Goal: Task Accomplishment & Management: Use online tool/utility

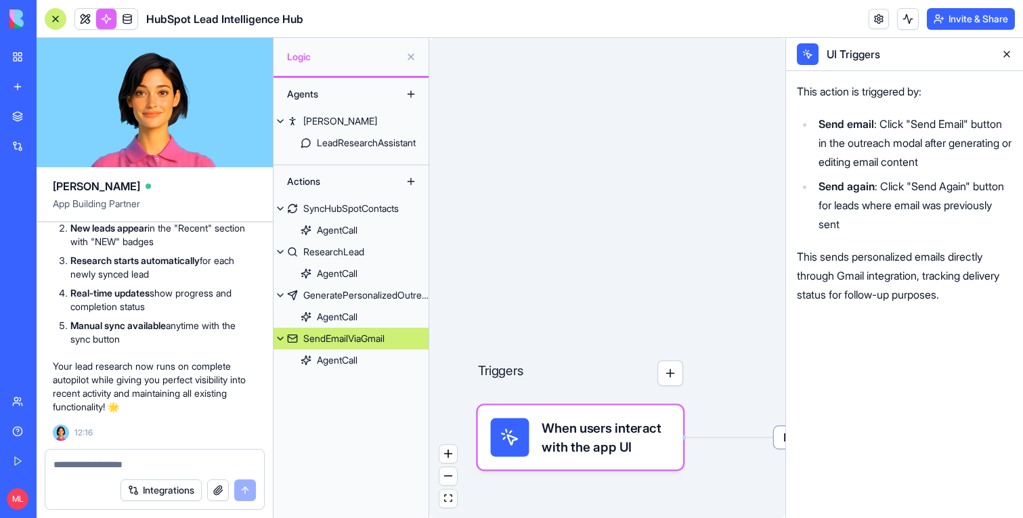
scroll to position [50966, 0]
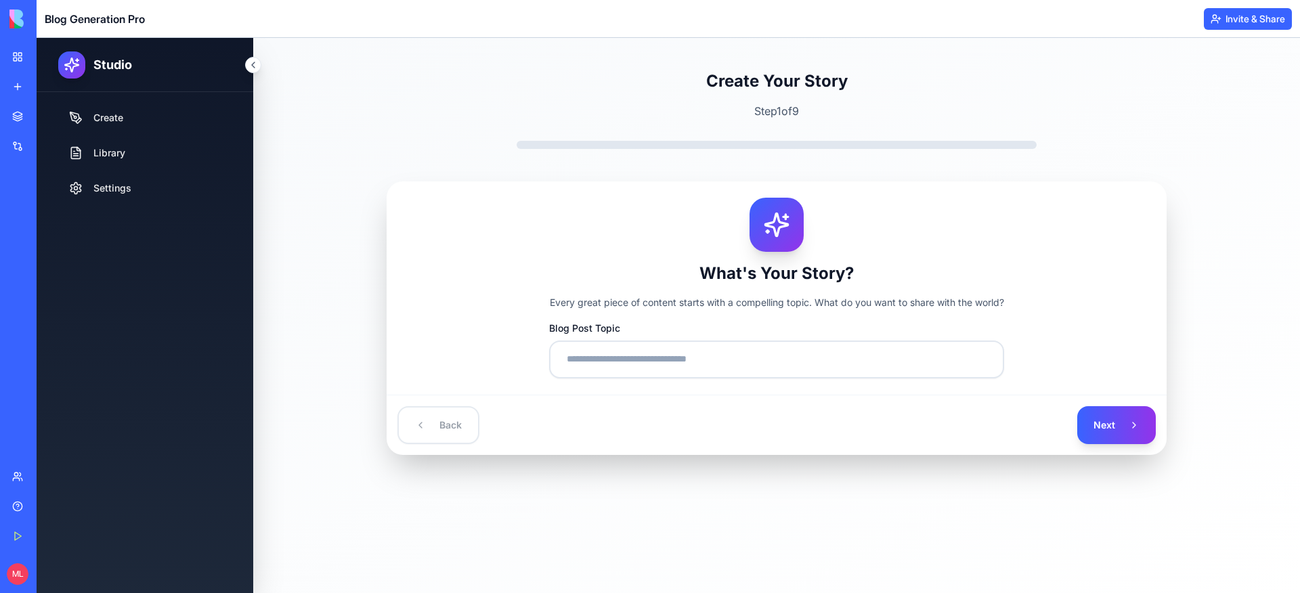
click at [346, 138] on div "Create Your Story Step 1 of 9 What's Your Story? Every great piece of content s…" at bounding box center [776, 262] width 867 height 385
click at [14, 58] on link "My Workspace" at bounding box center [31, 56] width 54 height 27
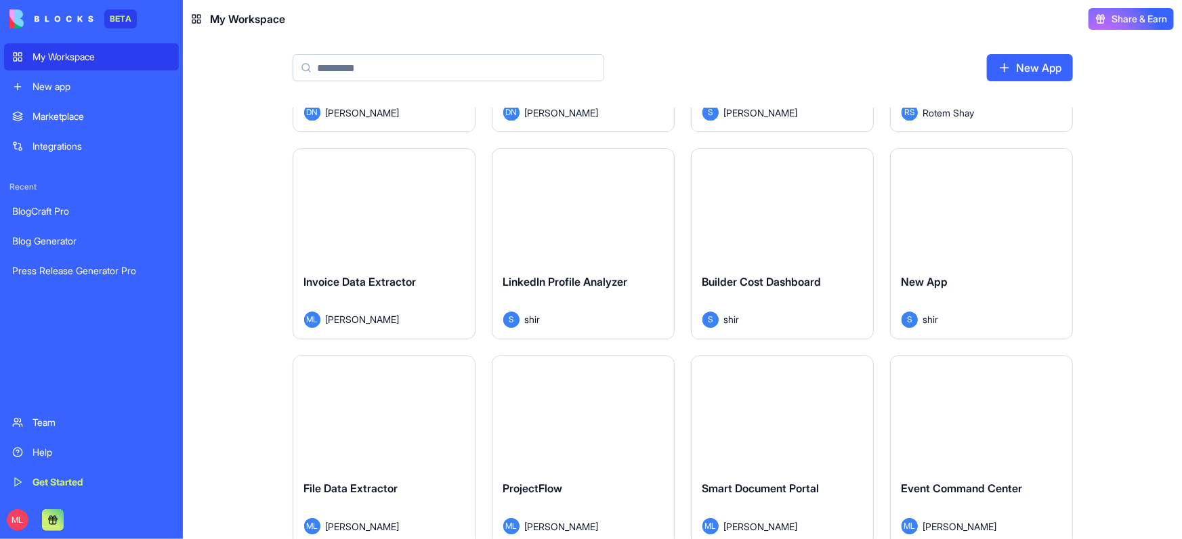
scroll to position [2029, 0]
click at [429, 255] on div "Launch" at bounding box center [383, 206] width 181 height 114
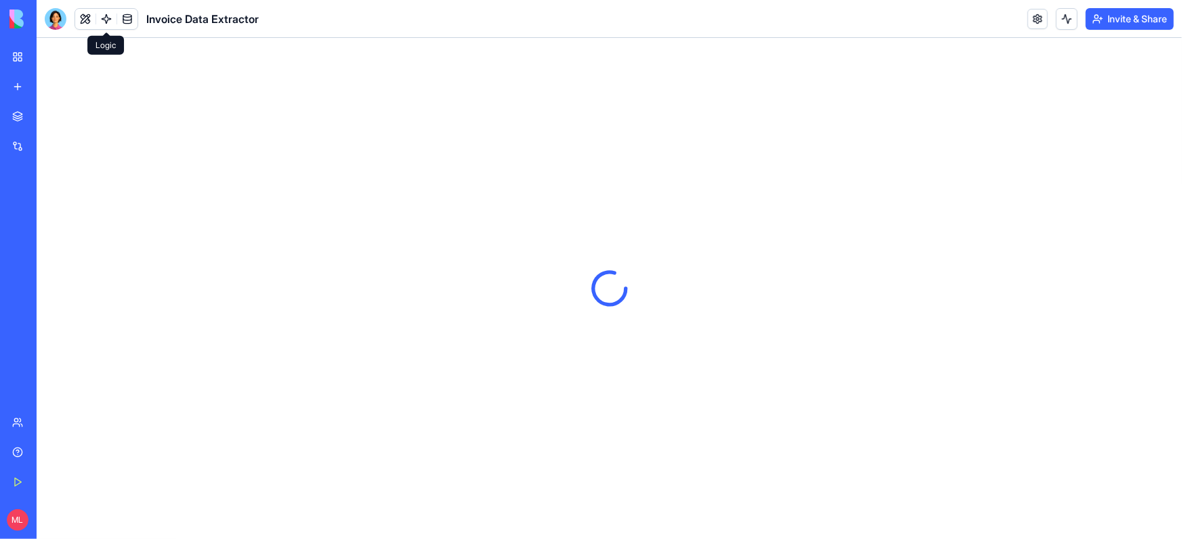
click at [110, 22] on link at bounding box center [106, 19] width 20 height 20
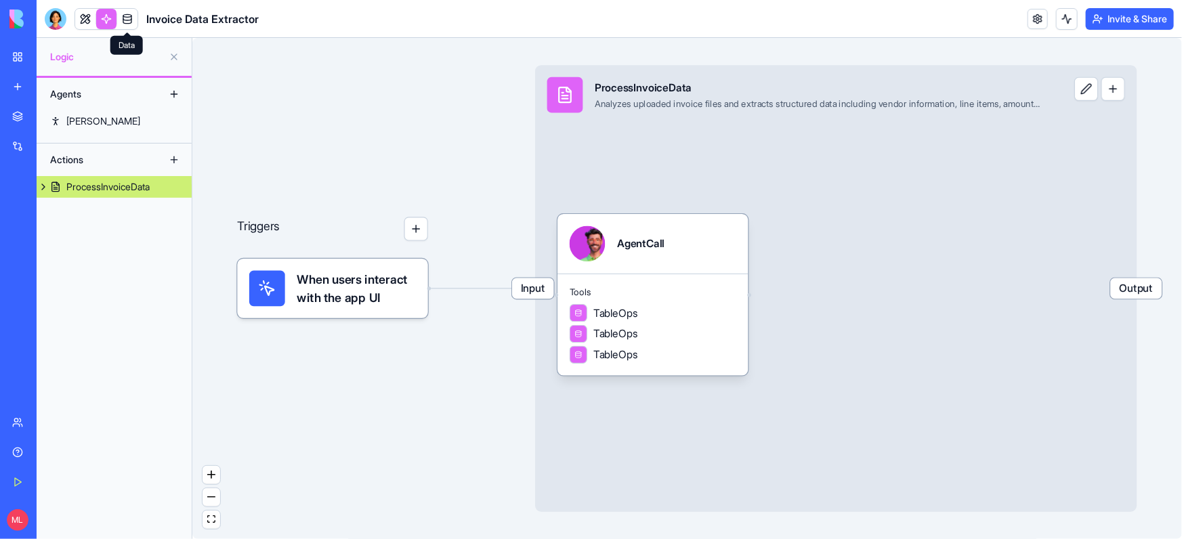
click at [127, 22] on link at bounding box center [127, 19] width 20 height 20
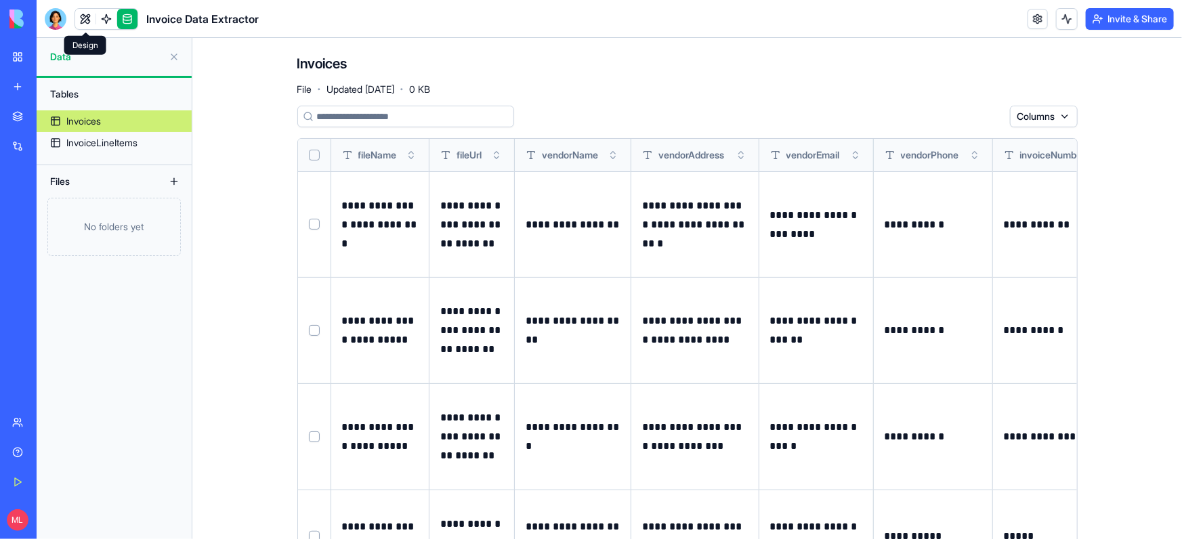
click at [87, 16] on link at bounding box center [85, 19] width 20 height 20
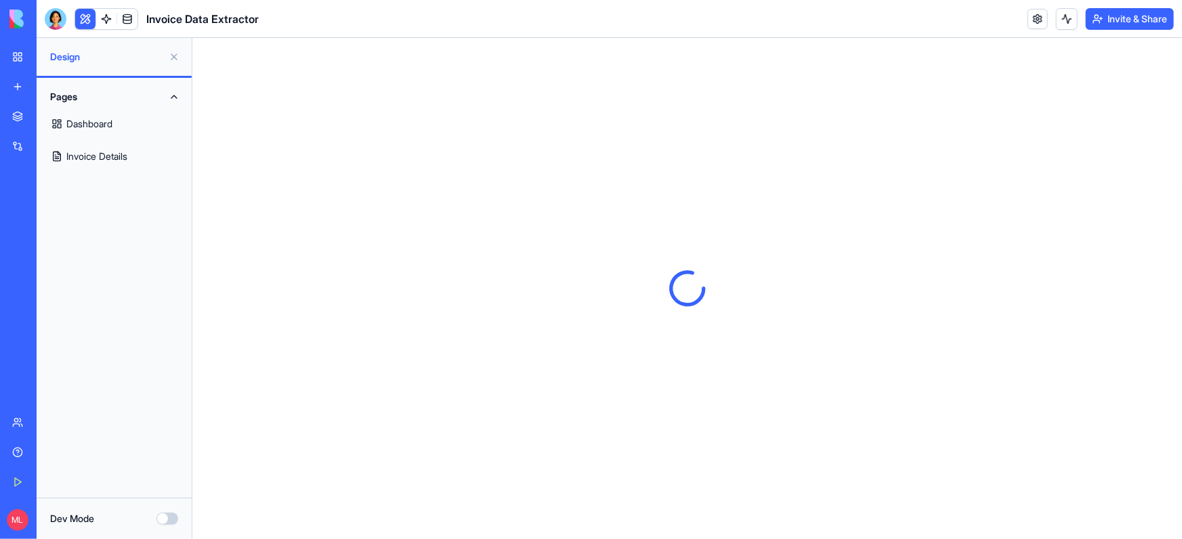
click at [20, 54] on link "My Workspace" at bounding box center [31, 56] width 54 height 27
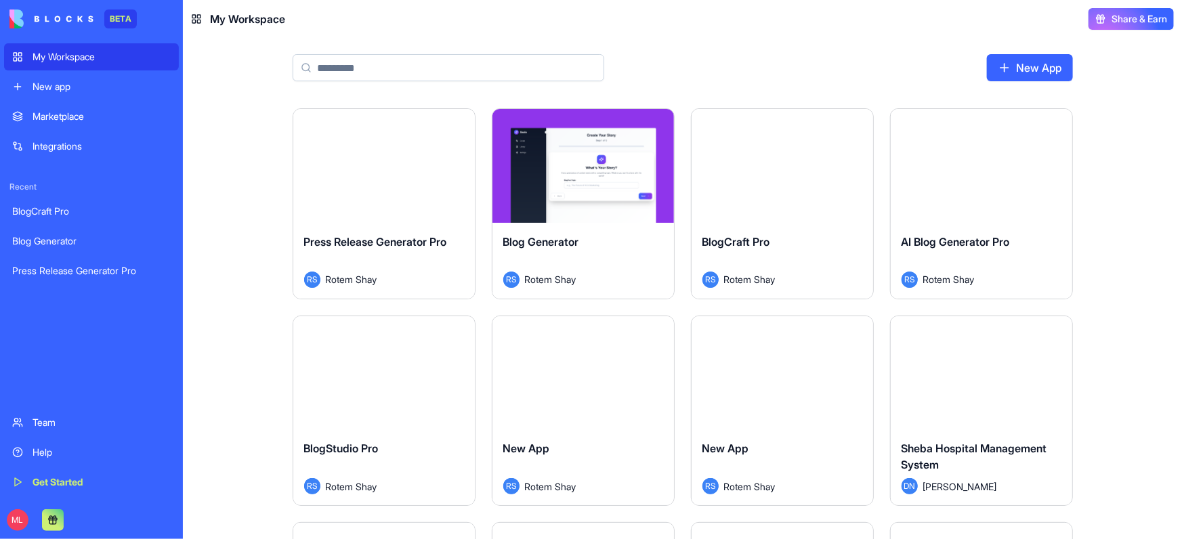
click at [129, 85] on div "New app" at bounding box center [102, 87] width 138 height 14
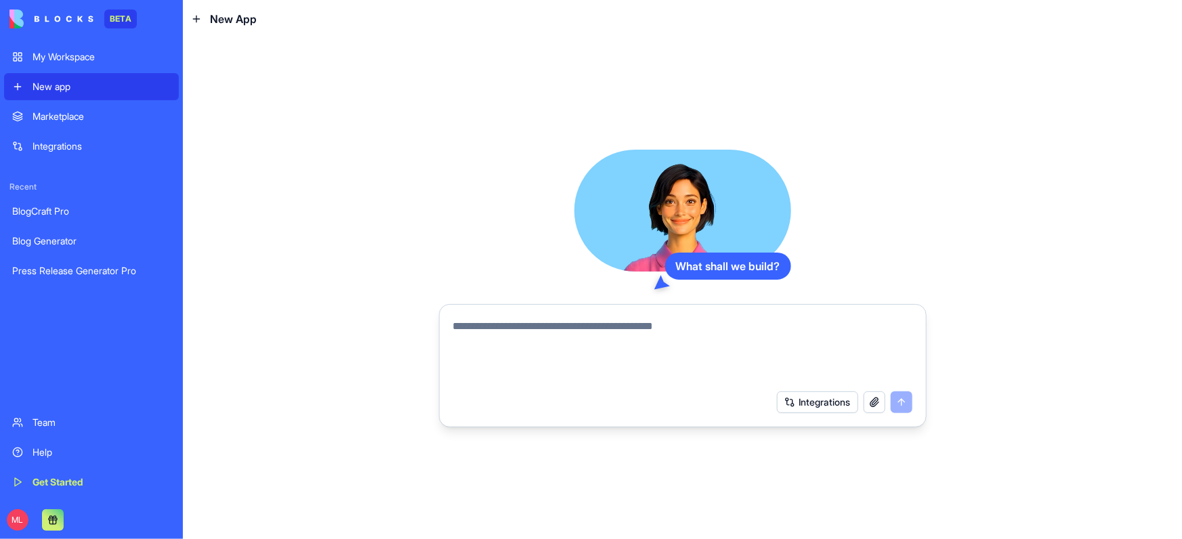
click at [454, 296] on div "What shall we build? Integrations" at bounding box center [683, 289] width 488 height 278
click at [498, 328] on textarea at bounding box center [682, 350] width 459 height 65
click at [512, 301] on div "What shall we build? Integrations" at bounding box center [683, 289] width 488 height 278
click at [512, 326] on textarea at bounding box center [682, 350] width 459 height 65
click at [492, 259] on div "What shall we build? Integrations" at bounding box center [683, 289] width 488 height 278
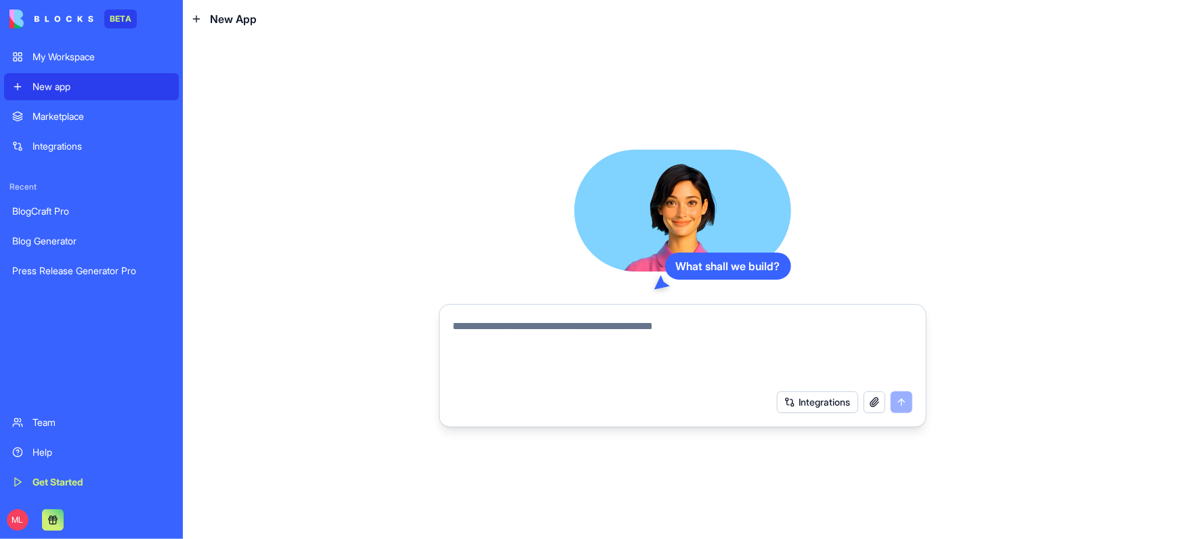
click at [516, 284] on div "What shall we build? Integrations" at bounding box center [683, 289] width 488 height 278
click at [516, 328] on textarea at bounding box center [682, 350] width 459 height 65
click at [518, 265] on div "What shall we build? Integrations" at bounding box center [683, 289] width 488 height 278
click at [513, 342] on textarea at bounding box center [682, 350] width 459 height 65
click at [905, 402] on div "Integrations" at bounding box center [844, 402] width 135 height 22
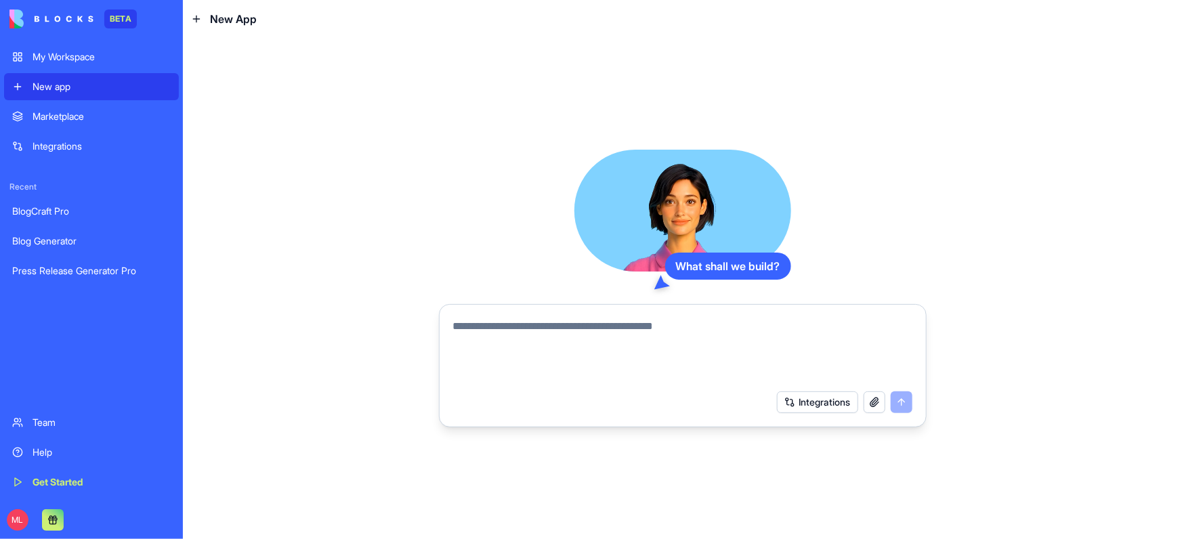
click at [794, 323] on textarea at bounding box center [682, 350] width 459 height 65
click at [680, 263] on div "What shall we build?" at bounding box center [728, 266] width 126 height 27
drag, startPoint x: 680, startPoint y: 263, endPoint x: 825, endPoint y: 252, distance: 146.0
click at [825, 252] on div "What shall we build? Integrations" at bounding box center [683, 289] width 488 height 278
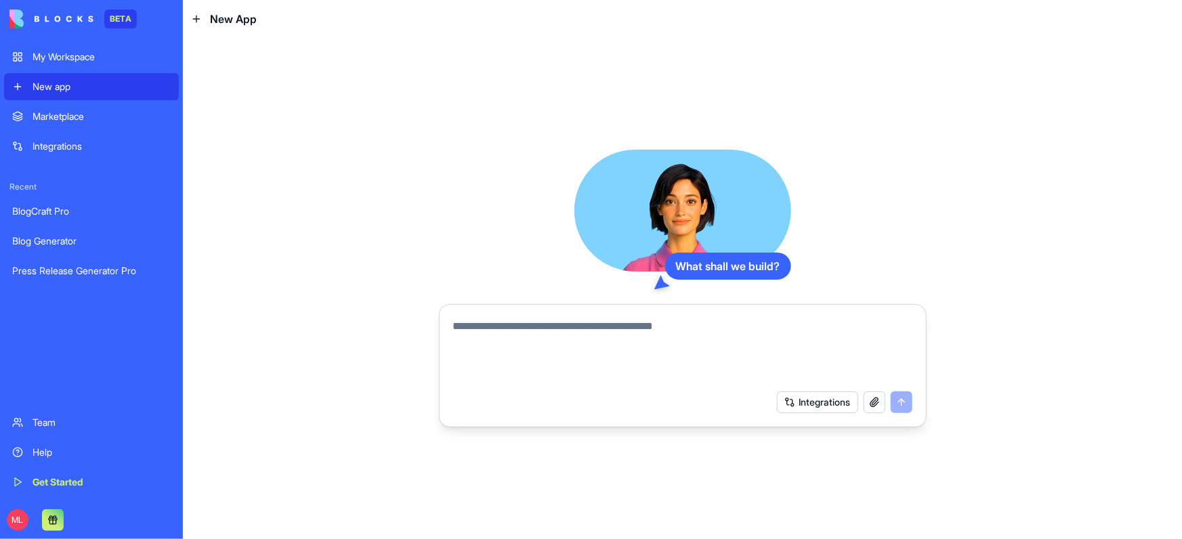
click at [634, 345] on textarea at bounding box center [682, 350] width 459 height 65
click at [534, 331] on textarea at bounding box center [682, 350] width 459 height 65
click at [834, 332] on textarea "**********" at bounding box center [682, 350] width 459 height 65
click at [823, 331] on textarea "**********" at bounding box center [682, 350] width 459 height 65
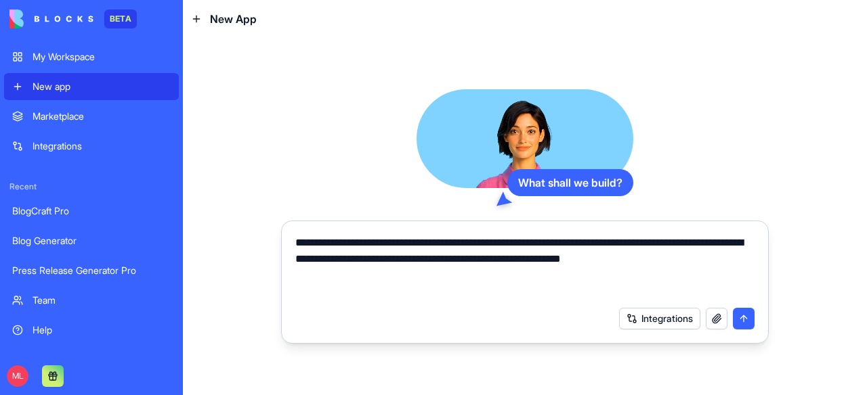
click at [305, 264] on textarea "**********" at bounding box center [525, 267] width 460 height 65
type textarea "**********"
click at [737, 320] on button "submit" at bounding box center [744, 319] width 22 height 22
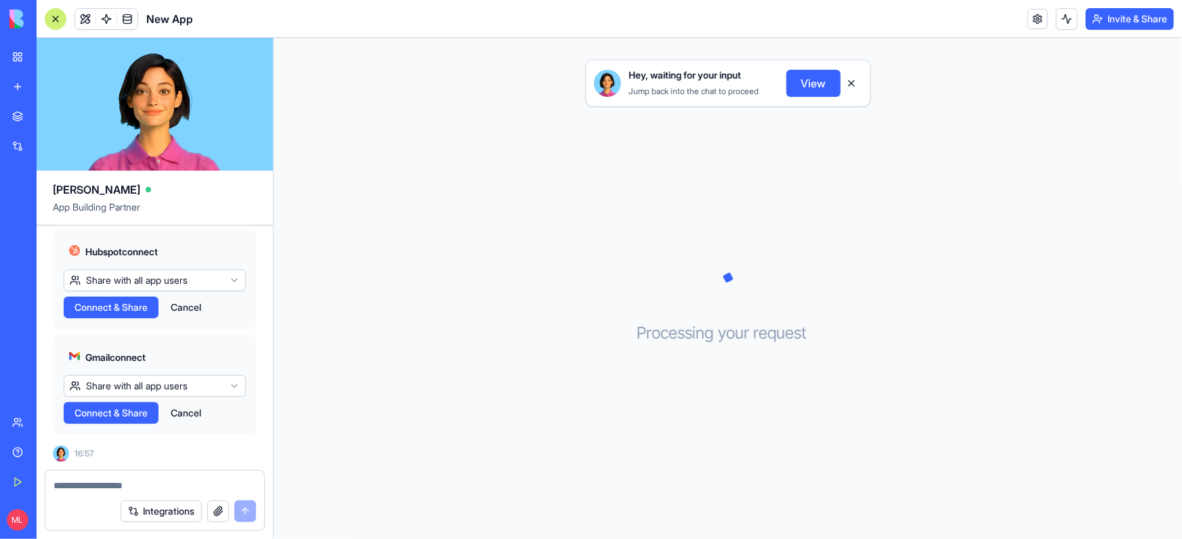
scroll to position [418, 0]
click at [163, 283] on html "BETA My Workspace New app Marketplace Integrations Recent Blog Generator Press …" at bounding box center [591, 269] width 1182 height 539
click at [165, 280] on html "BETA My Workspace New app Marketplace Integrations Recent Blog Generator Press …" at bounding box center [591, 269] width 1182 height 539
click at [130, 304] on span "Connect & Share" at bounding box center [110, 308] width 73 height 14
click at [133, 417] on span "Connect & Share" at bounding box center [110, 413] width 73 height 14
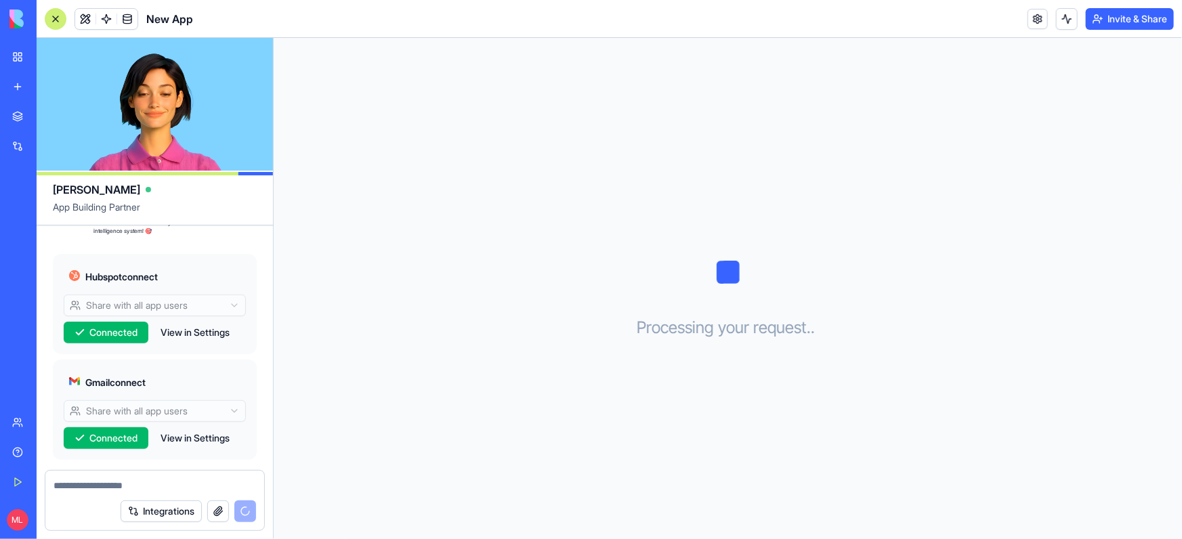
scroll to position [494, 0]
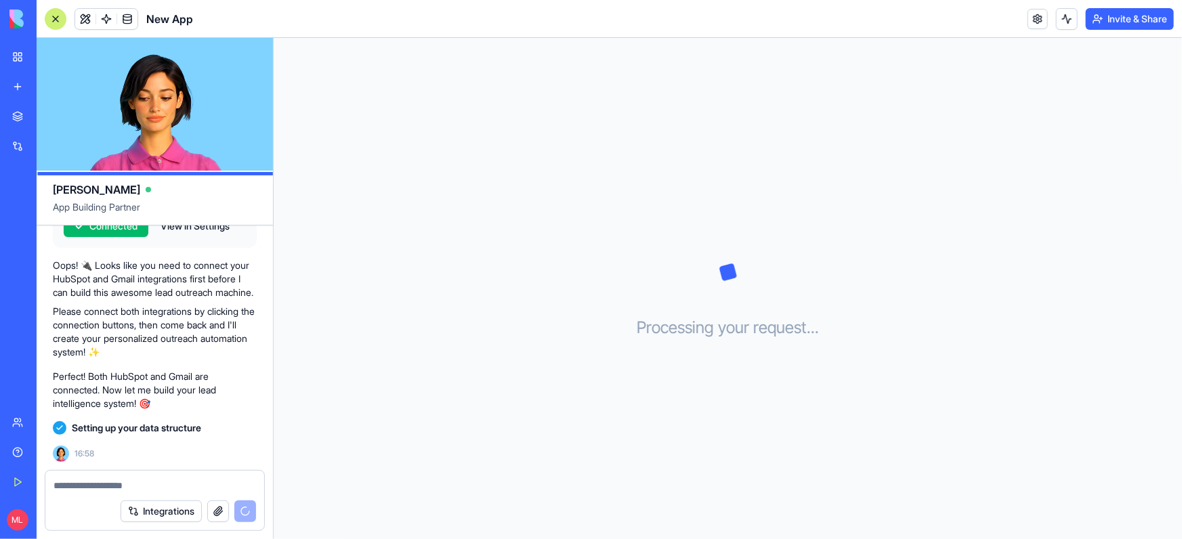
click at [84, 430] on span "Setting up your data structure" at bounding box center [136, 428] width 129 height 14
drag, startPoint x: 84, startPoint y: 430, endPoint x: 198, endPoint y: 429, distance: 114.4
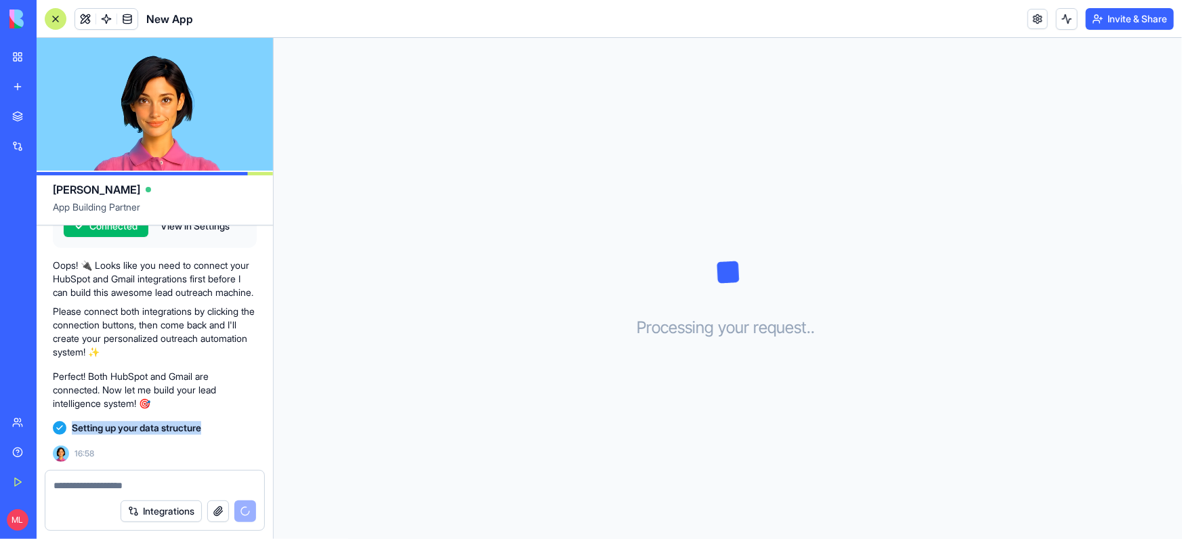
click at [198, 430] on span "Setting up your data structure" at bounding box center [136, 428] width 129 height 14
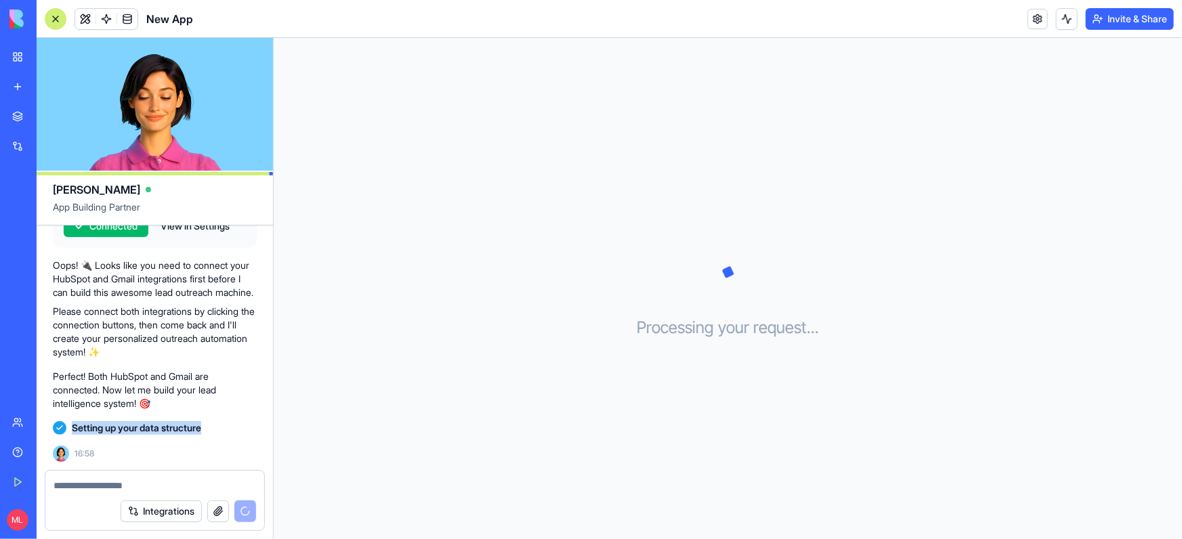
click at [200, 429] on span "Setting up your data structure" at bounding box center [136, 428] width 129 height 14
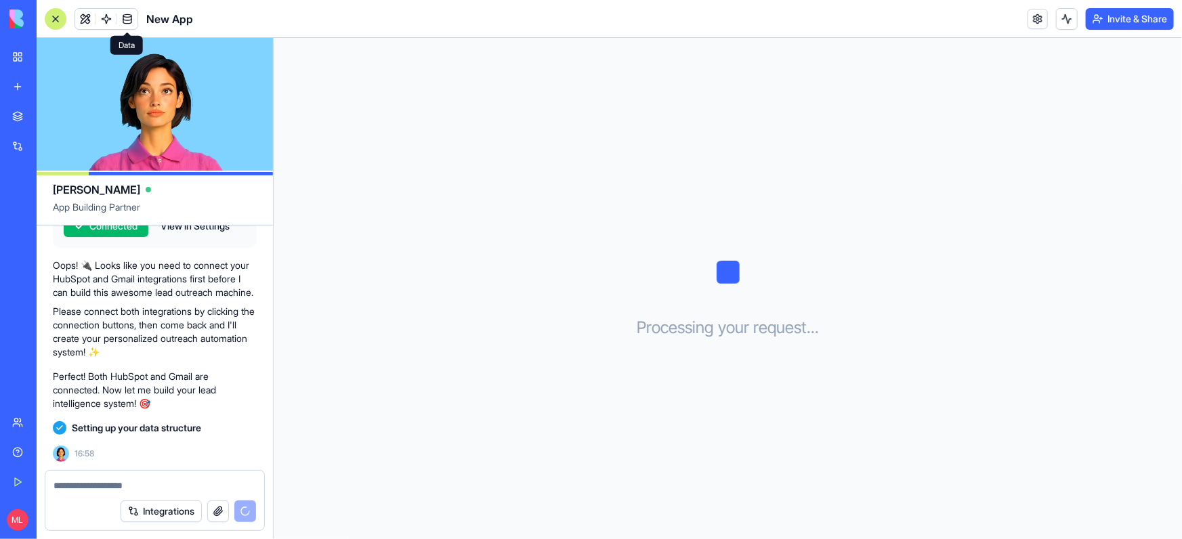
click at [131, 14] on span at bounding box center [127, 19] width 38 height 38
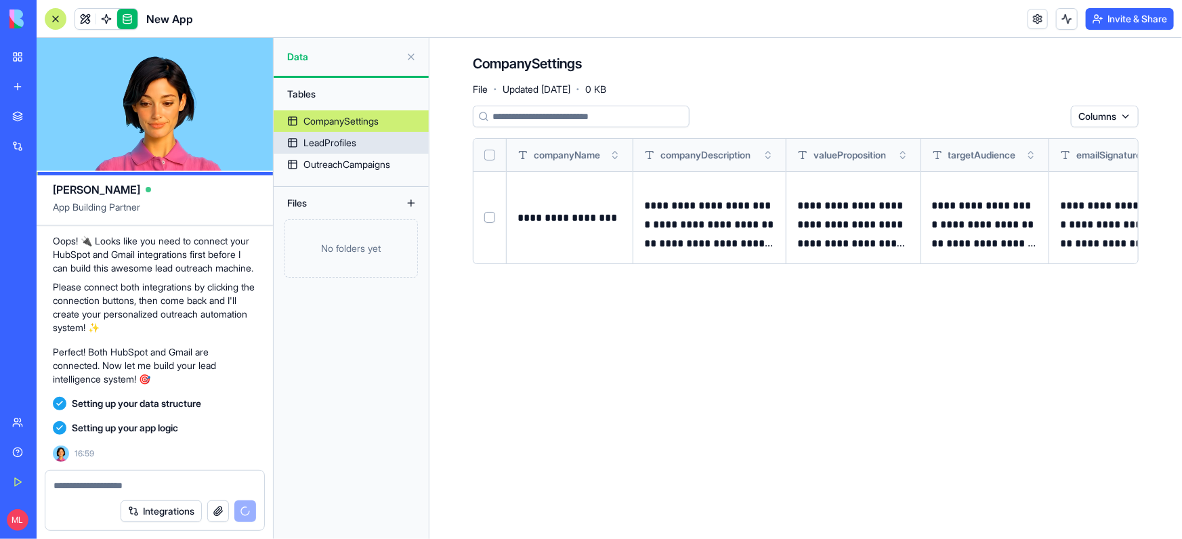
click at [378, 143] on link "LeadProfiles" at bounding box center [351, 143] width 155 height 22
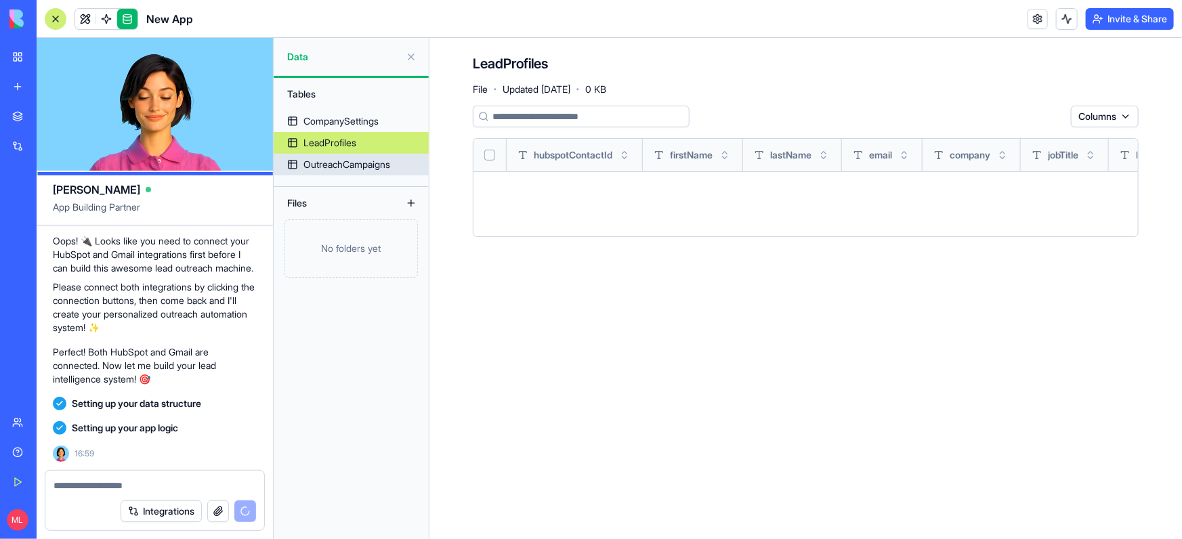
click at [384, 169] on div "OutreachCampaigns" at bounding box center [346, 165] width 87 height 14
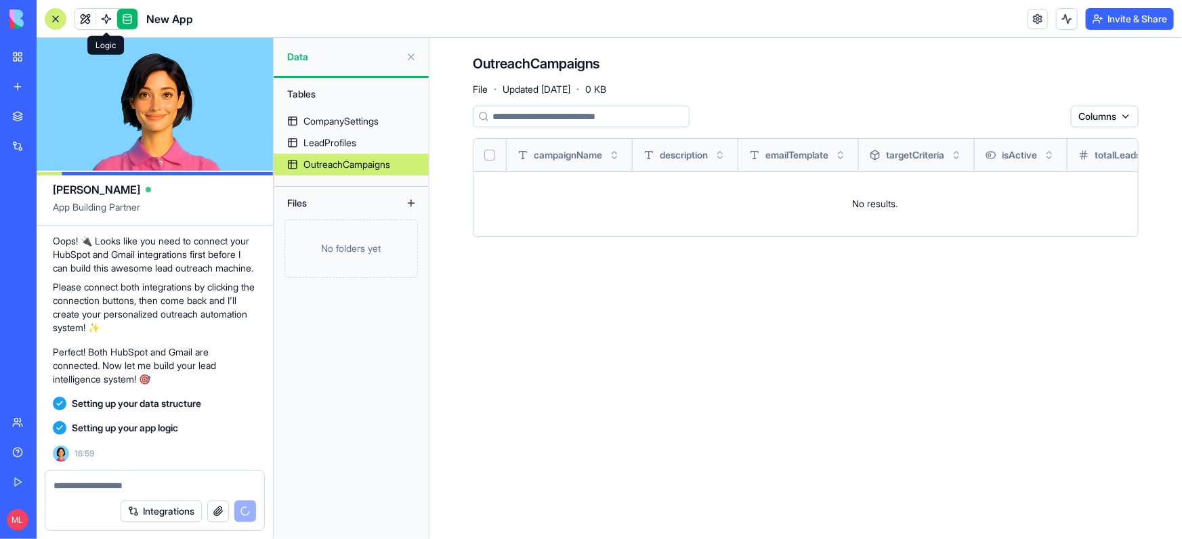
click at [110, 23] on span at bounding box center [106, 19] width 38 height 38
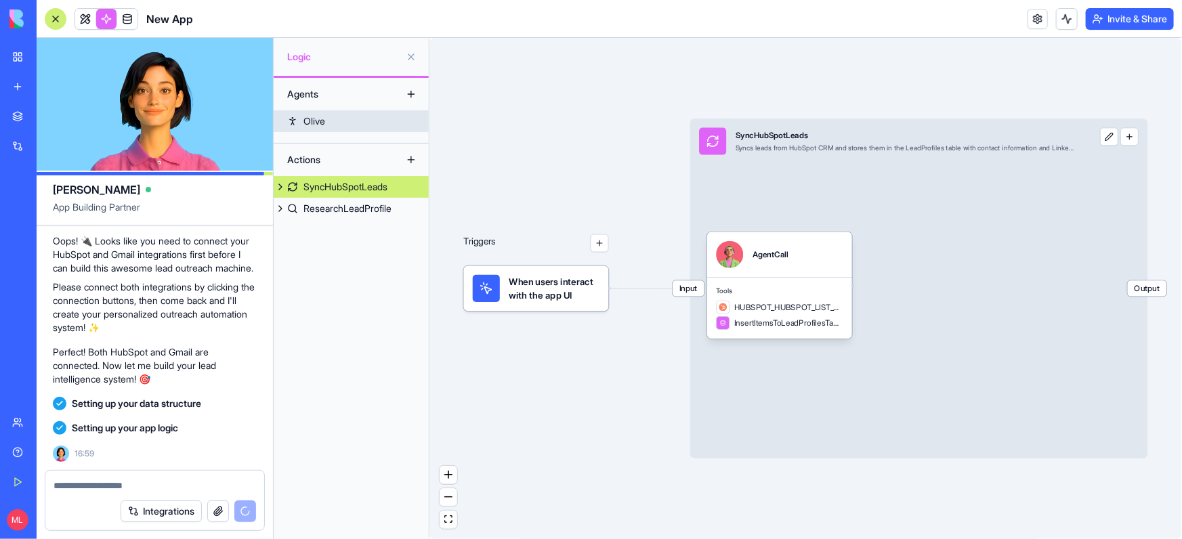
click at [355, 123] on link "Olive" at bounding box center [351, 121] width 155 height 22
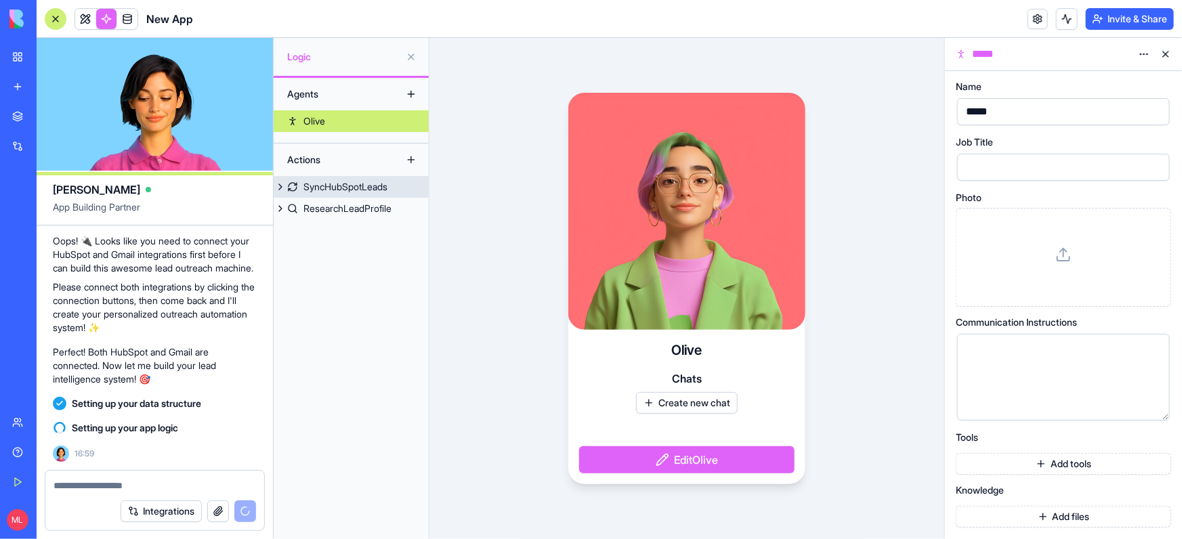
click at [363, 181] on div "SyncHubSpotLeads" at bounding box center [345, 187] width 84 height 14
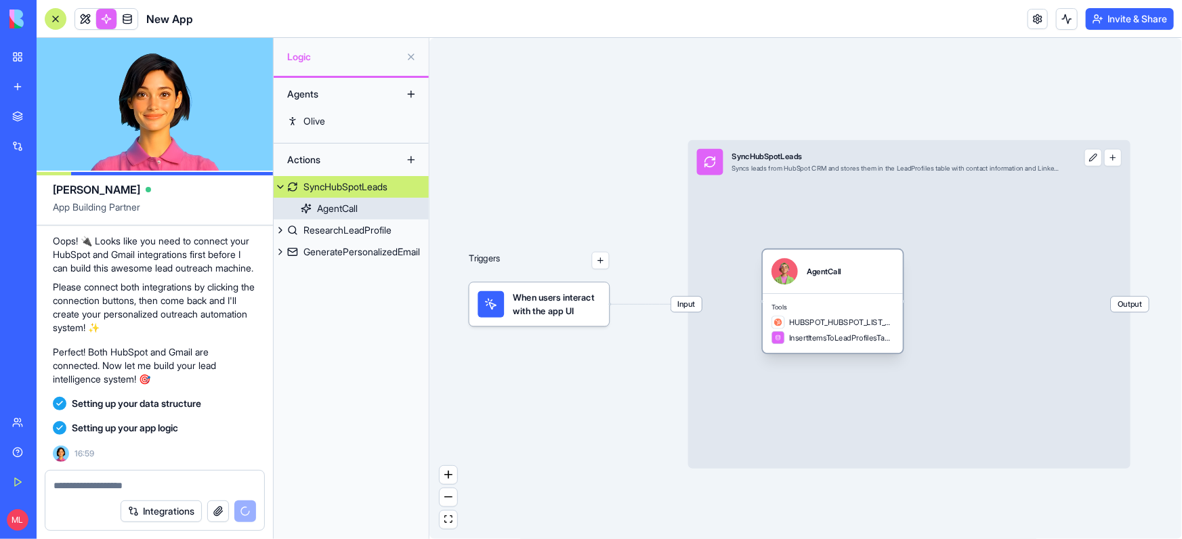
drag, startPoint x: 801, startPoint y: 288, endPoint x: 859, endPoint y: 287, distance: 57.6
click at [859, 287] on div "AgentCall" at bounding box center [832, 272] width 140 height 44
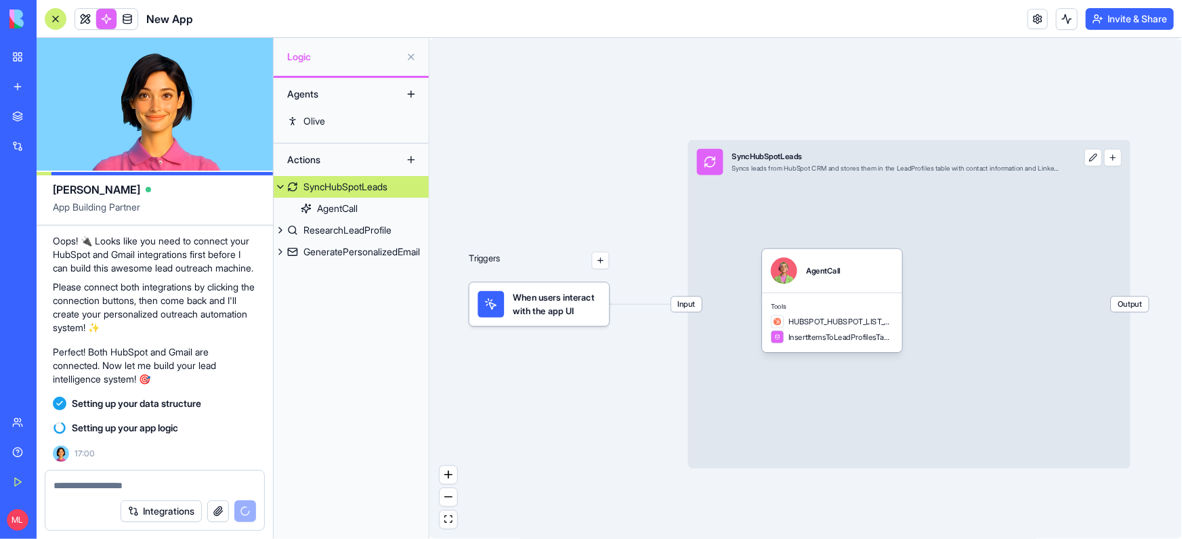
click at [277, 186] on button at bounding box center [281, 187] width 14 height 22
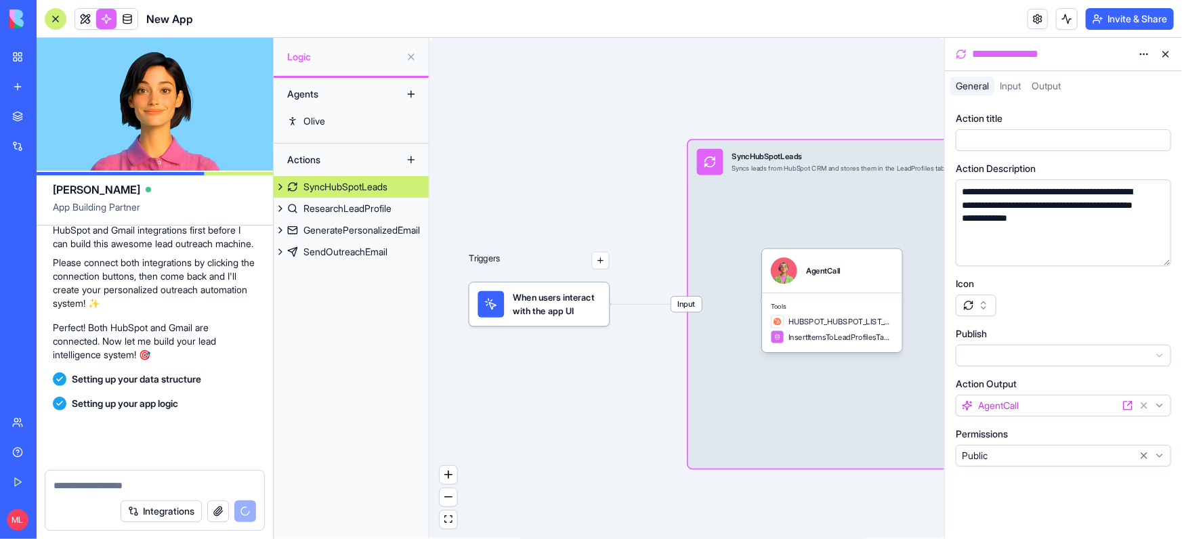
scroll to position [542, 0]
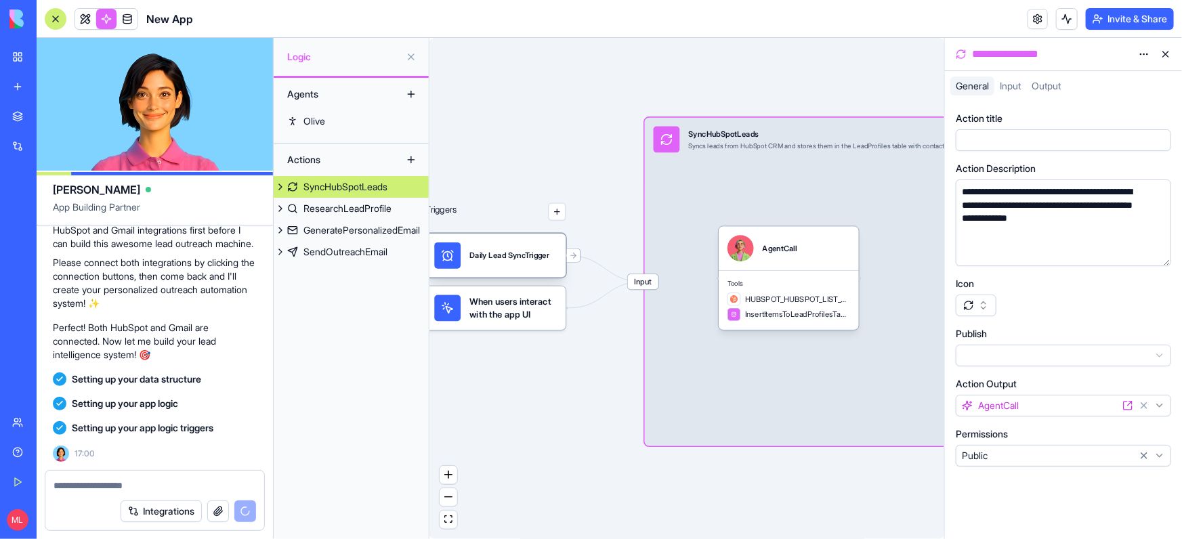
click at [523, 267] on div "Daily Lead SyncTrigger" at bounding box center [509, 255] width 80 height 26
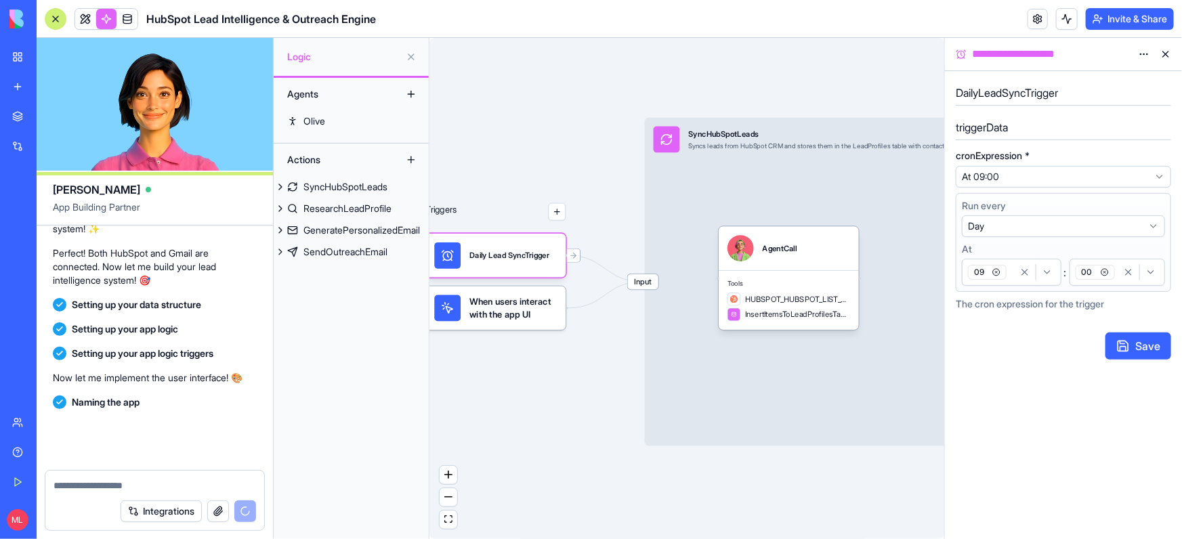
scroll to position [689, 0]
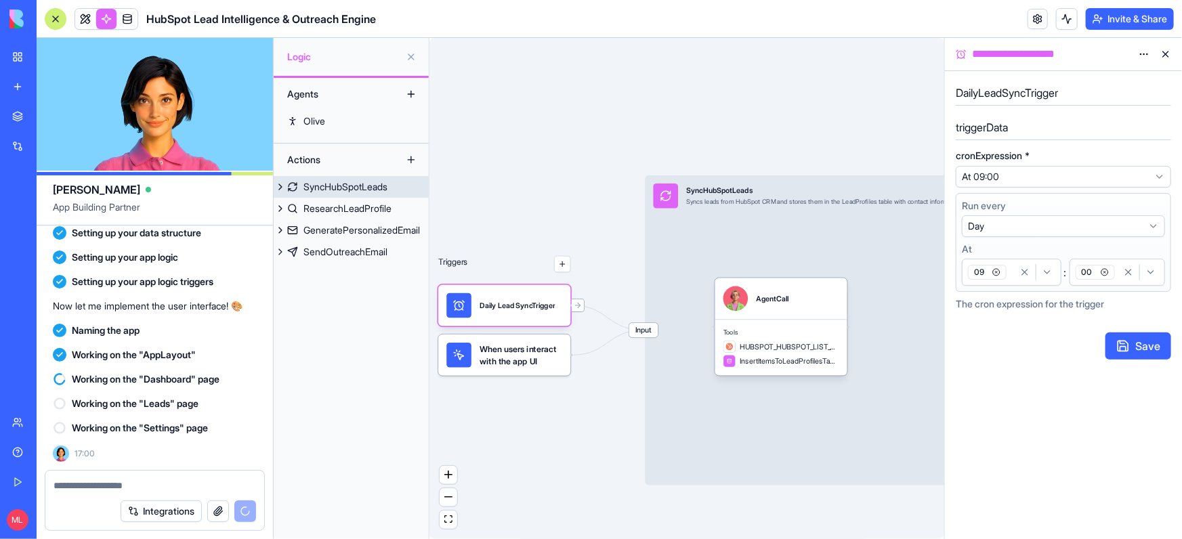
click at [324, 178] on link "SyncHubSpotLeads" at bounding box center [351, 187] width 155 height 22
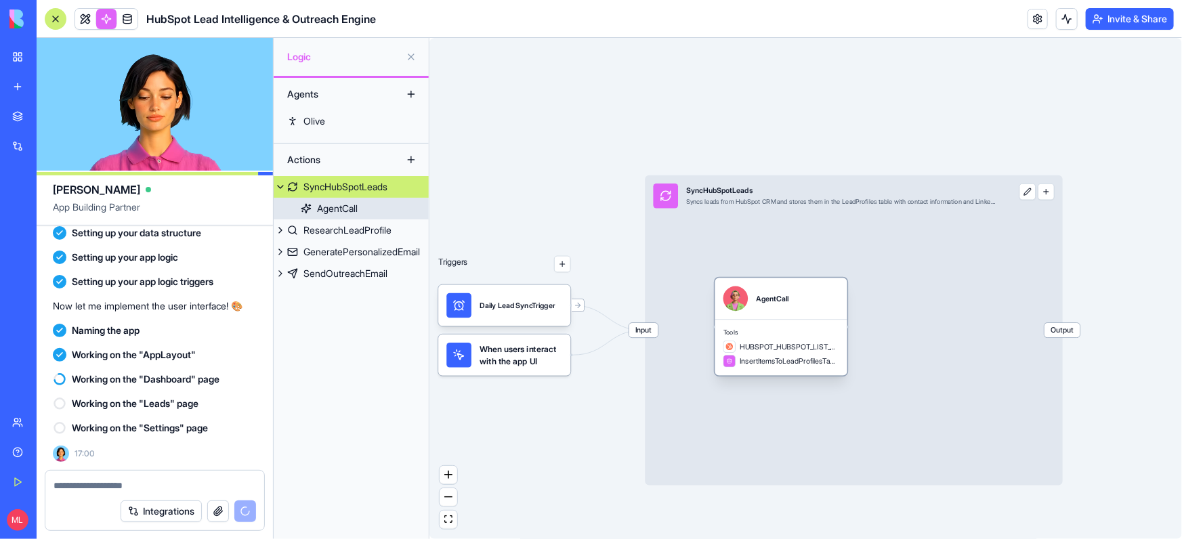
click at [802, 318] on div "AgentCall" at bounding box center [781, 298] width 132 height 41
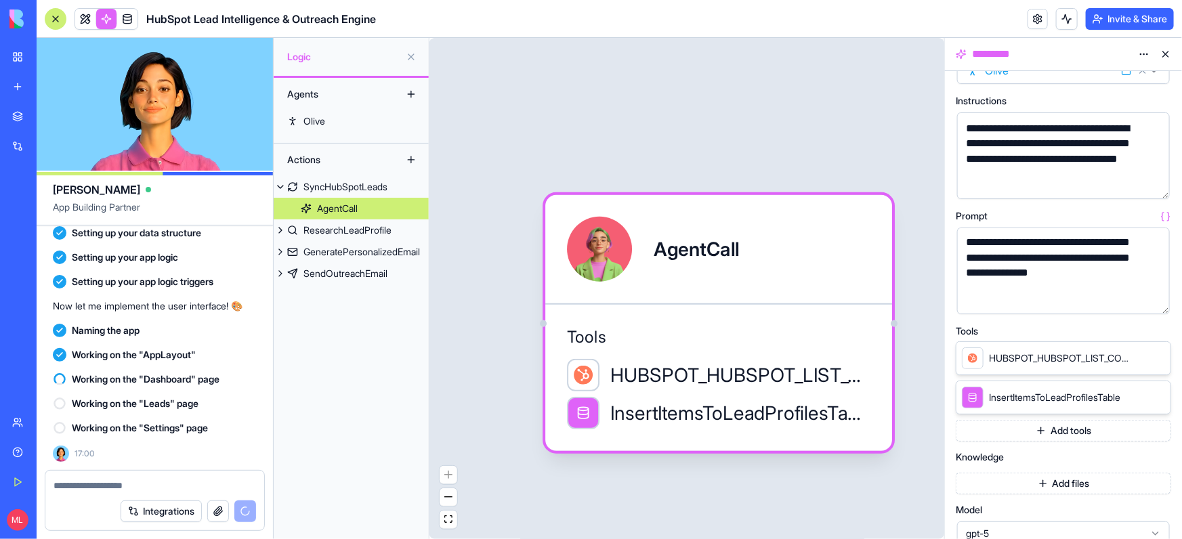
scroll to position [16, 0]
click at [1148, 303] on button "button" at bounding box center [1156, 301] width 22 height 22
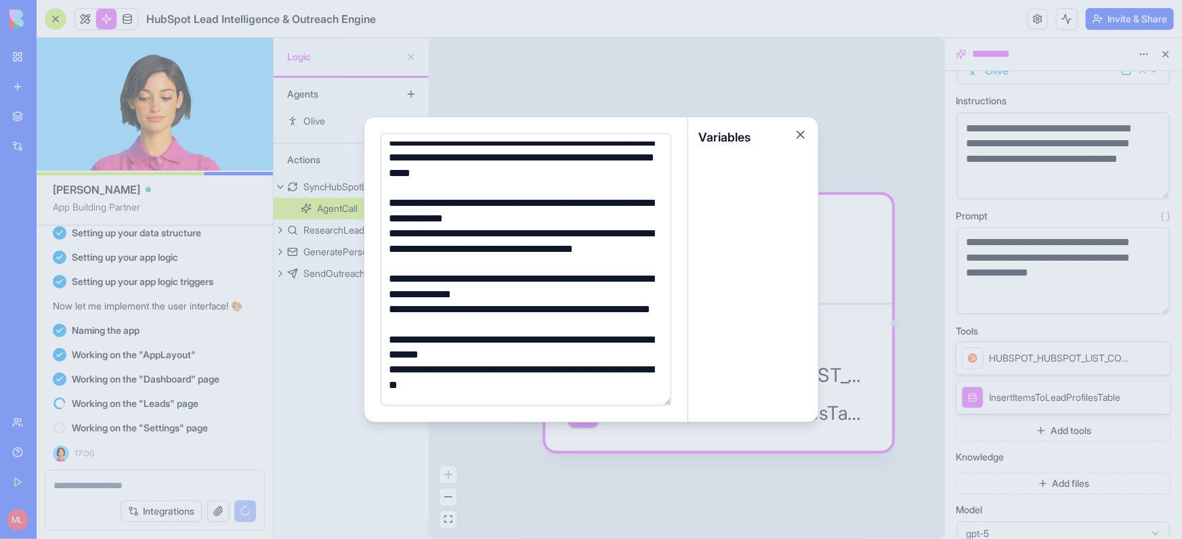
scroll to position [0, 0]
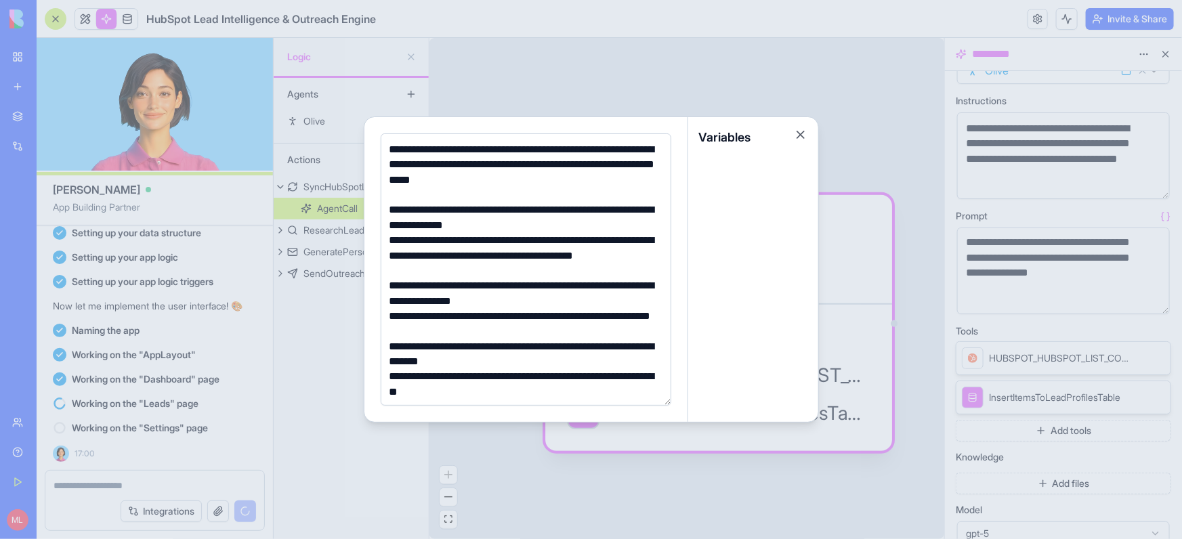
click at [502, 211] on div "**********" at bounding box center [523, 217] width 277 height 30
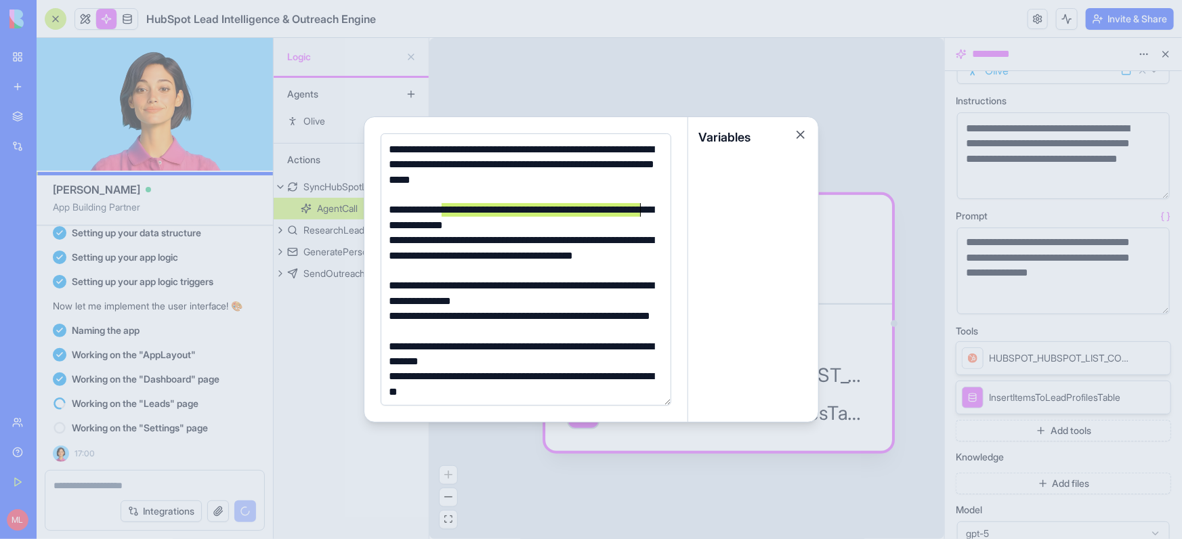
click at [404, 147] on div "**********" at bounding box center [523, 164] width 277 height 45
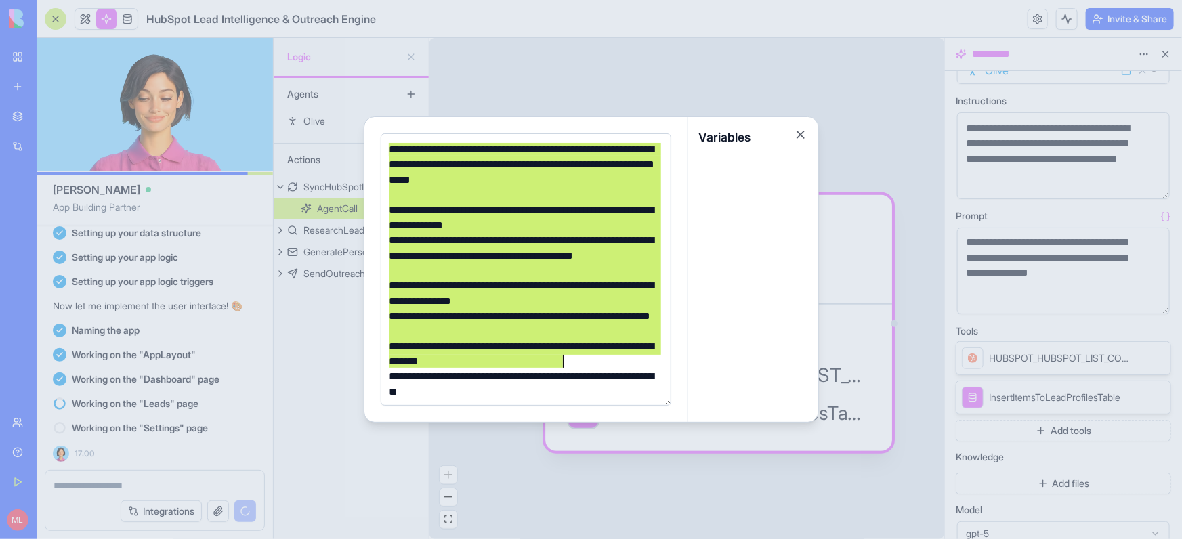
drag, startPoint x: 404, startPoint y: 147, endPoint x: 564, endPoint y: 408, distance: 305.8
click at [564, 408] on div "**********" at bounding box center [526, 269] width 324 height 305
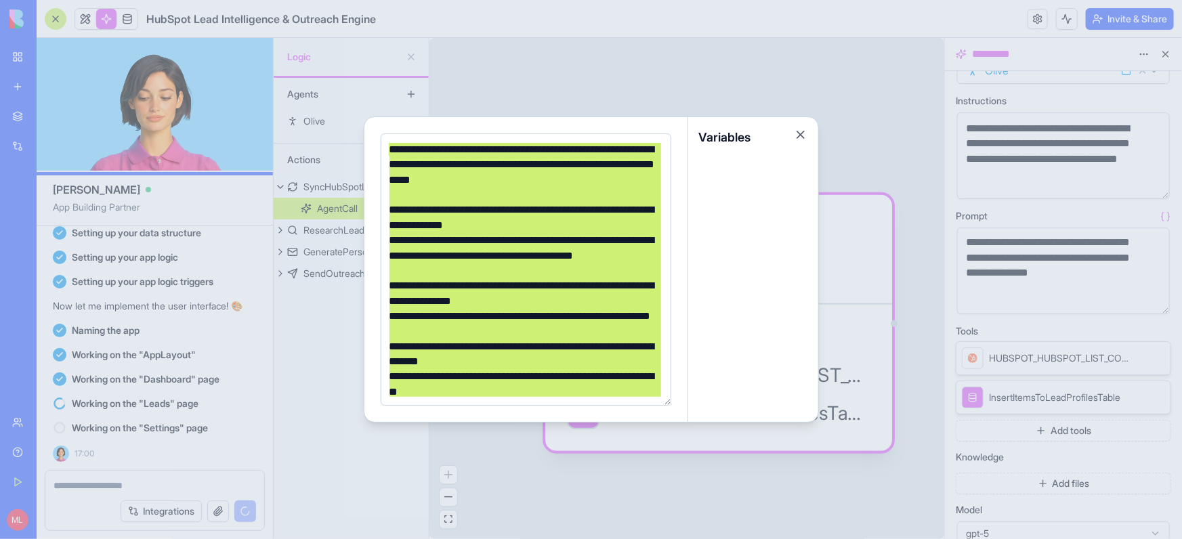
scroll to position [12, 0]
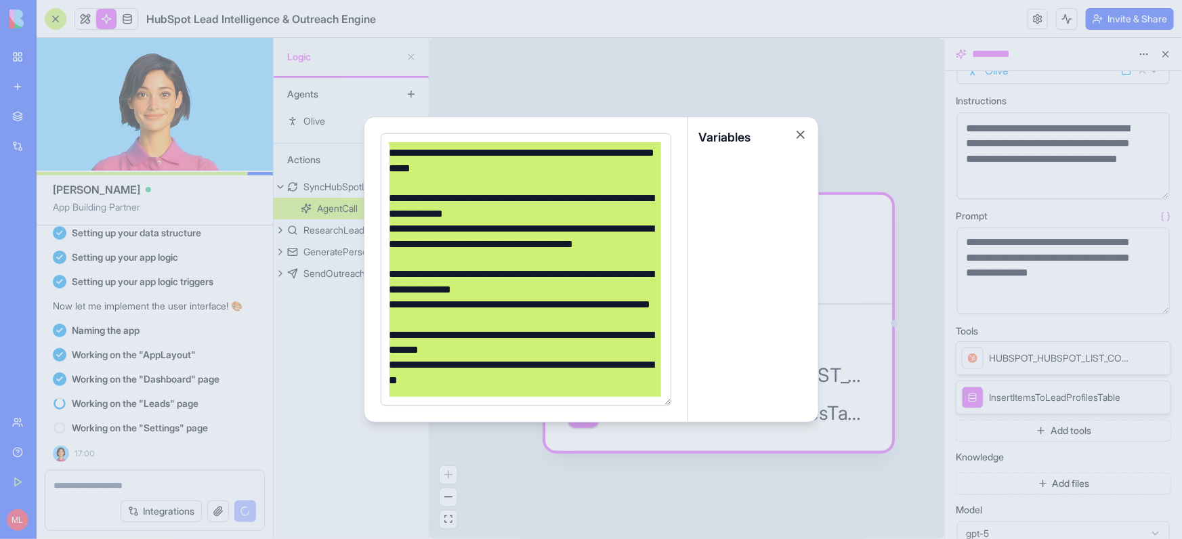
click at [485, 230] on div "**********" at bounding box center [523, 243] width 277 height 45
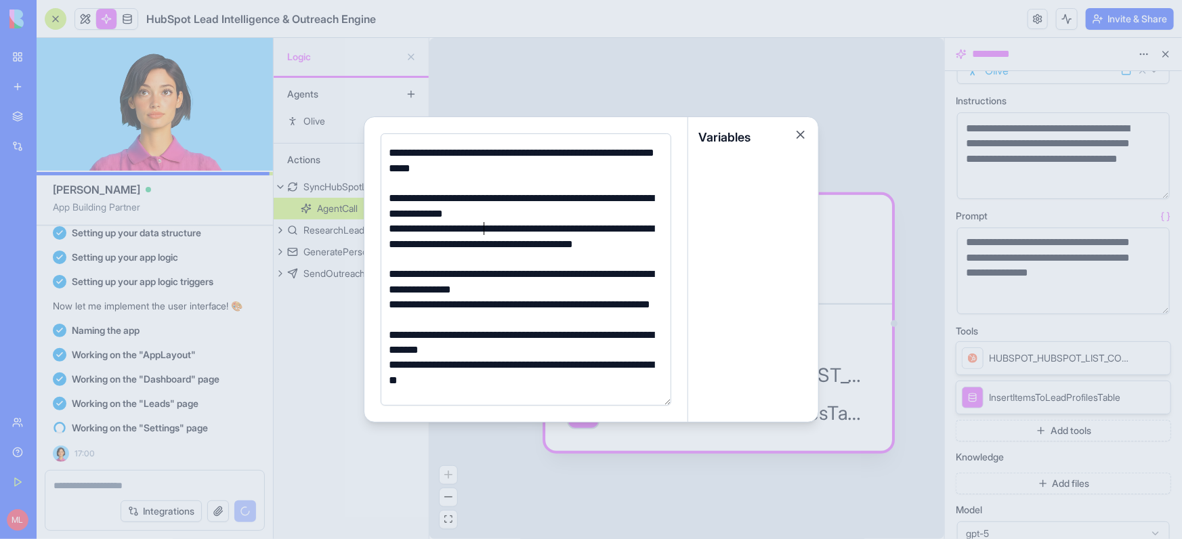
click at [559, 228] on div "**********" at bounding box center [523, 243] width 277 height 45
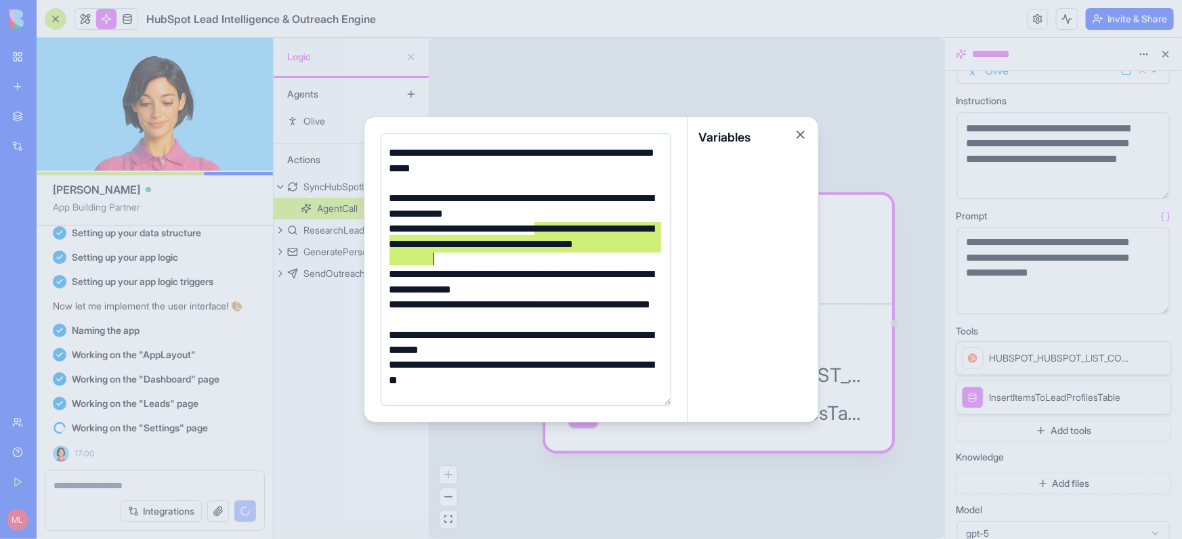
drag, startPoint x: 559, startPoint y: 228, endPoint x: 527, endPoint y: 253, distance: 40.5
click at [527, 254] on div "**********" at bounding box center [523, 243] width 277 height 45
click at [839, 144] on div at bounding box center [591, 269] width 1182 height 539
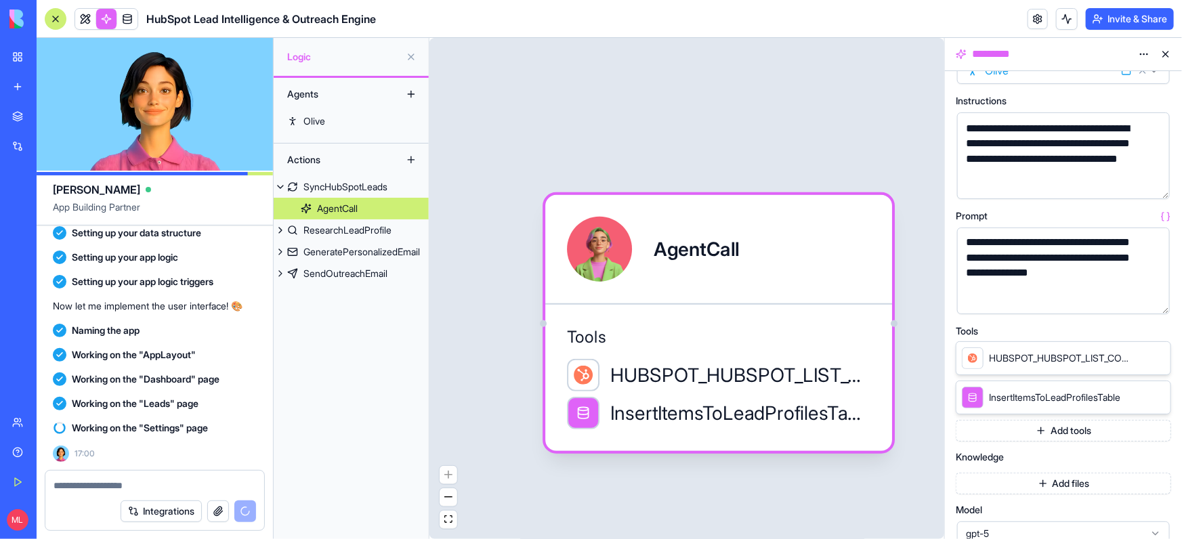
click at [1155, 293] on button "button" at bounding box center [1156, 301] width 22 height 22
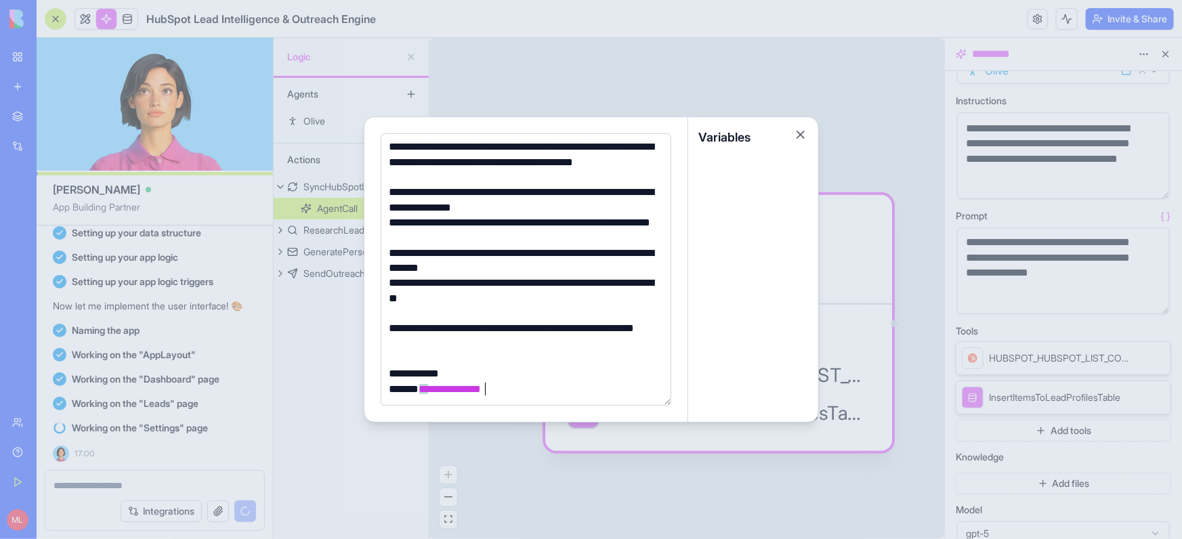
scroll to position [58, 0]
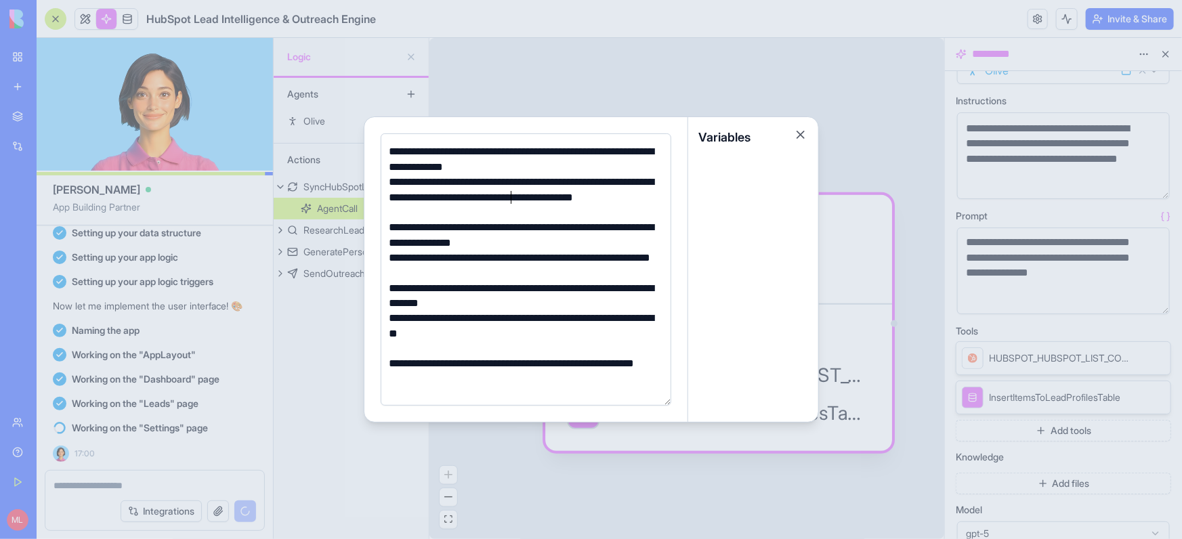
click at [509, 195] on div "**********" at bounding box center [523, 197] width 277 height 45
click at [800, 140] on button "Close" at bounding box center [801, 135] width 14 height 14
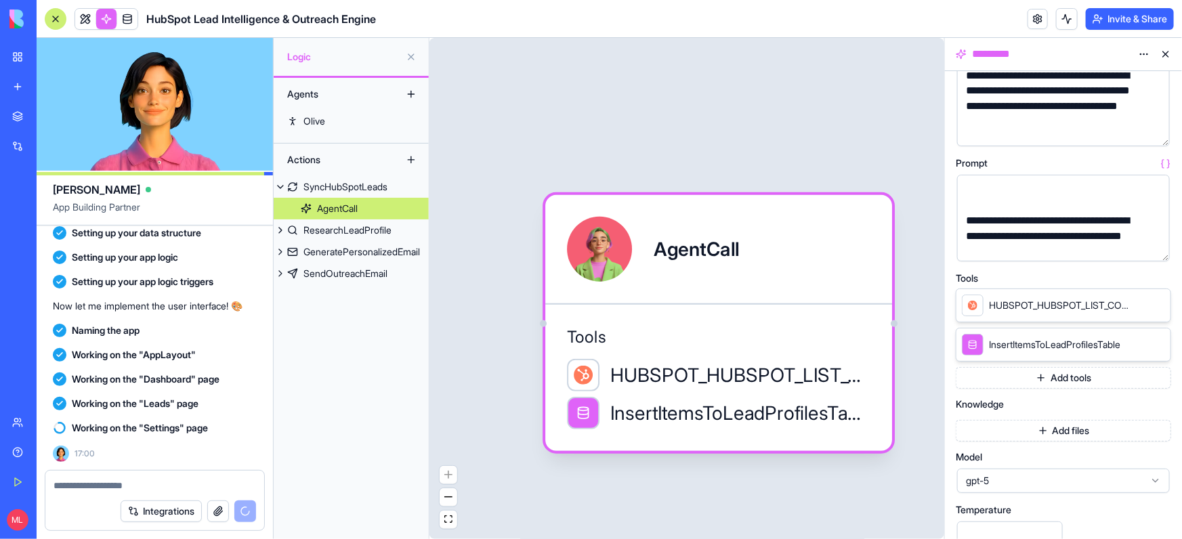
scroll to position [108, 0]
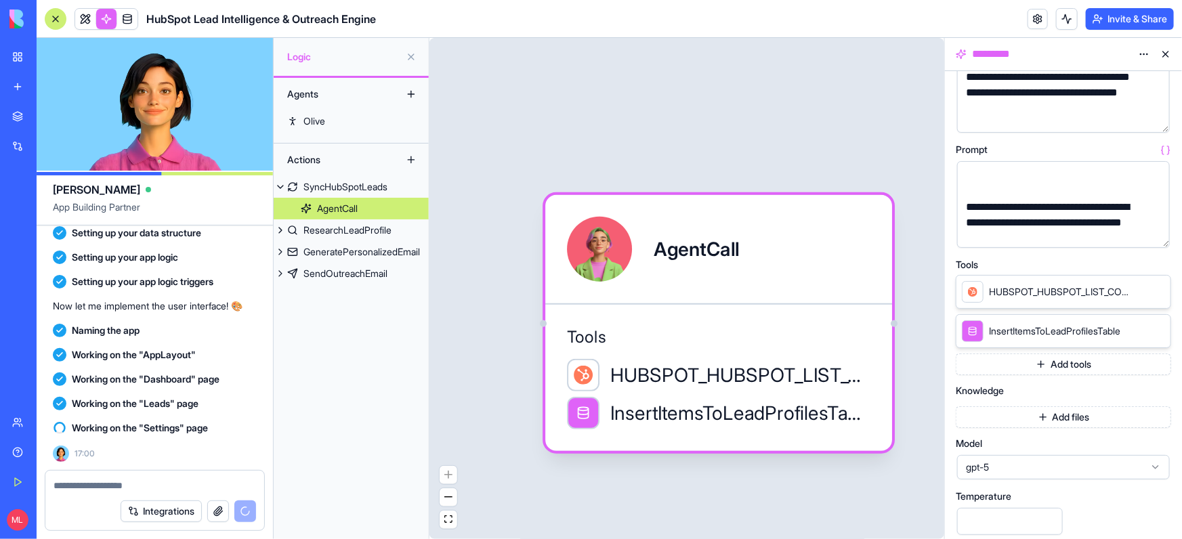
click at [1037, 293] on span "HUBSPOT_HUBSPOT_LIST_CONTACTS" at bounding box center [1061, 292] width 144 height 14
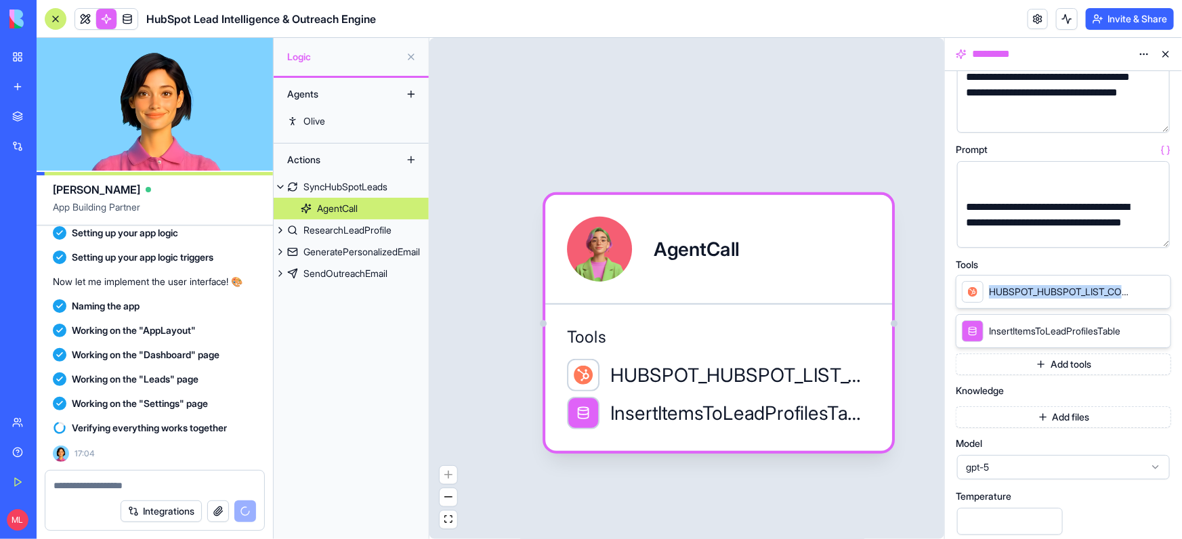
click at [1067, 364] on button "Add tools" at bounding box center [1062, 364] width 215 height 22
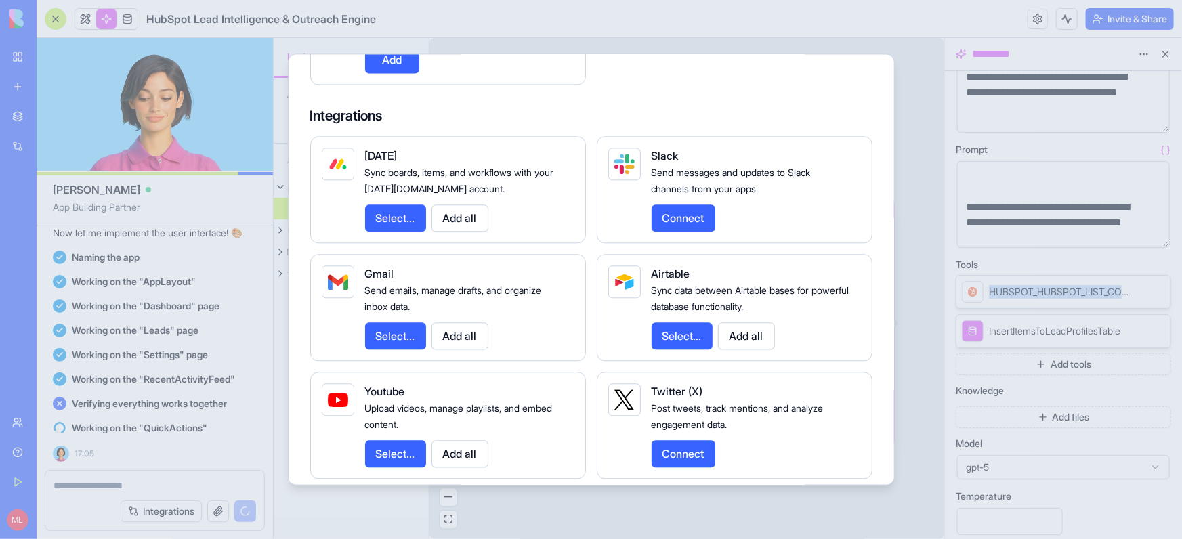
scroll to position [1561, 0]
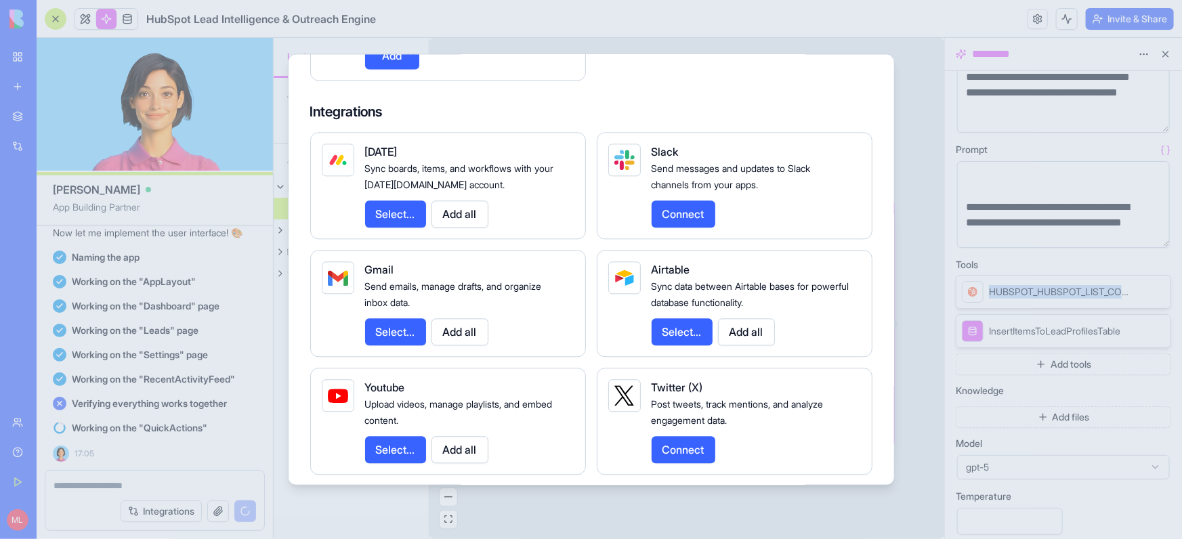
click at [413, 228] on button "Select..." at bounding box center [395, 214] width 61 height 27
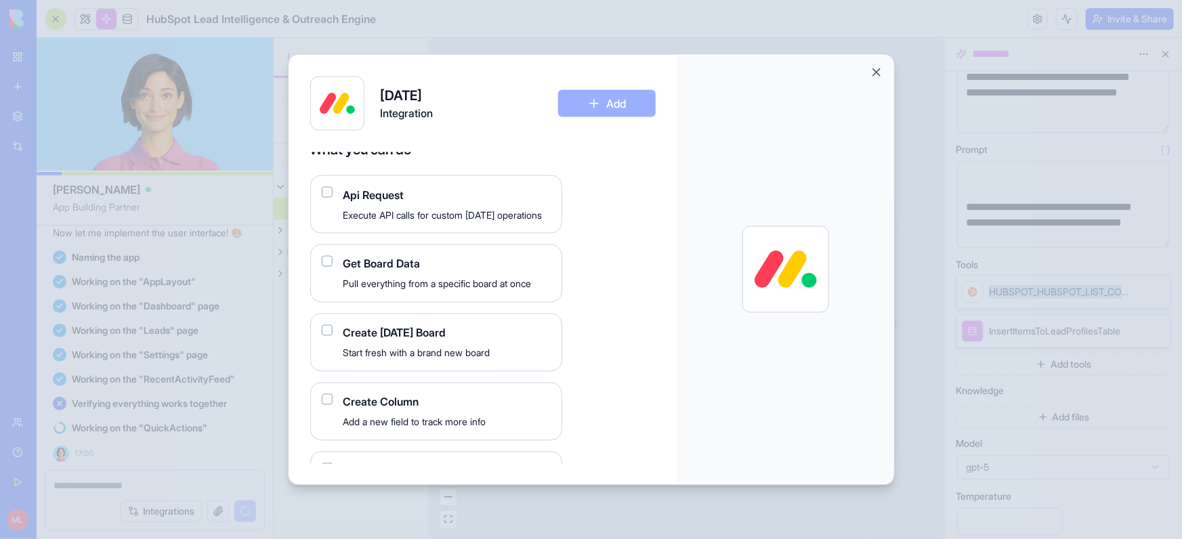
scroll to position [123, 0]
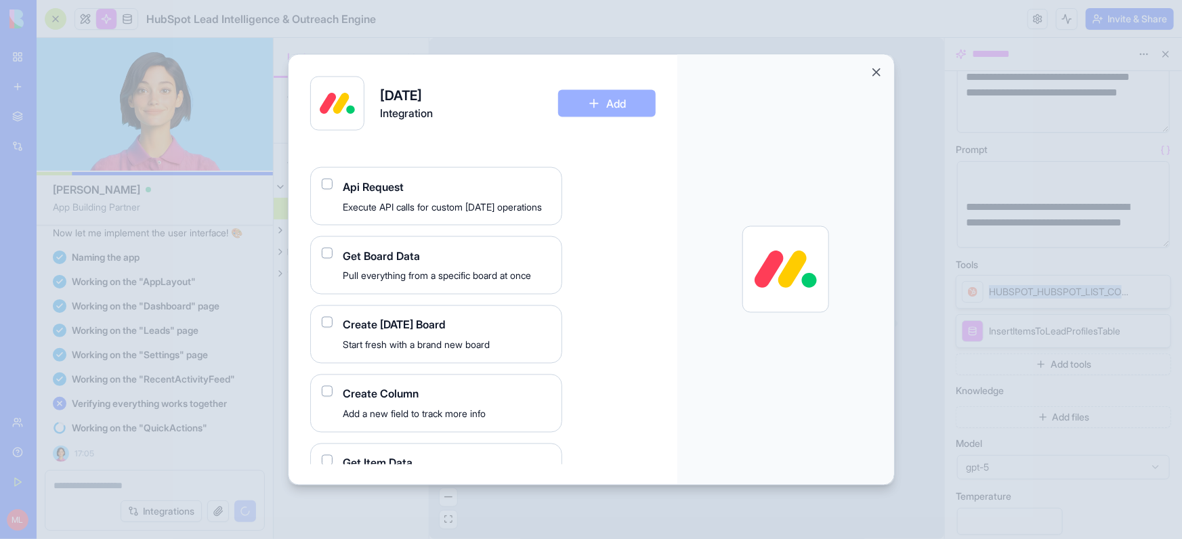
click at [329, 254] on Data "button" at bounding box center [327, 253] width 11 height 11
click at [604, 95] on button "Add" at bounding box center [607, 103] width 98 height 27
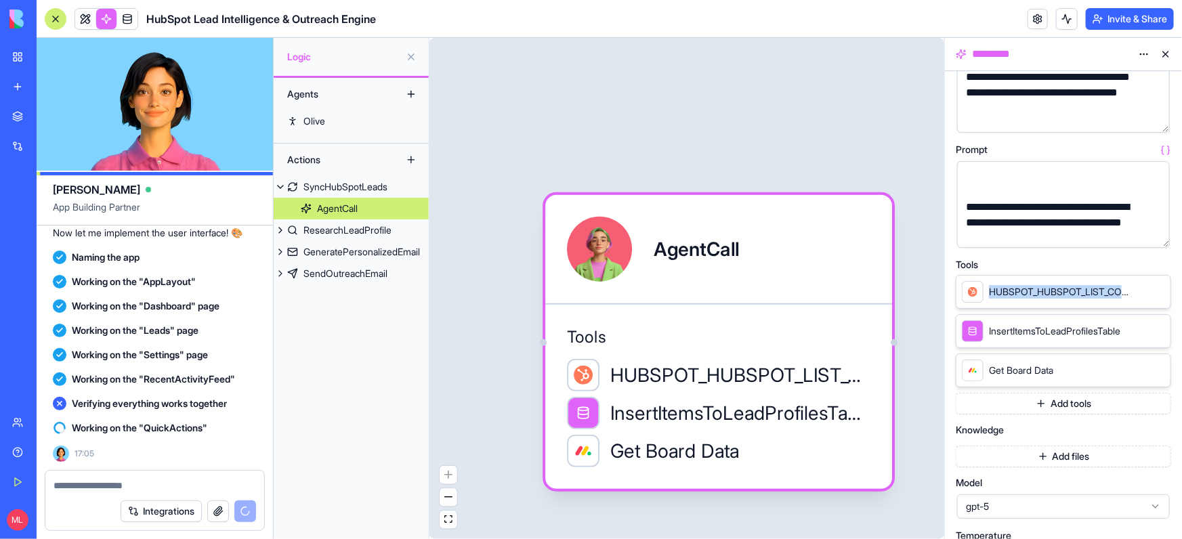
click at [1158, 368] on icon at bounding box center [1156, 369] width 11 height 11
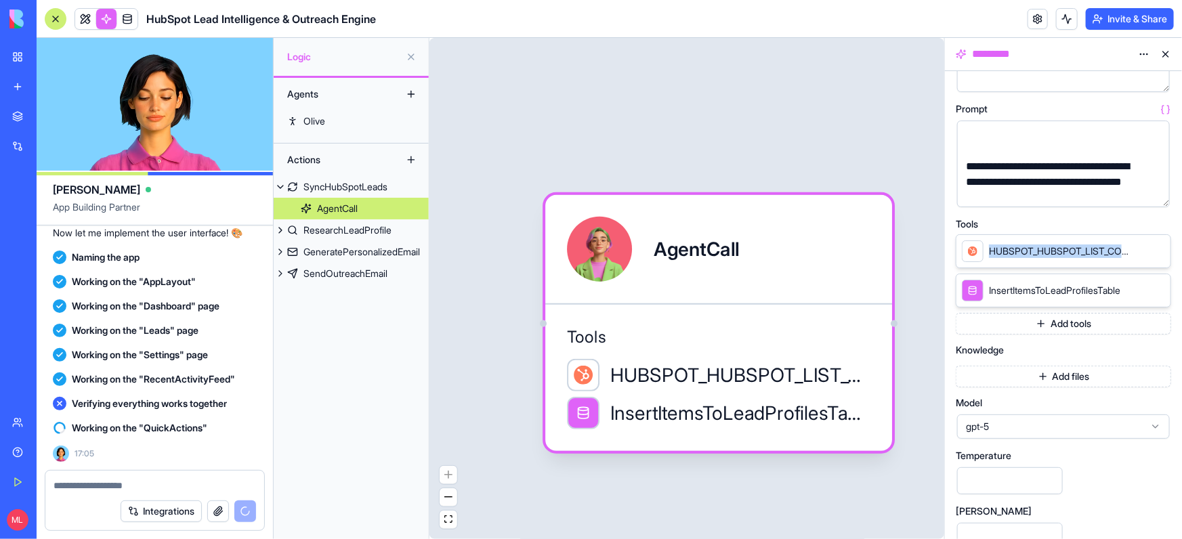
scroll to position [154, 0]
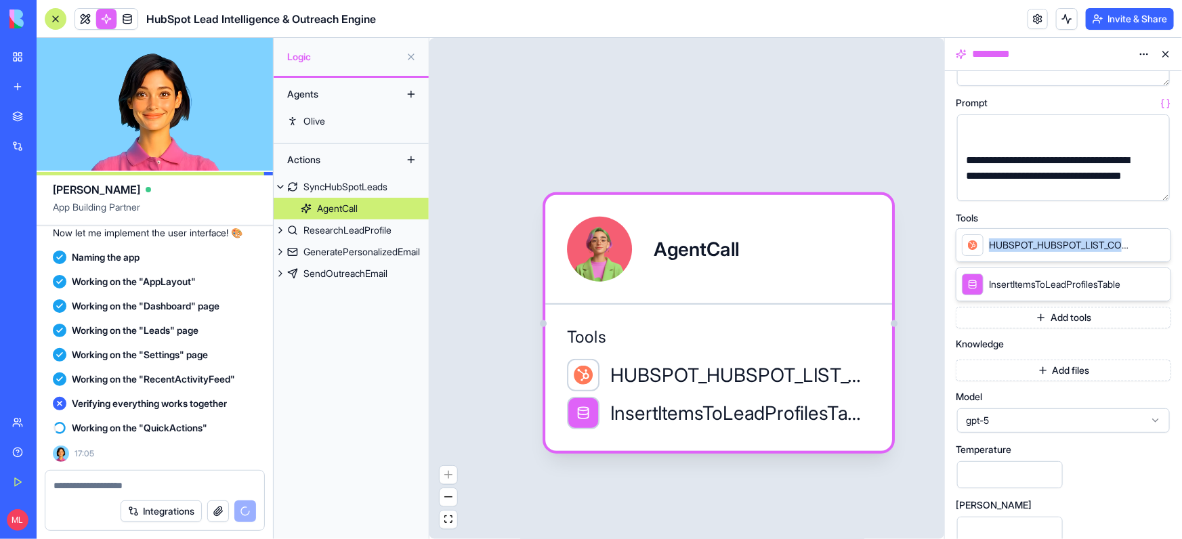
click at [1081, 370] on button "Add files" at bounding box center [1062, 371] width 215 height 22
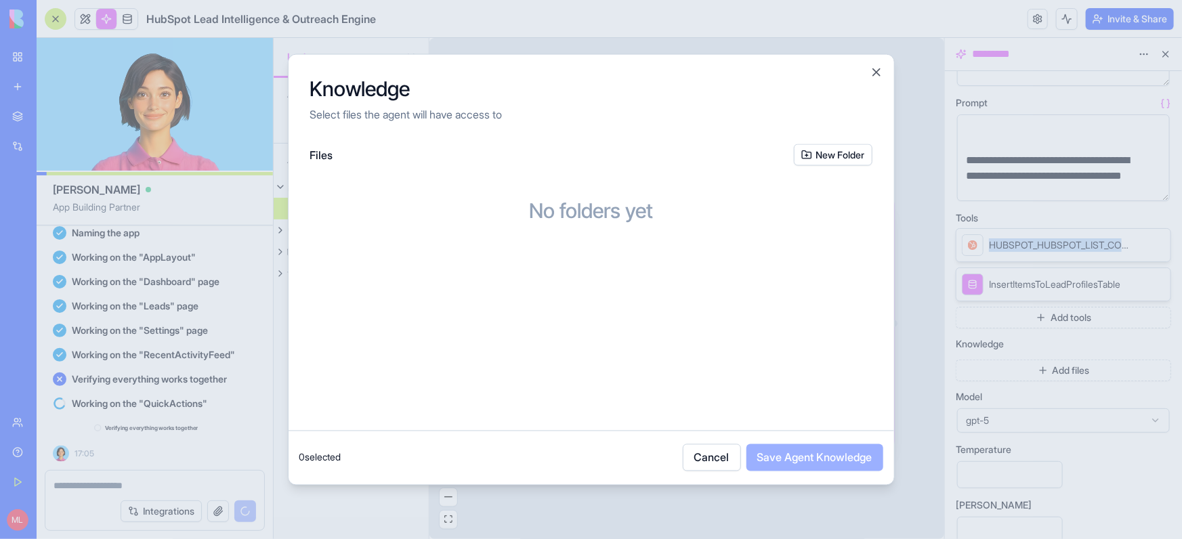
scroll to position [786, 0]
click at [839, 163] on button "New Folder" at bounding box center [833, 155] width 79 height 22
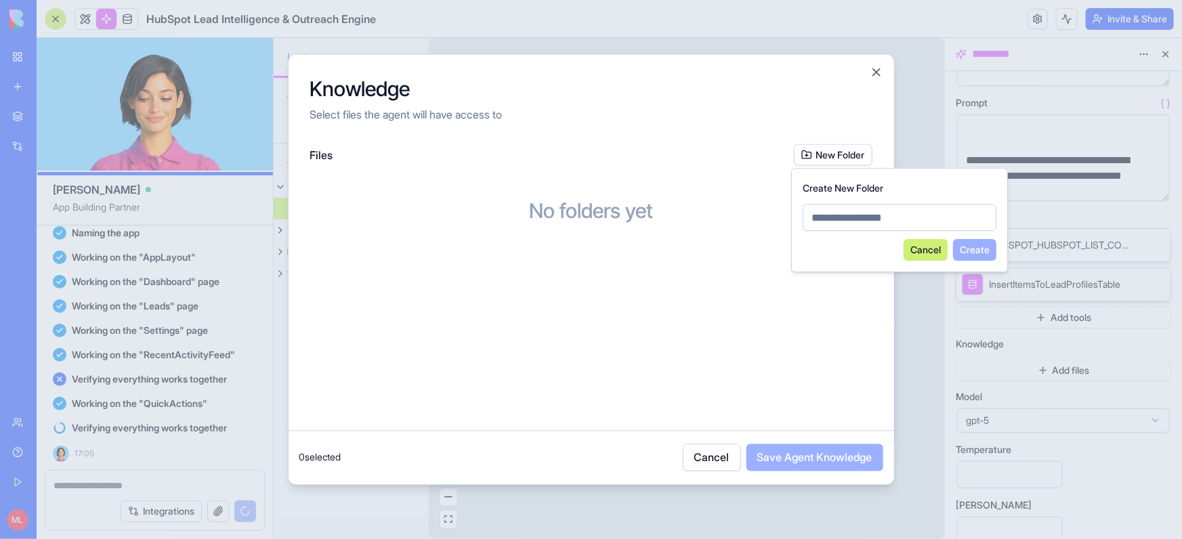
click at [916, 249] on button "Cancel" at bounding box center [925, 250] width 44 height 22
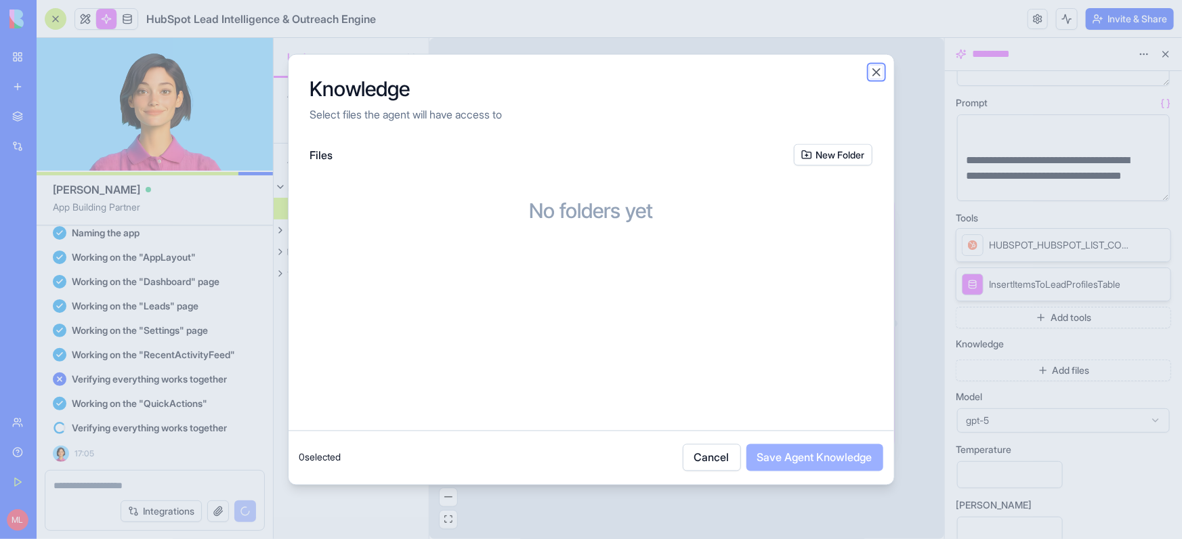
click at [874, 68] on button "Close" at bounding box center [876, 73] width 14 height 14
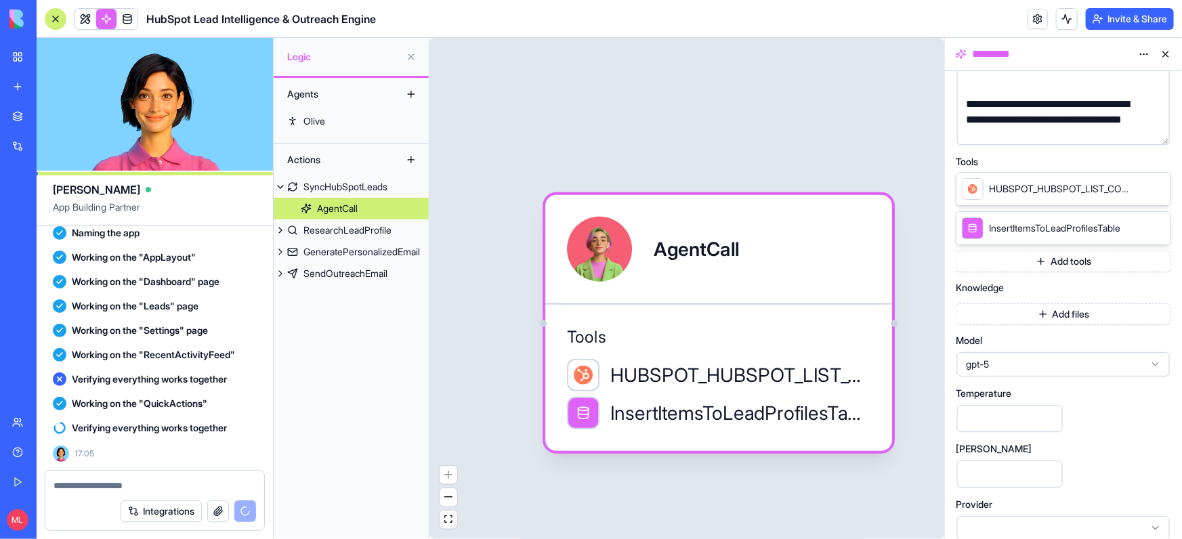
scroll to position [223, 0]
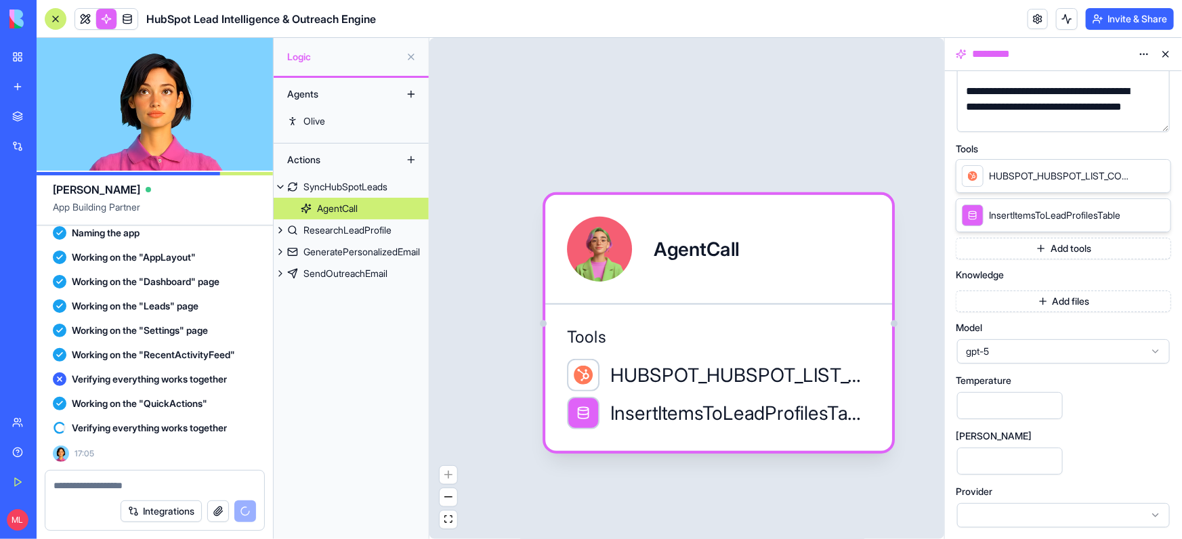
click at [993, 347] on span "gpt-5" at bounding box center [1055, 352] width 179 height 14
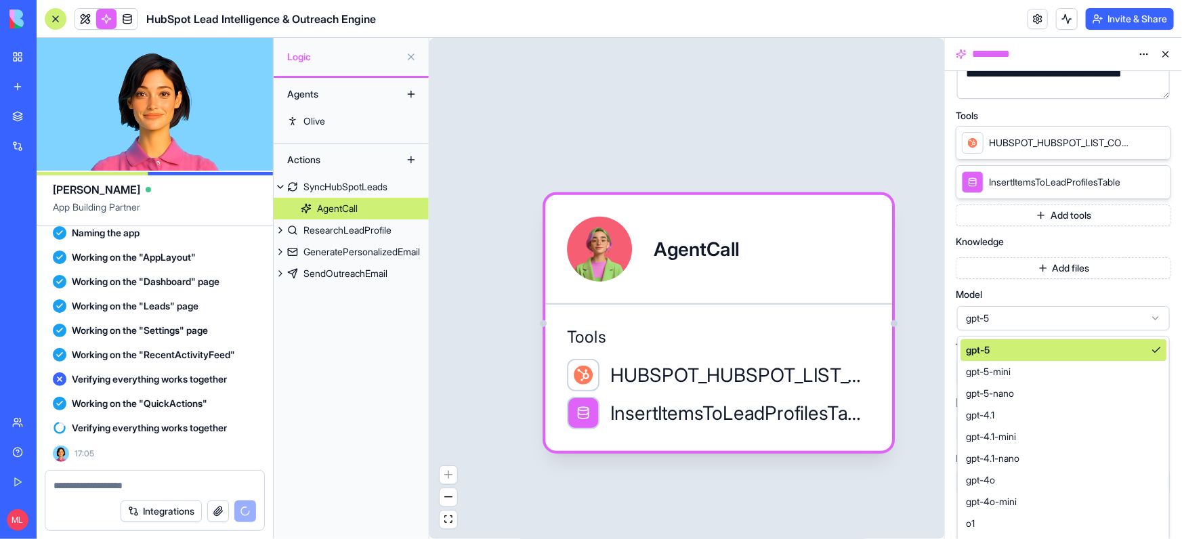
click at [1009, 322] on span "gpt-5" at bounding box center [1055, 318] width 179 height 14
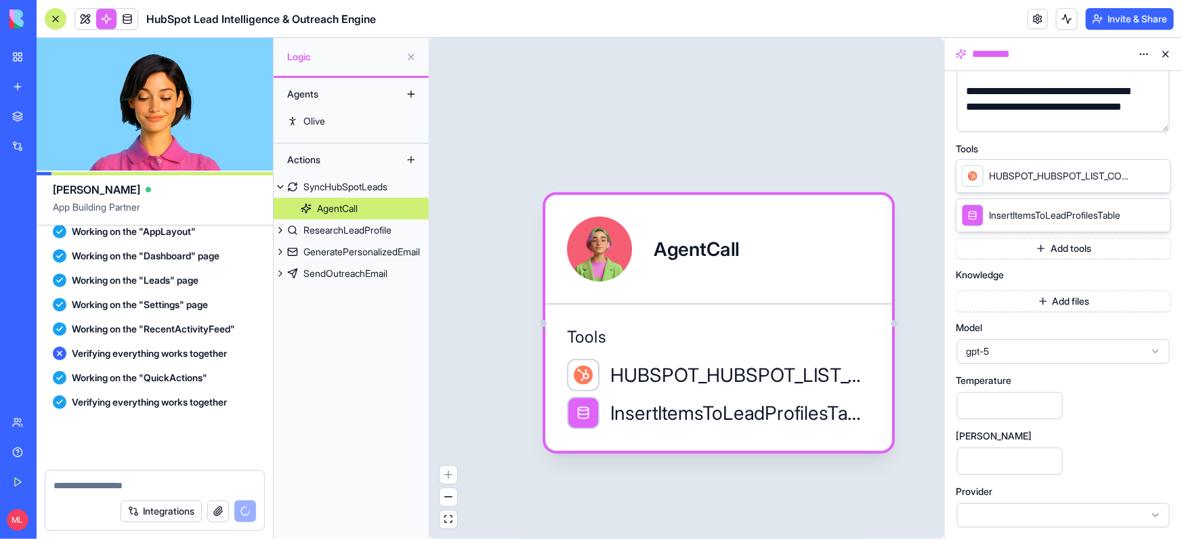
scroll to position [1177, 0]
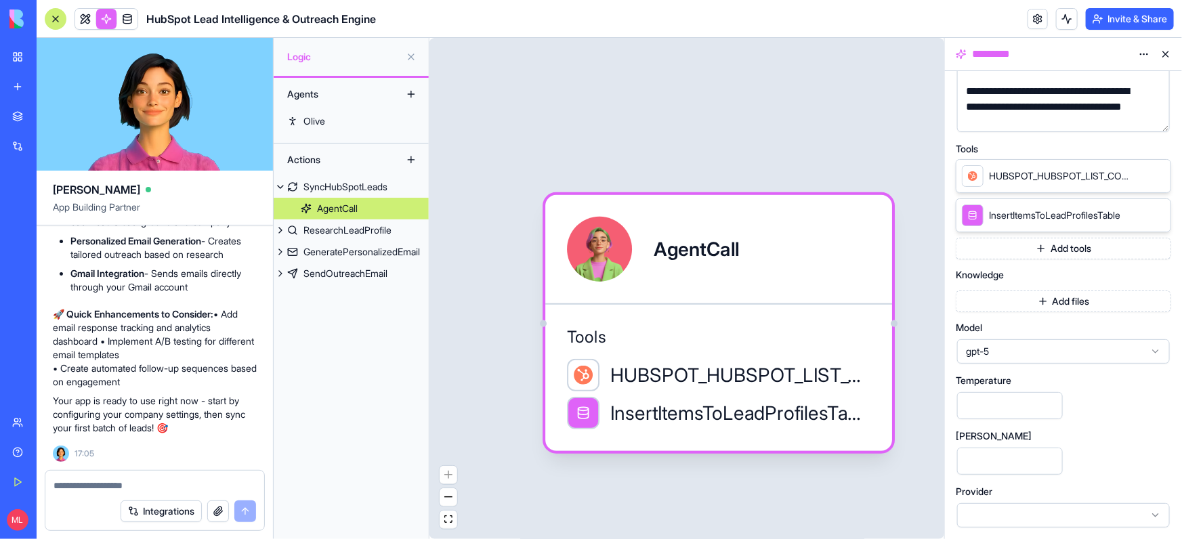
click at [1011, 360] on div "gpt-5" at bounding box center [1063, 351] width 213 height 24
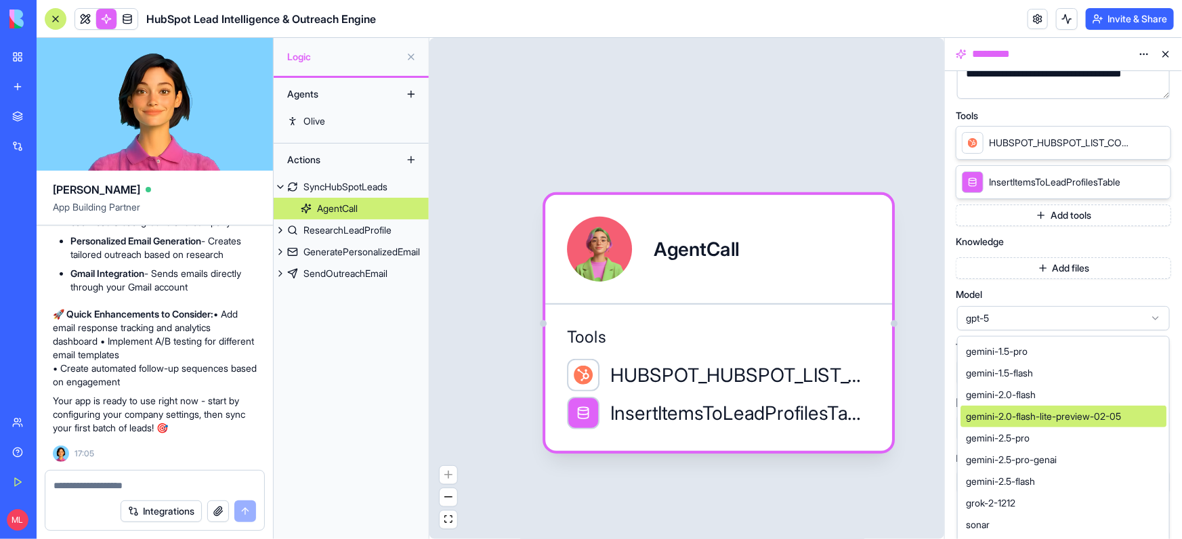
scroll to position [447, 0]
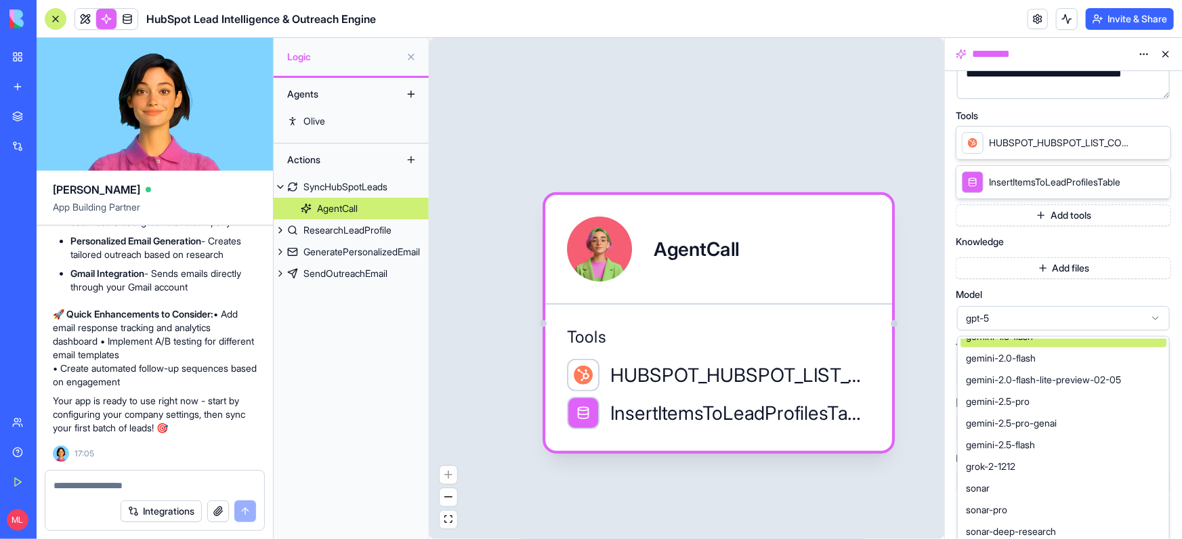
click at [1060, 316] on span "gpt-5" at bounding box center [1055, 318] width 179 height 14
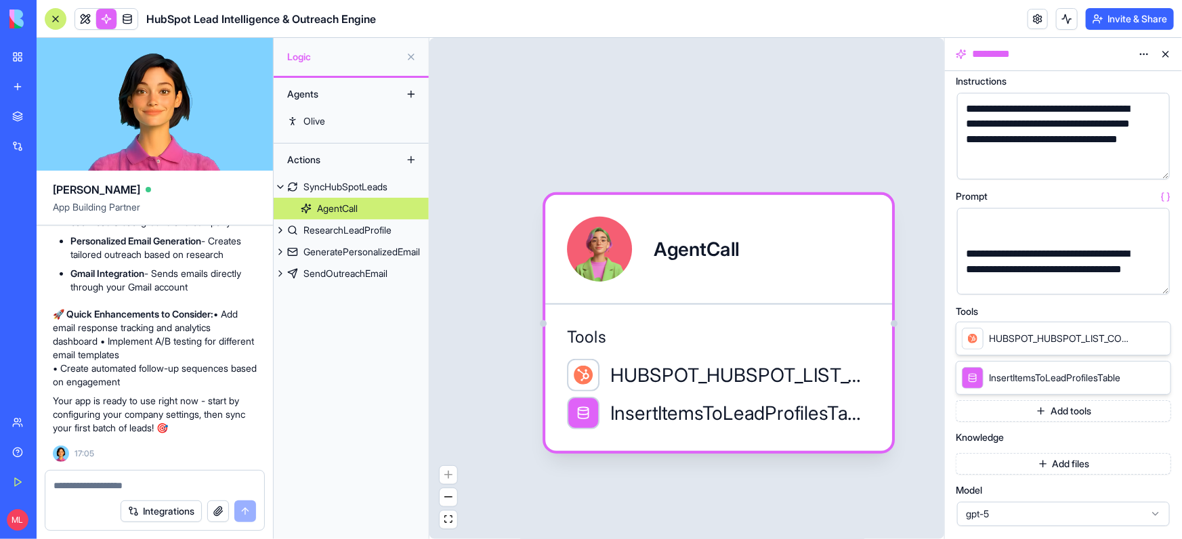
scroll to position [14, 0]
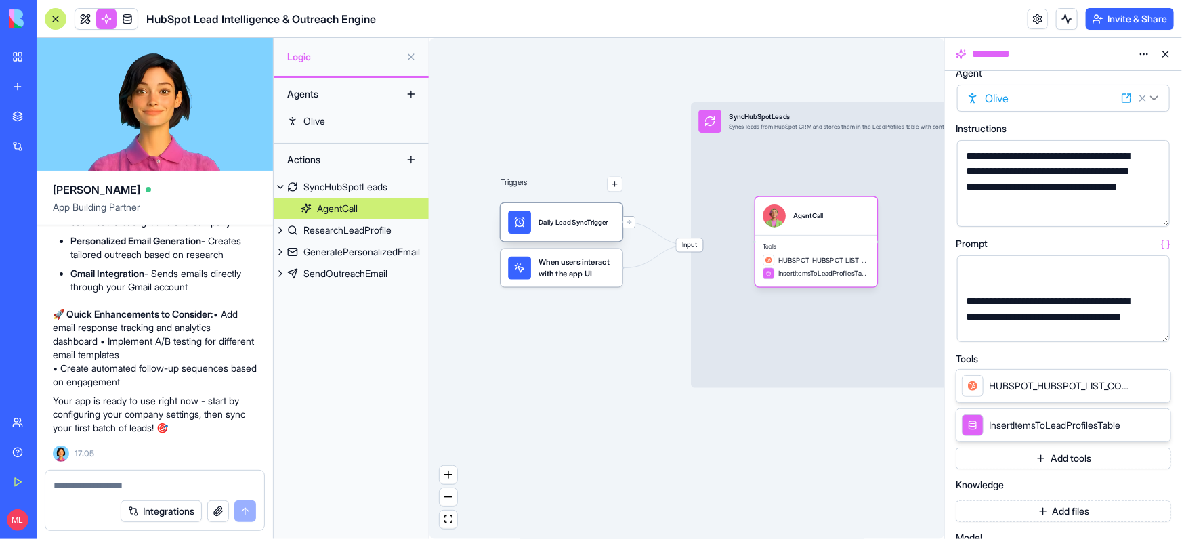
click at [587, 232] on div "Daily Lead SyncTrigger" at bounding box center [573, 222] width 70 height 23
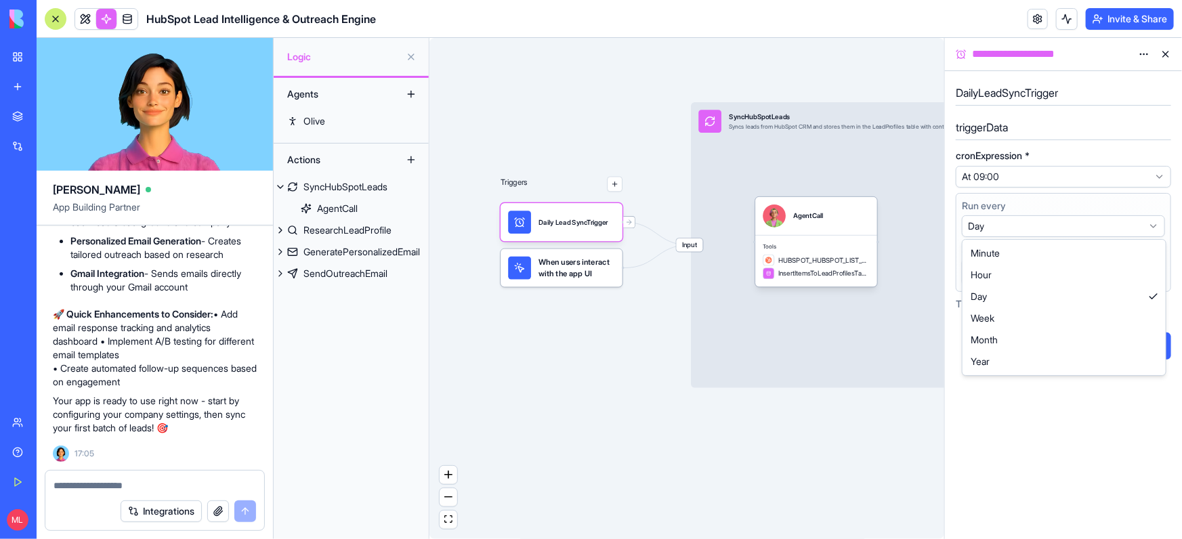
click at [1046, 230] on html "BETA My Workspace New app Marketplace Integrations Recent Blog Generator Press …" at bounding box center [591, 269] width 1182 height 539
click at [1039, 219] on html "BETA My Workspace New app Marketplace Integrations Recent Blog Generator Press …" at bounding box center [591, 269] width 1182 height 539
click at [585, 272] on span "When users interact with the app UI" at bounding box center [576, 268] width 76 height 23
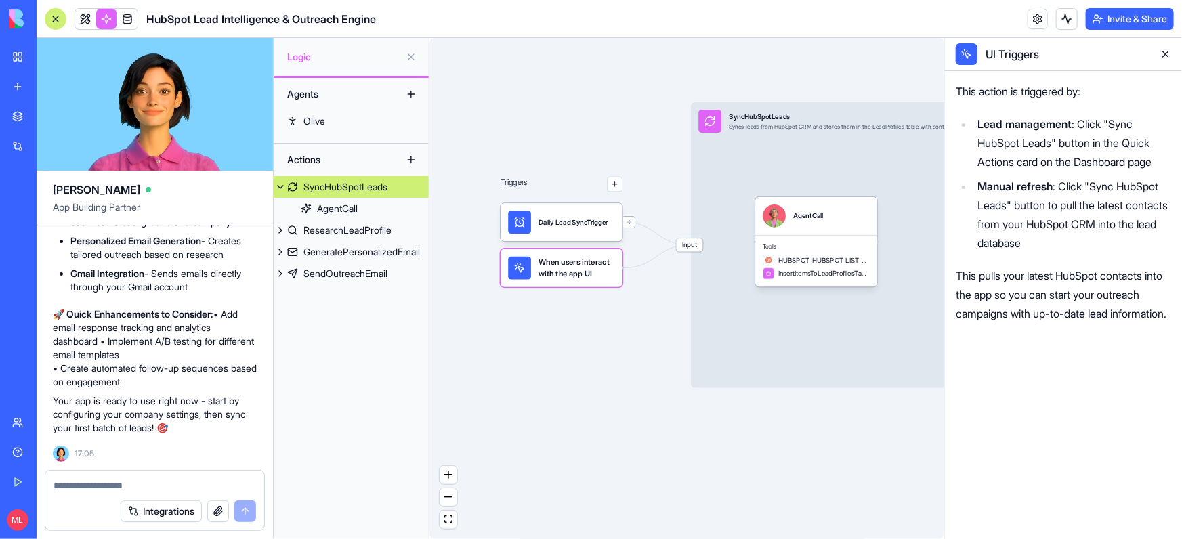
click at [1163, 48] on button at bounding box center [1166, 54] width 22 height 22
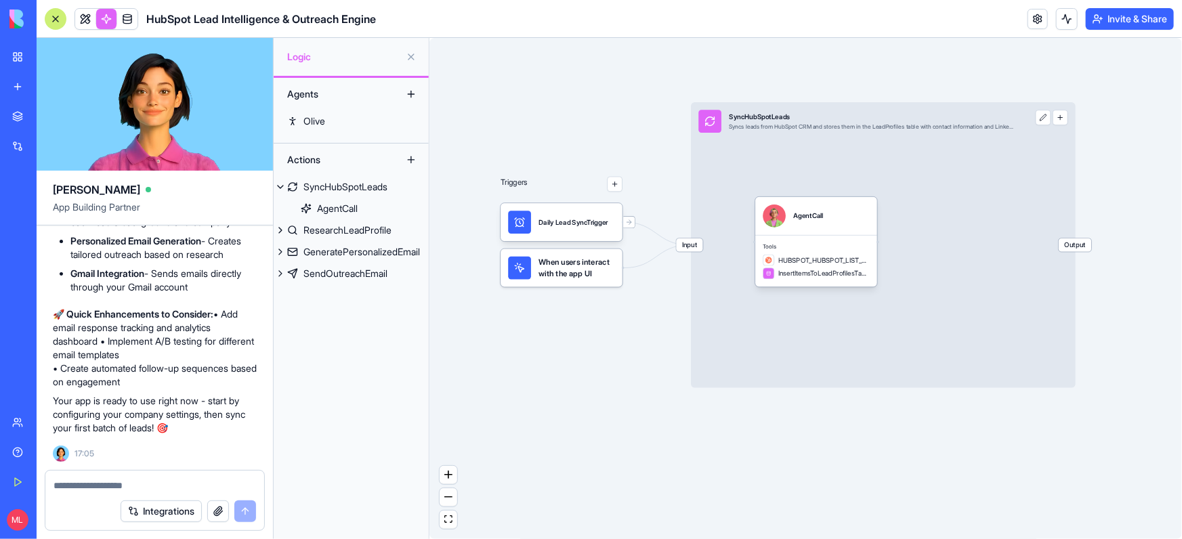
click at [618, 184] on button "button" at bounding box center [614, 184] width 15 height 15
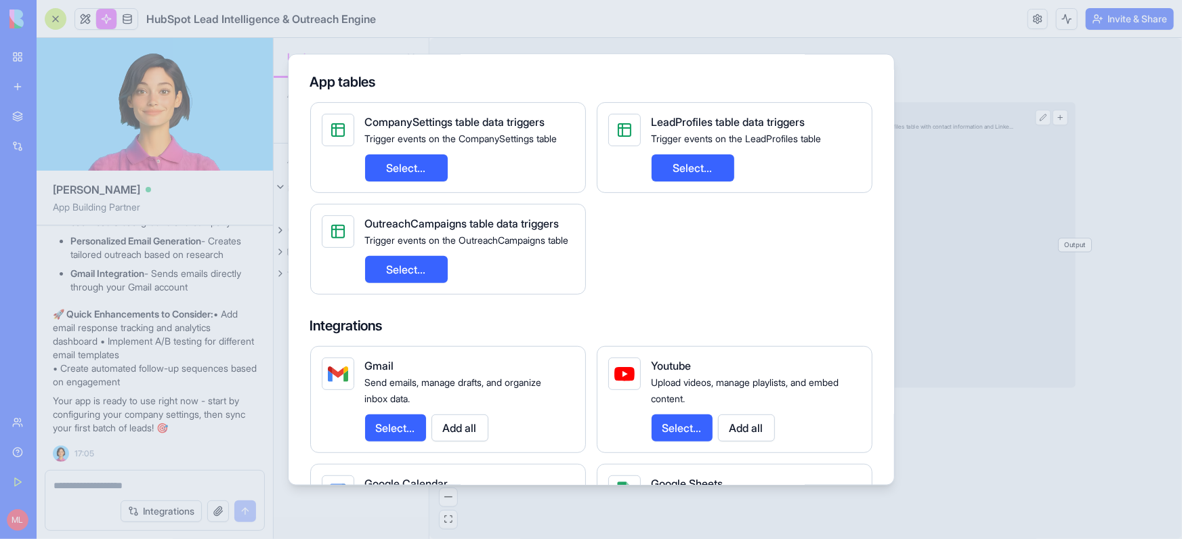
scroll to position [360, 0]
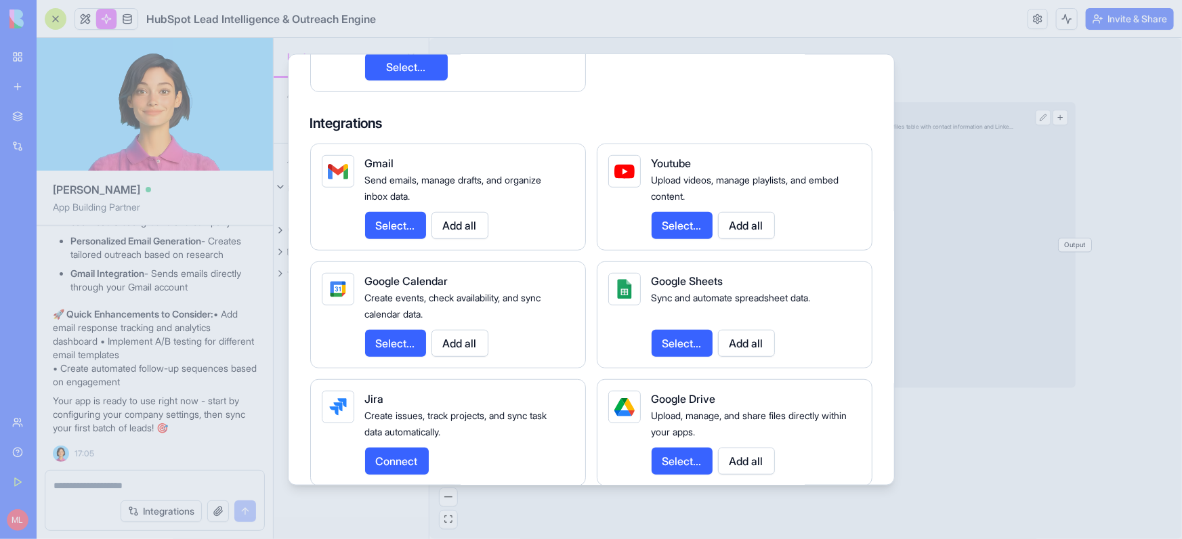
click at [408, 239] on button "Select..." at bounding box center [395, 225] width 61 height 27
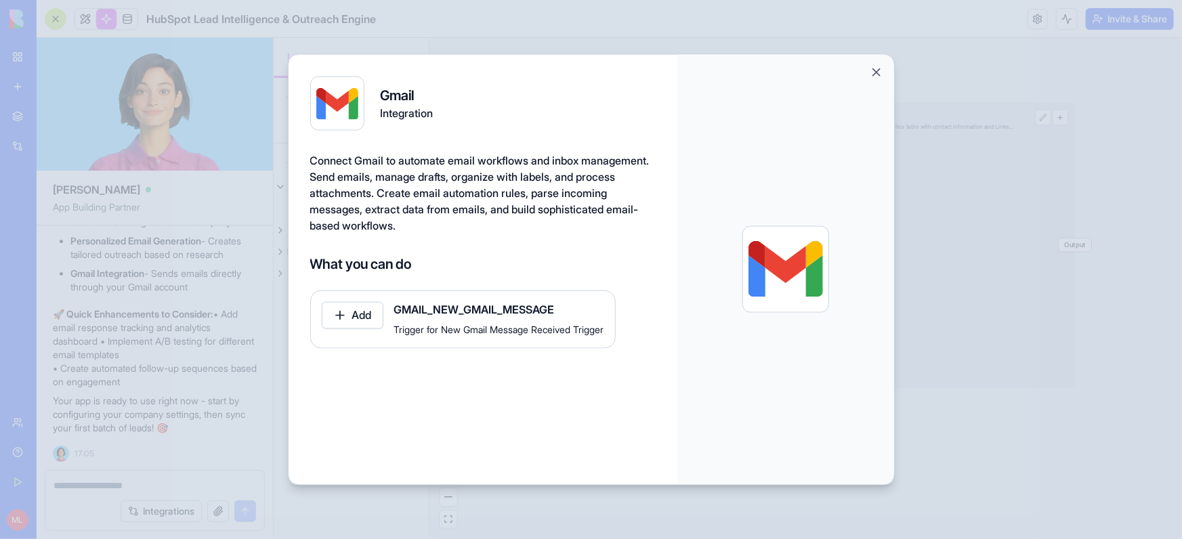
click at [368, 316] on button "Add" at bounding box center [353, 315] width 62 height 27
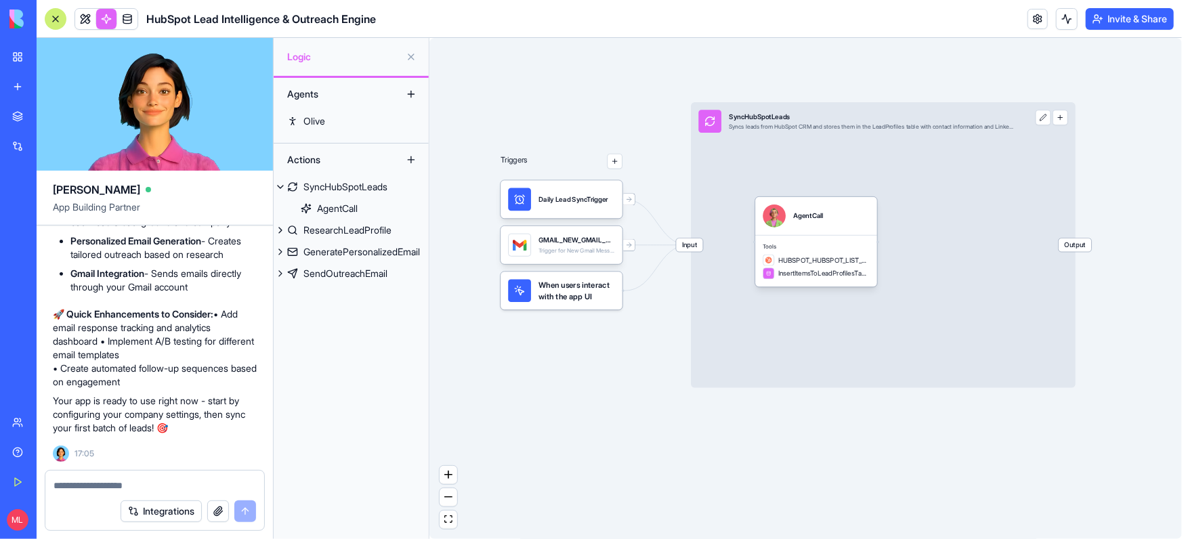
click at [555, 256] on div "GMAIL_NEW_GMAIL_MESSAGE Trigger for New Gmail Message Received Trigger" at bounding box center [576, 245] width 76 height 23
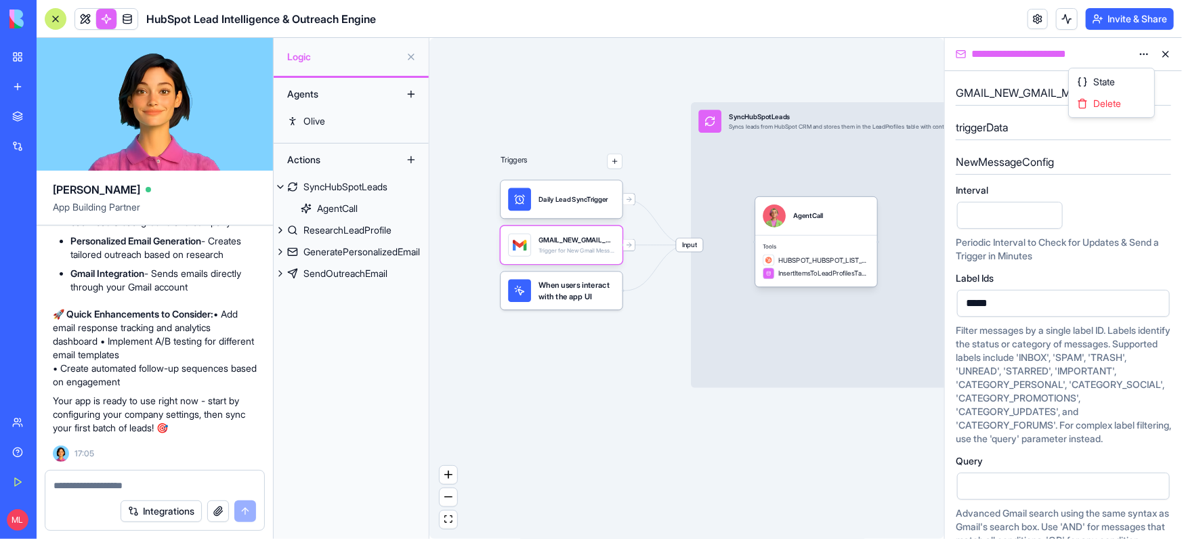
click at [1140, 56] on html "BETA My Workspace New app Marketplace Integrations Recent Blog Generator Press …" at bounding box center [591, 269] width 1182 height 539
click at [1130, 95] on div "Delete" at bounding box center [1111, 104] width 80 height 22
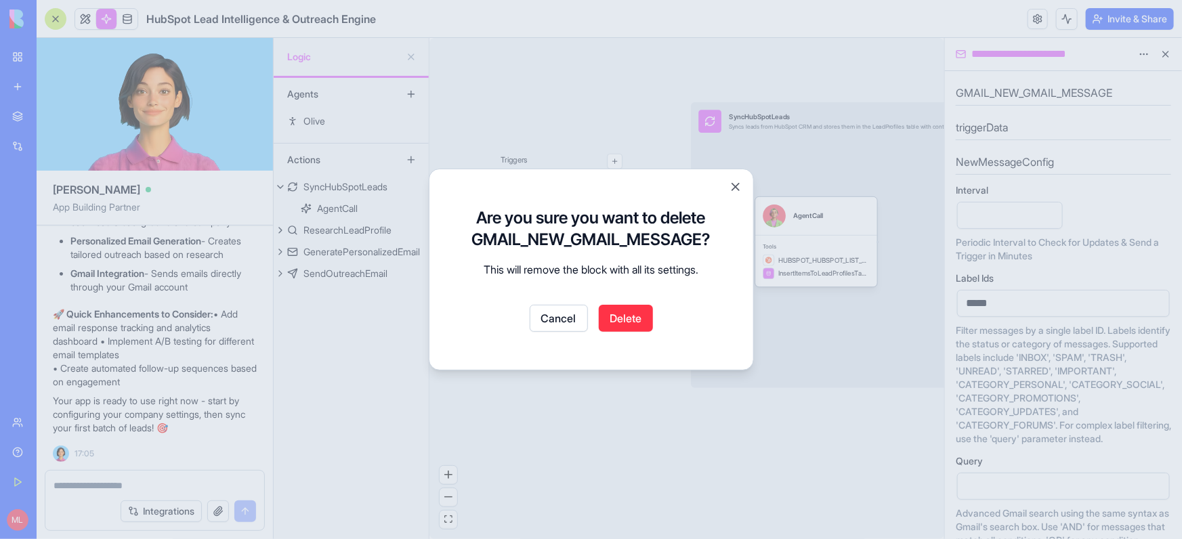
click at [632, 318] on button "Delete" at bounding box center [626, 318] width 54 height 27
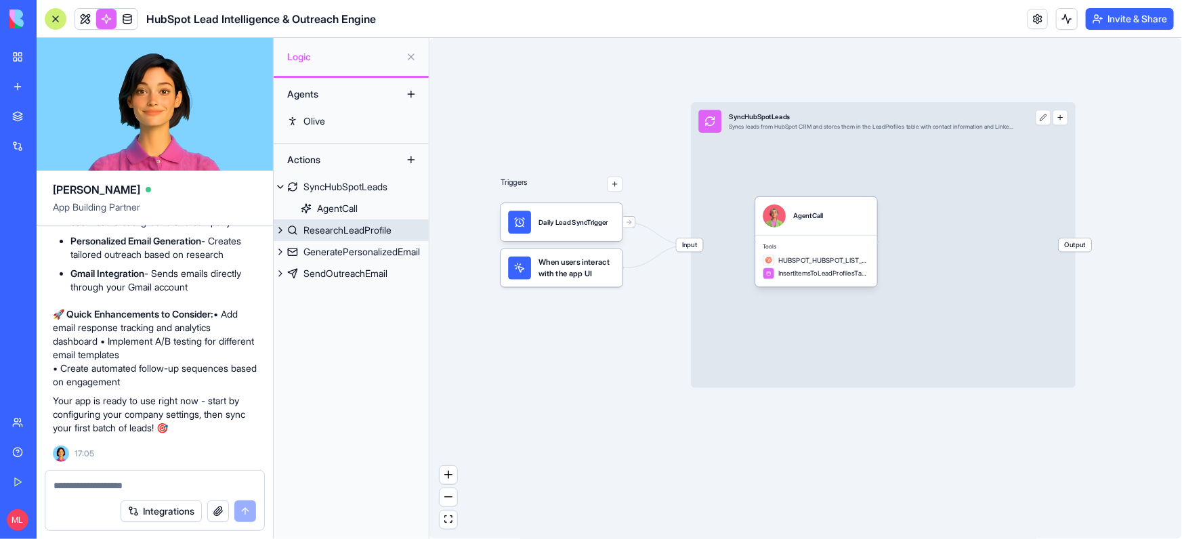
click at [325, 233] on div "ResearchLeadProfile" at bounding box center [347, 230] width 88 height 14
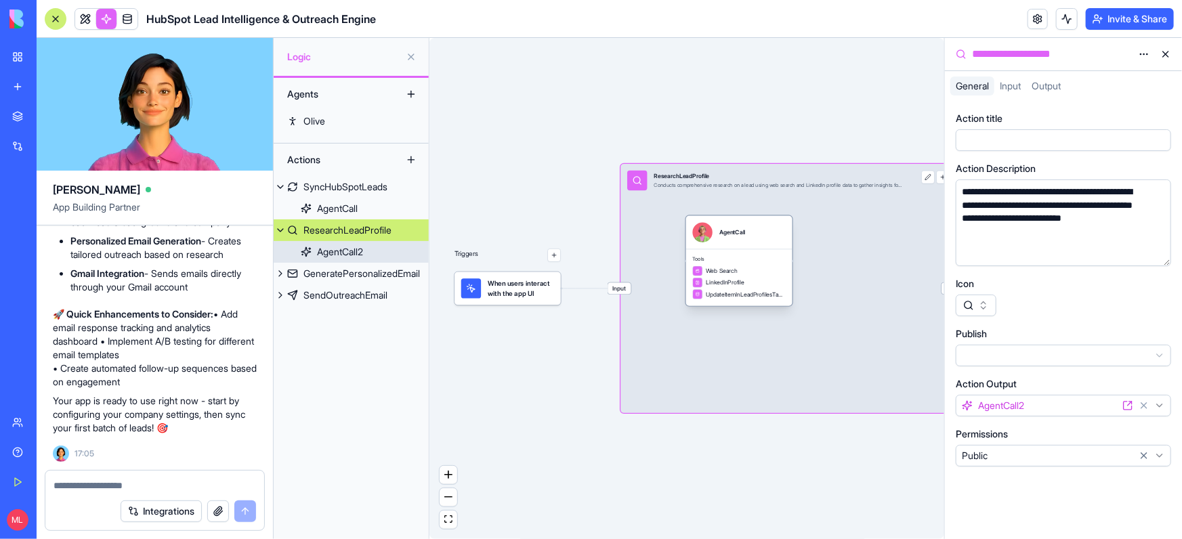
drag, startPoint x: 723, startPoint y: 286, endPoint x: 775, endPoint y: 255, distance: 61.3
click at [775, 255] on div "Tools Web Search LinkedInProfile UpdateItemInLeadProfilesTable" at bounding box center [739, 277] width 106 height 57
click at [775, 256] on span "Tools" at bounding box center [739, 259] width 93 height 7
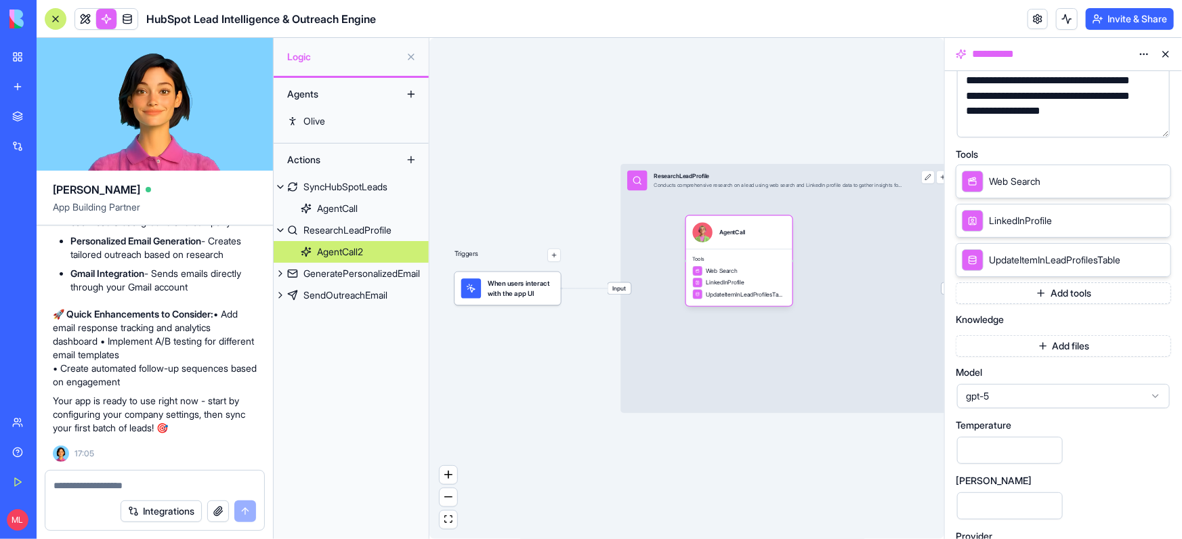
scroll to position [237, 0]
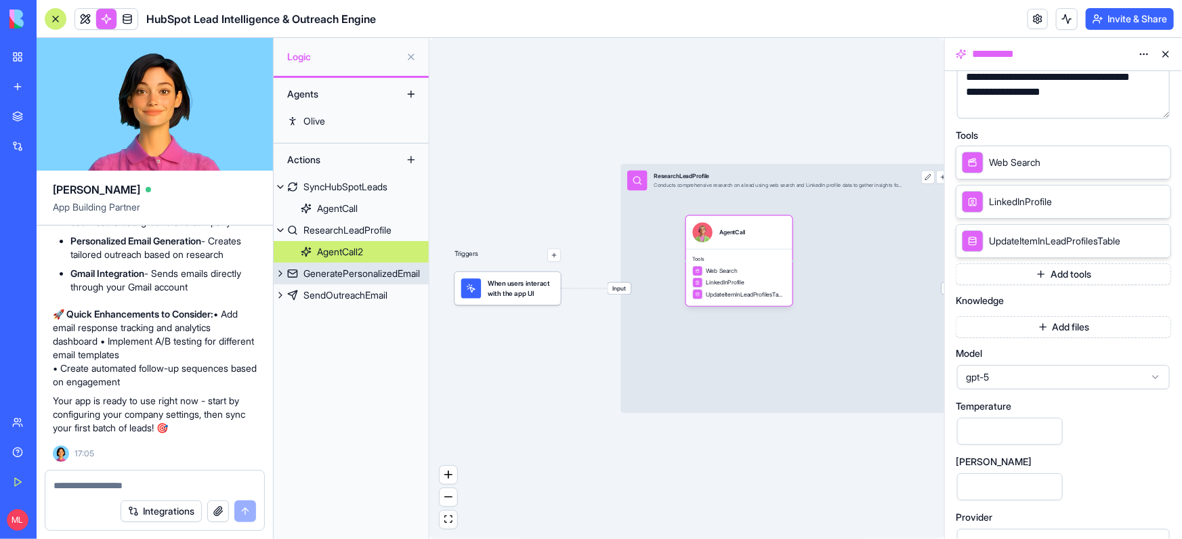
click at [376, 267] on div "GeneratePersonalizedEmail" at bounding box center [361, 274] width 116 height 14
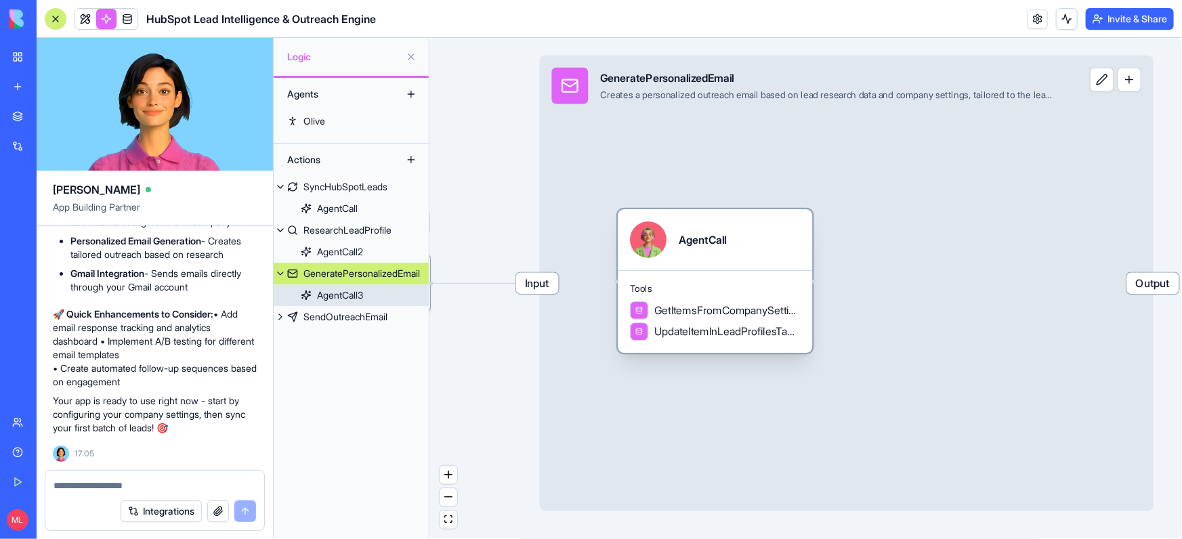
drag, startPoint x: 680, startPoint y: 284, endPoint x: 735, endPoint y: 286, distance: 55.6
click at [735, 286] on span "Tools" at bounding box center [715, 289] width 170 height 12
click at [83, 14] on span at bounding box center [85, 19] width 38 height 38
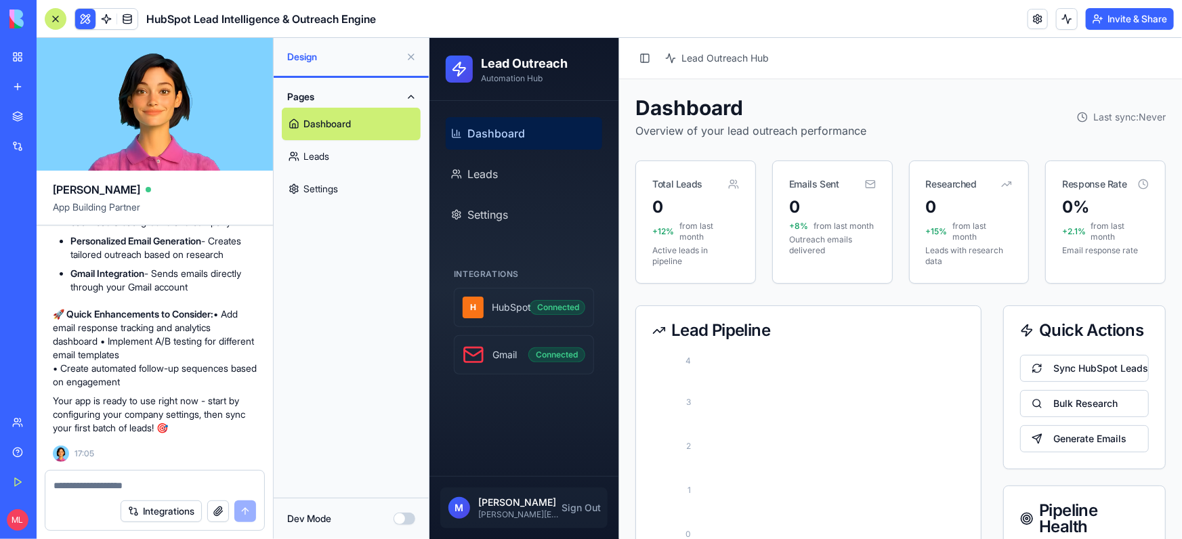
click at [60, 18] on div at bounding box center [56, 19] width 22 height 22
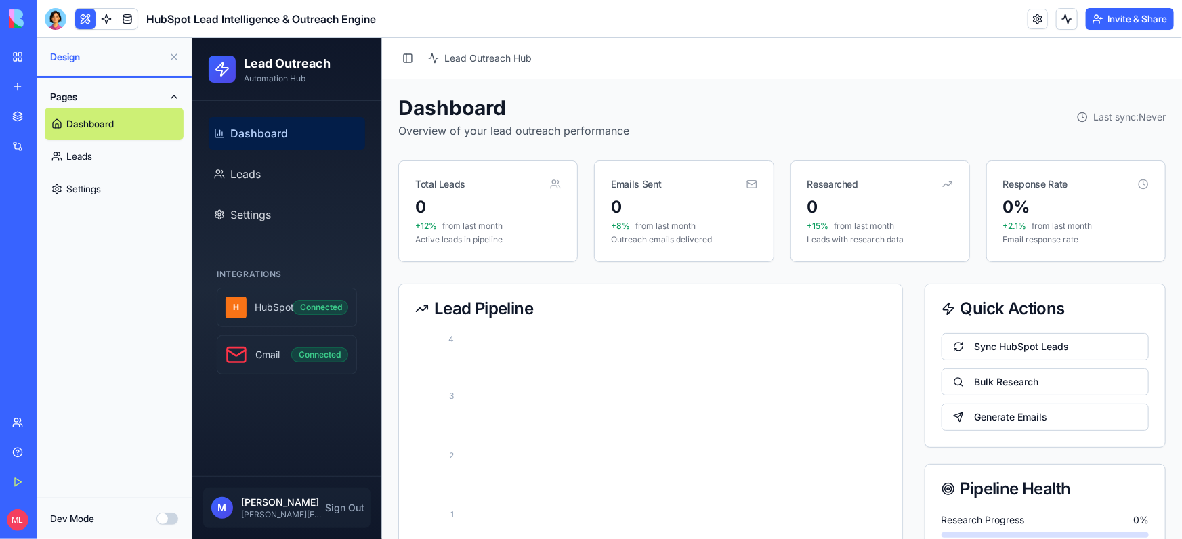
click at [173, 53] on button at bounding box center [174, 57] width 22 height 22
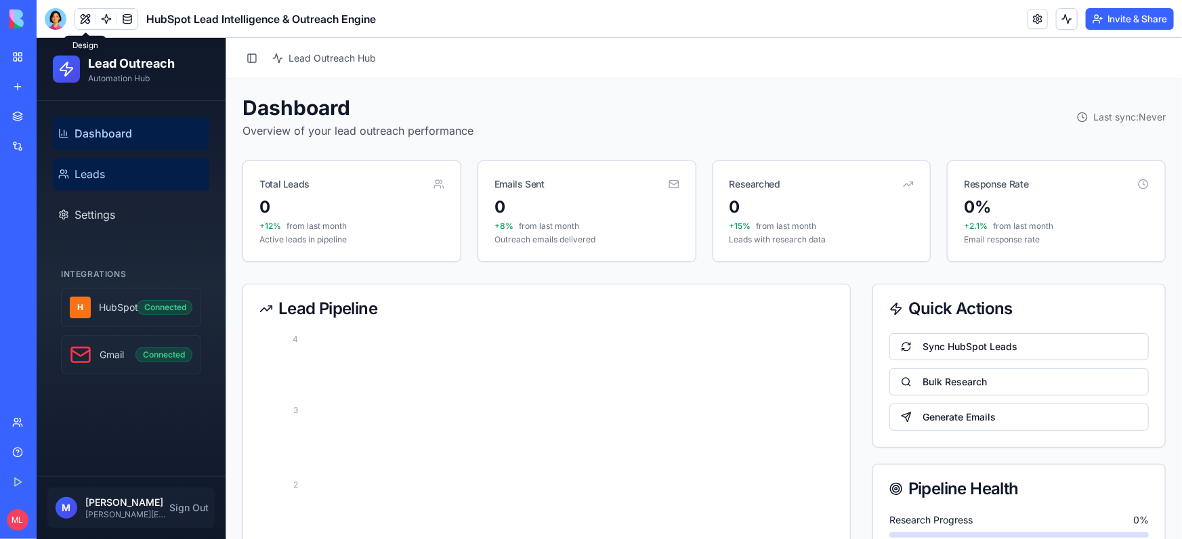
click at [162, 174] on link "Leads" at bounding box center [130, 173] width 156 height 33
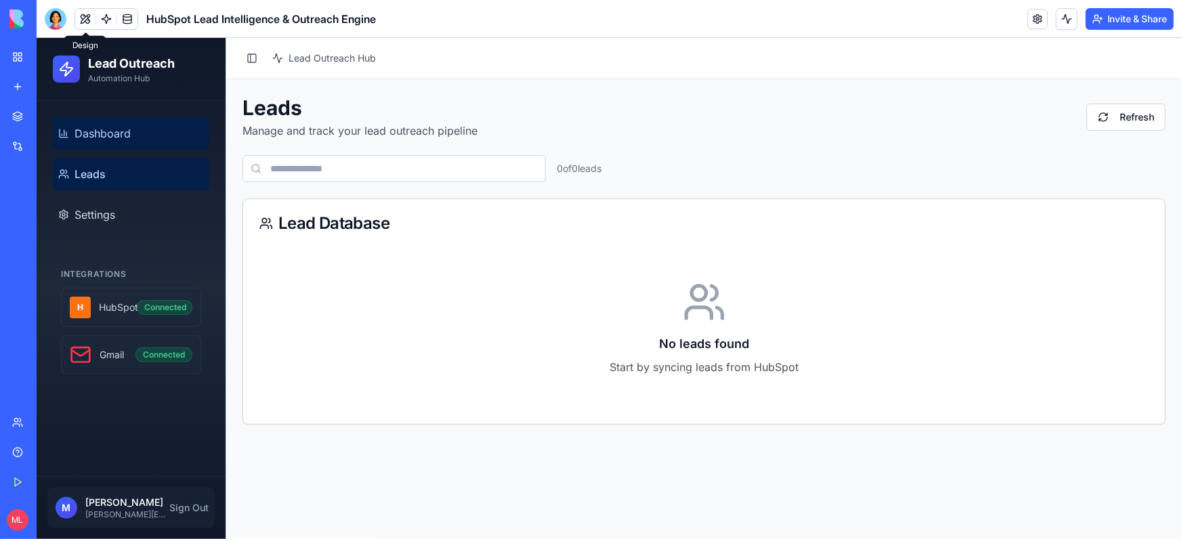
click at [158, 135] on link "Dashboard" at bounding box center [130, 132] width 156 height 33
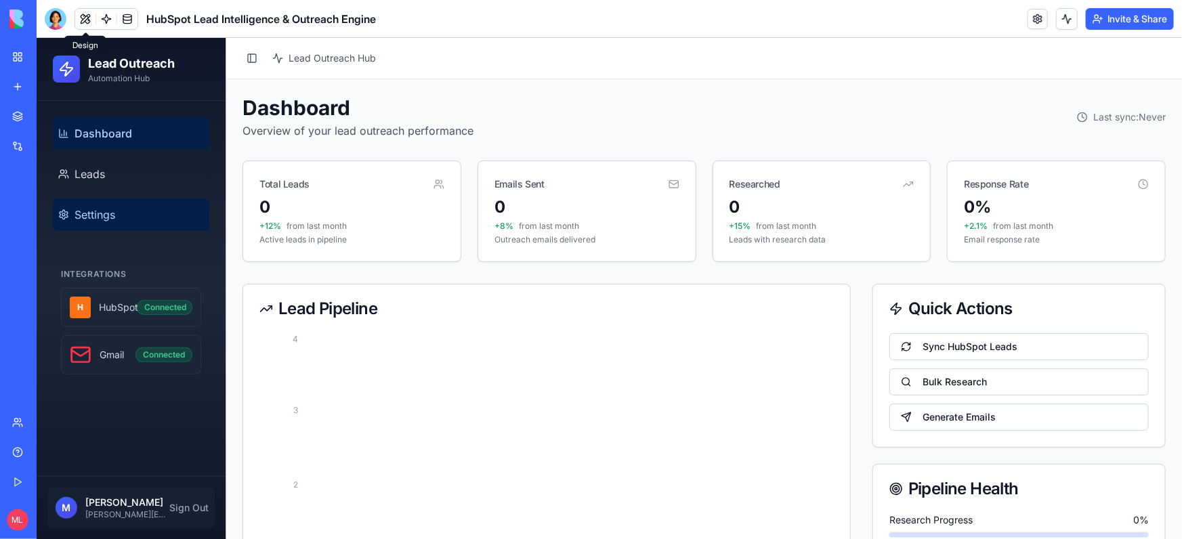
click at [146, 204] on link "Settings" at bounding box center [130, 214] width 156 height 33
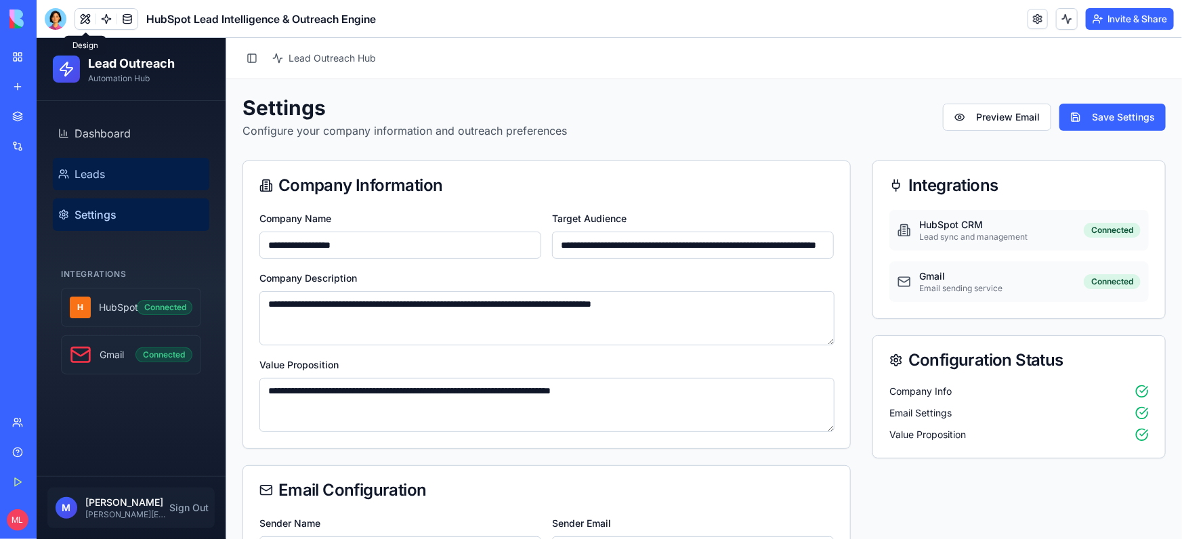
click at [127, 180] on link "Leads" at bounding box center [130, 173] width 156 height 33
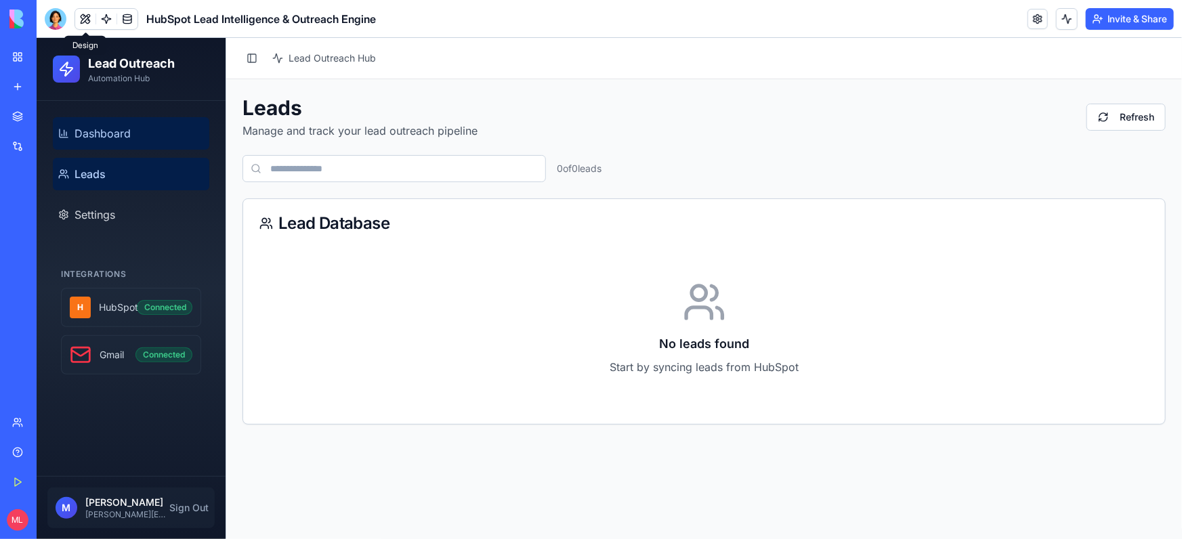
click at [119, 133] on span "Dashboard" at bounding box center [102, 133] width 56 height 16
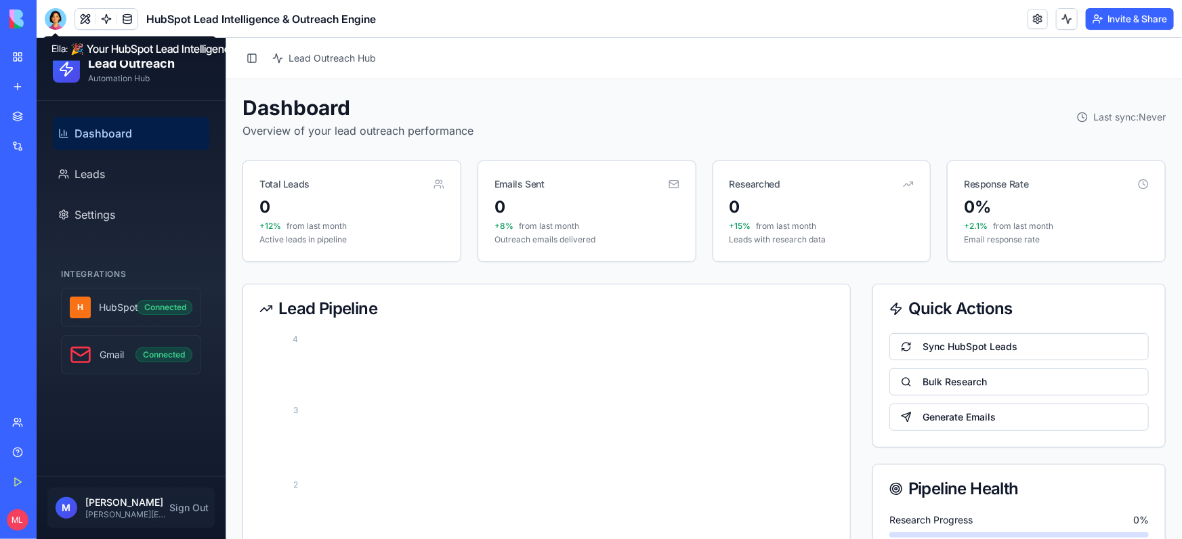
click at [64, 20] on div at bounding box center [56, 19] width 22 height 22
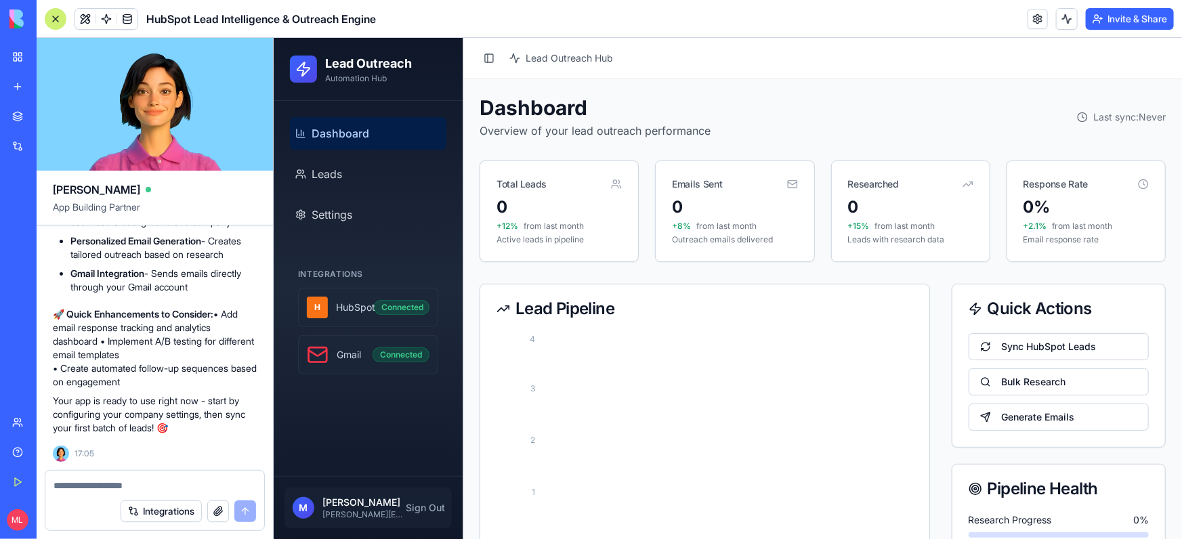
click at [126, 482] on textarea at bounding box center [154, 486] width 202 height 14
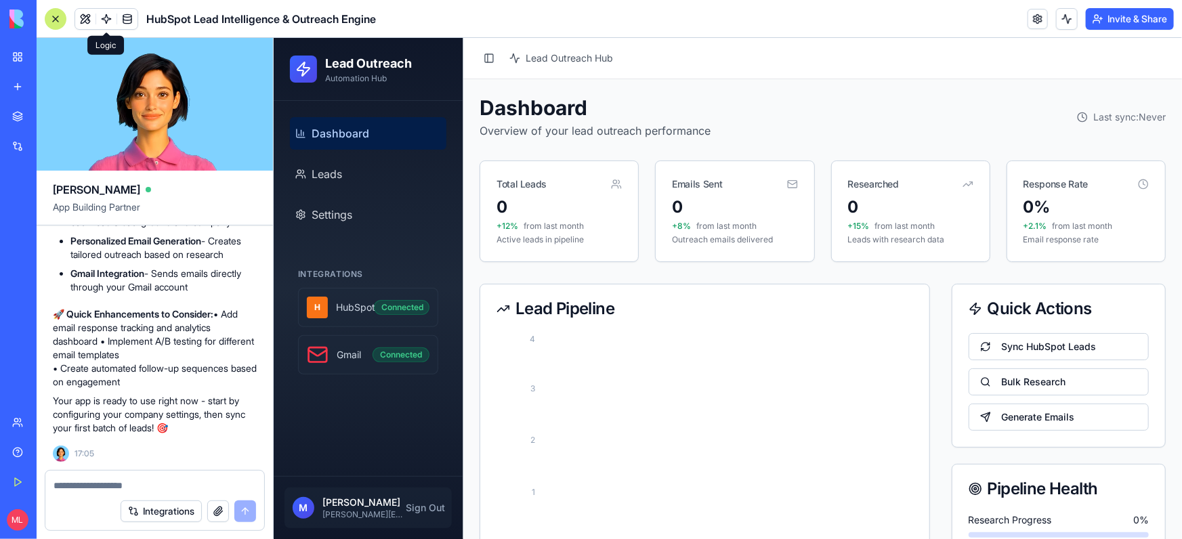
click at [106, 18] on link at bounding box center [106, 19] width 20 height 20
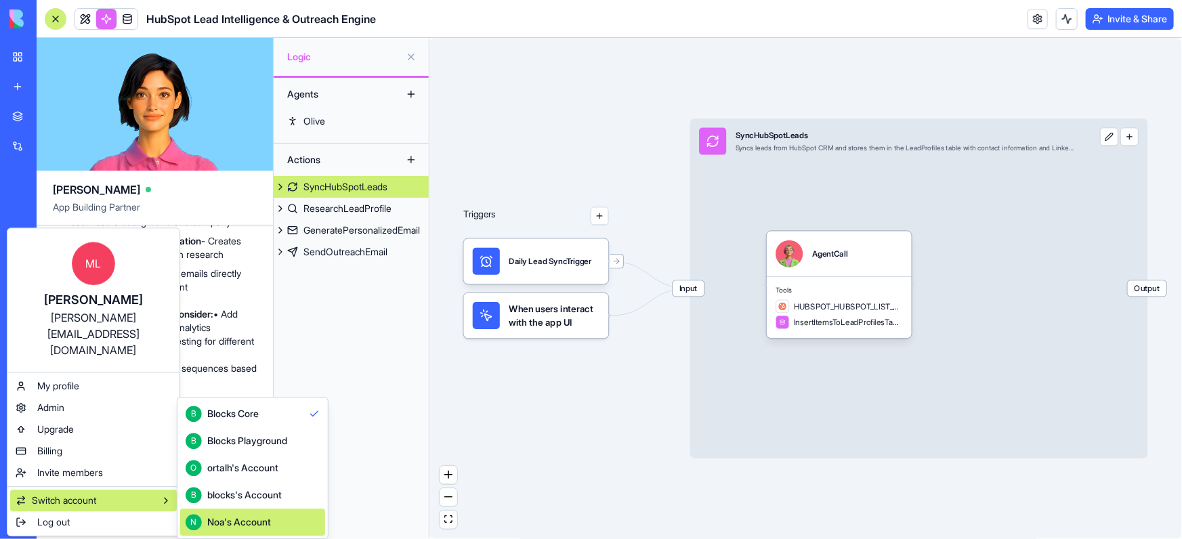
click at [215, 523] on div "Noa's Account" at bounding box center [239, 522] width 64 height 14
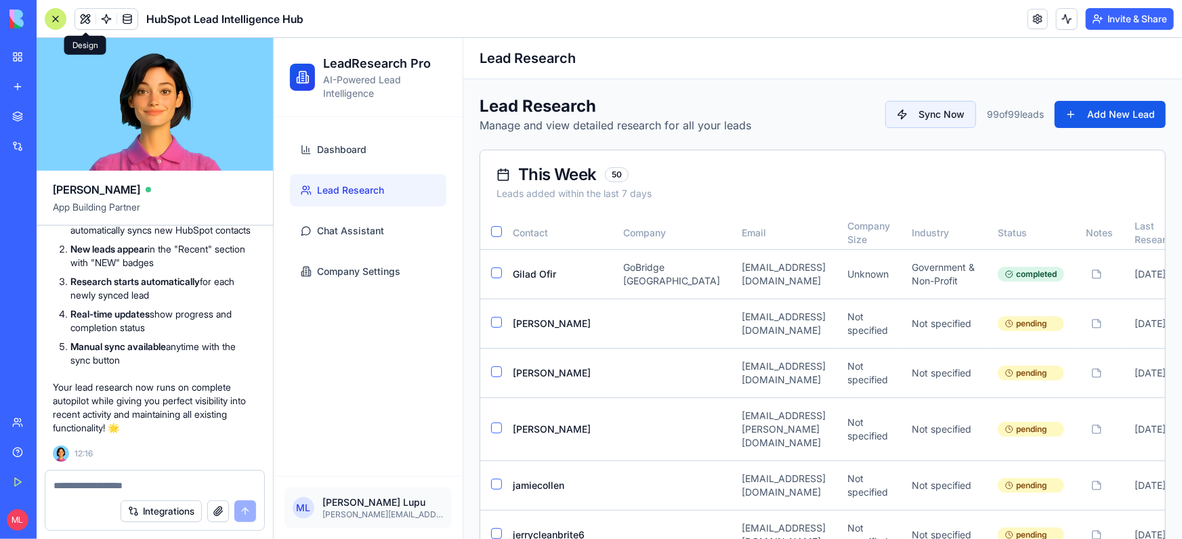
click at [59, 22] on div at bounding box center [56, 19] width 22 height 22
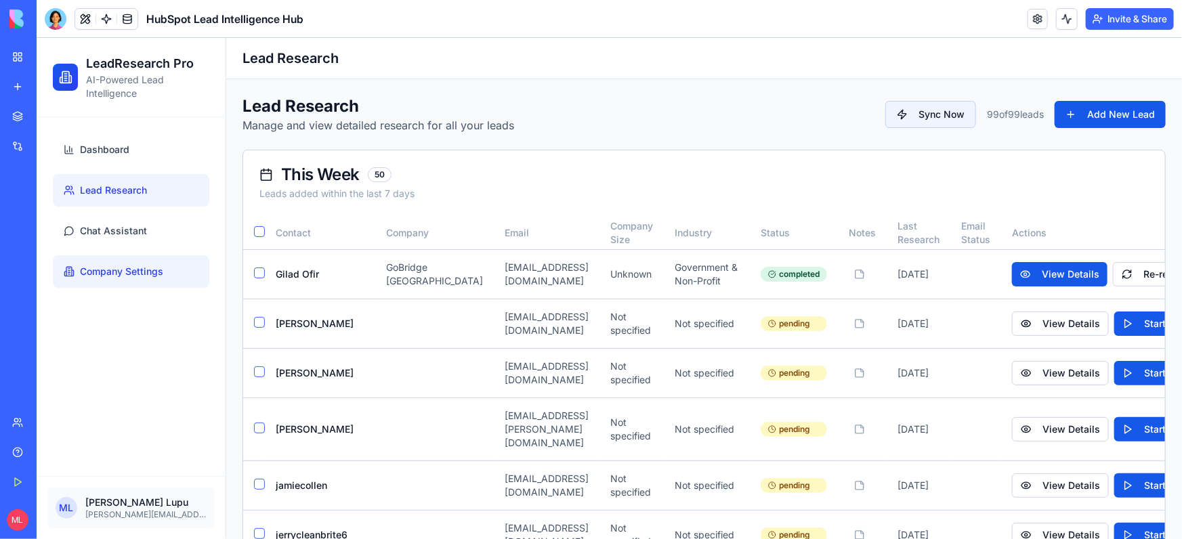
click at [152, 270] on span "Company Settings" at bounding box center [120, 271] width 83 height 14
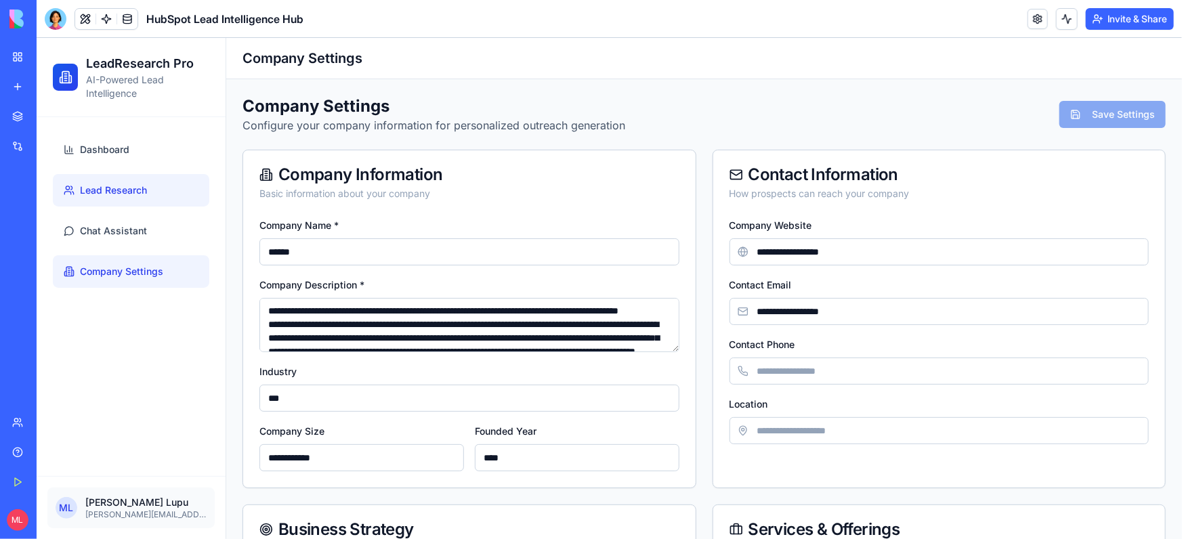
click at [148, 174] on link "Lead Research" at bounding box center [130, 189] width 156 height 33
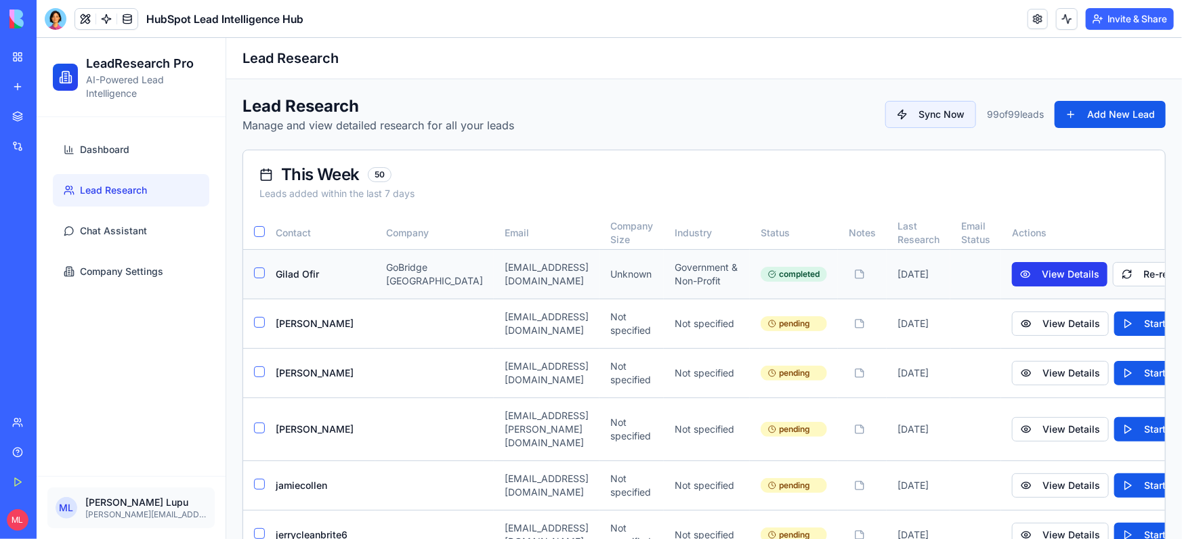
click at [1106, 272] on button "View Details" at bounding box center [1058, 273] width 95 height 24
click at [1098, 273] on button "View Details" at bounding box center [1058, 273] width 95 height 24
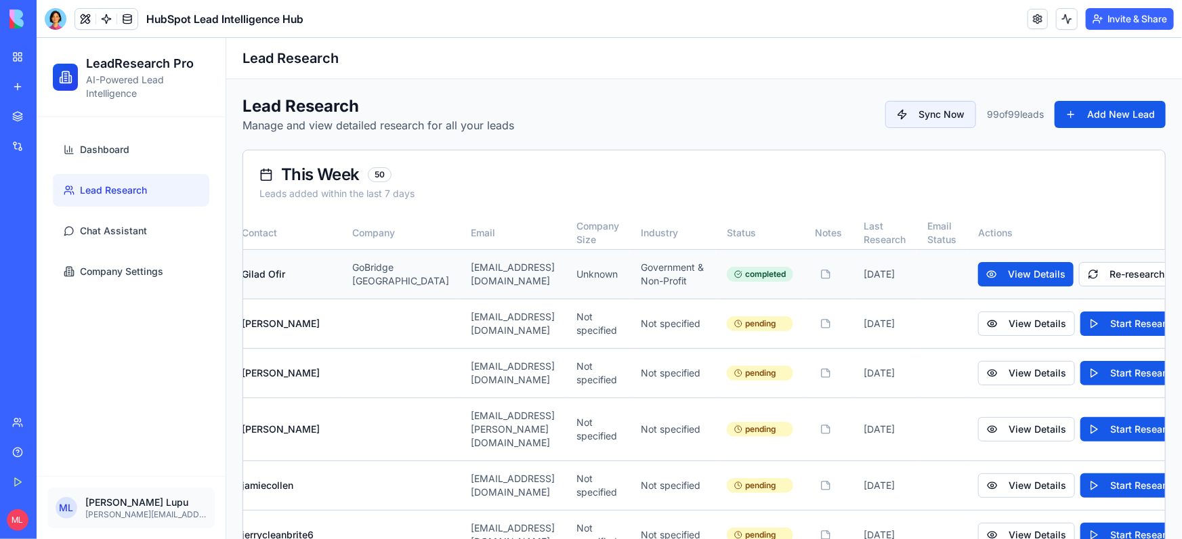
scroll to position [0, 81]
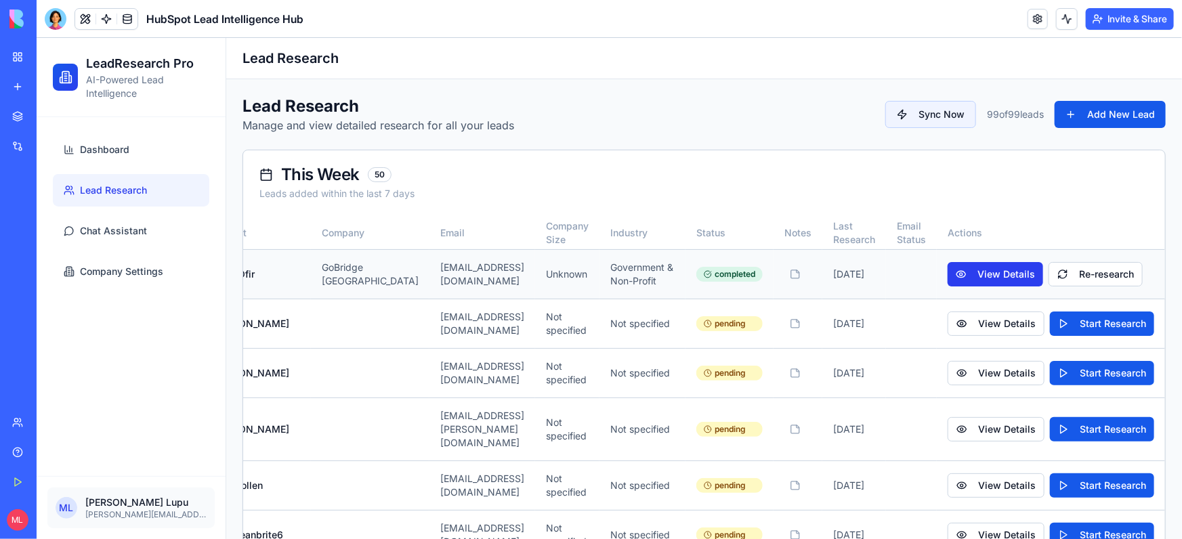
click at [1042, 265] on button "View Details" at bounding box center [994, 273] width 95 height 24
click at [1042, 282] on button "View Details" at bounding box center [994, 273] width 95 height 24
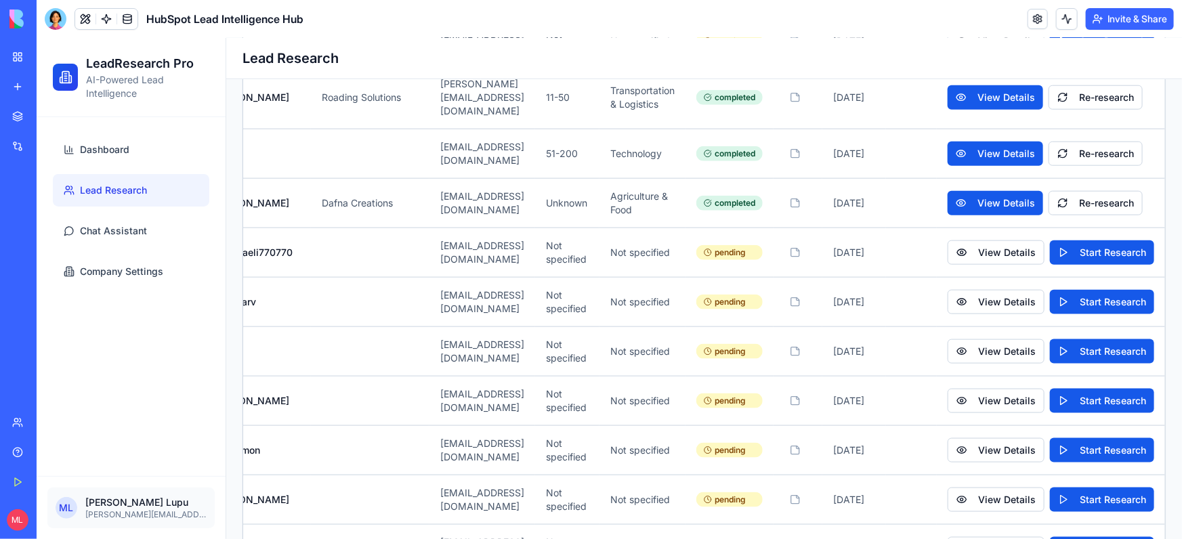
scroll to position [806, 0]
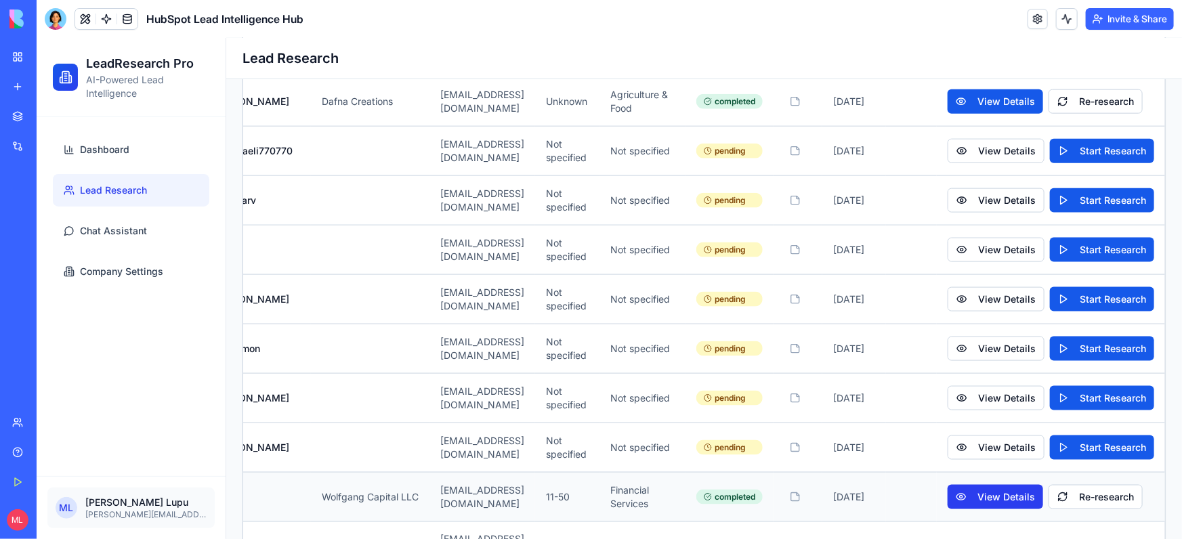
click at [1042, 484] on button "View Details" at bounding box center [994, 496] width 95 height 24
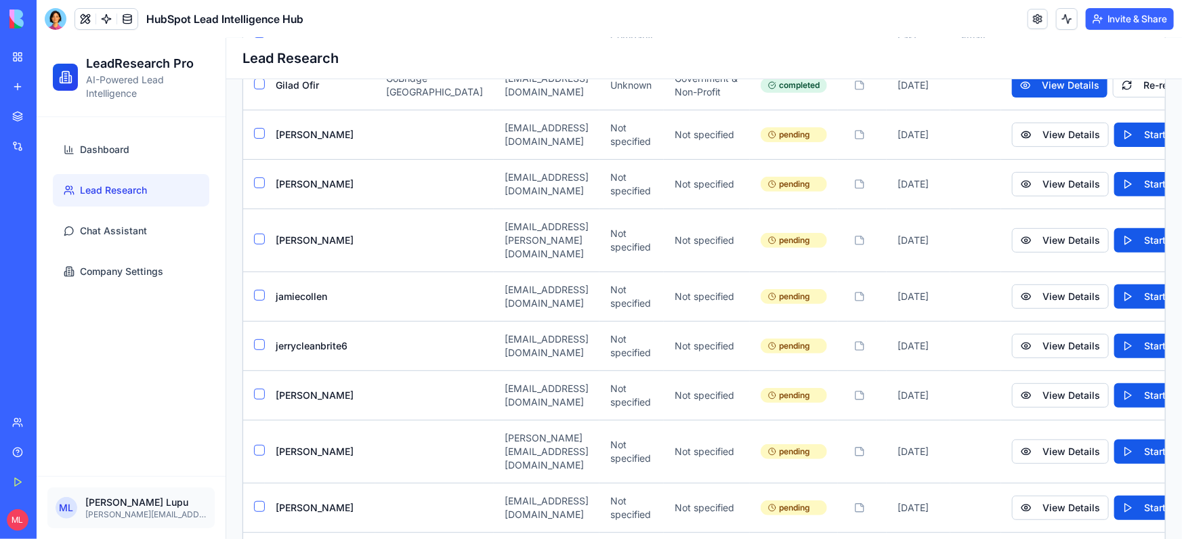
scroll to position [186, 0]
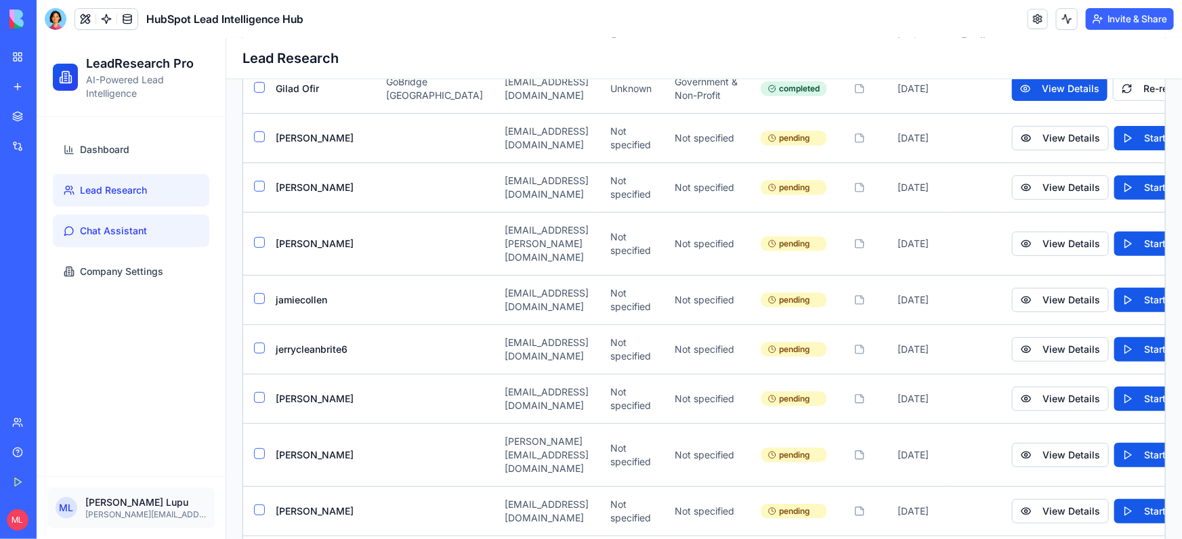
click at [120, 233] on span "Chat Assistant" at bounding box center [112, 230] width 67 height 14
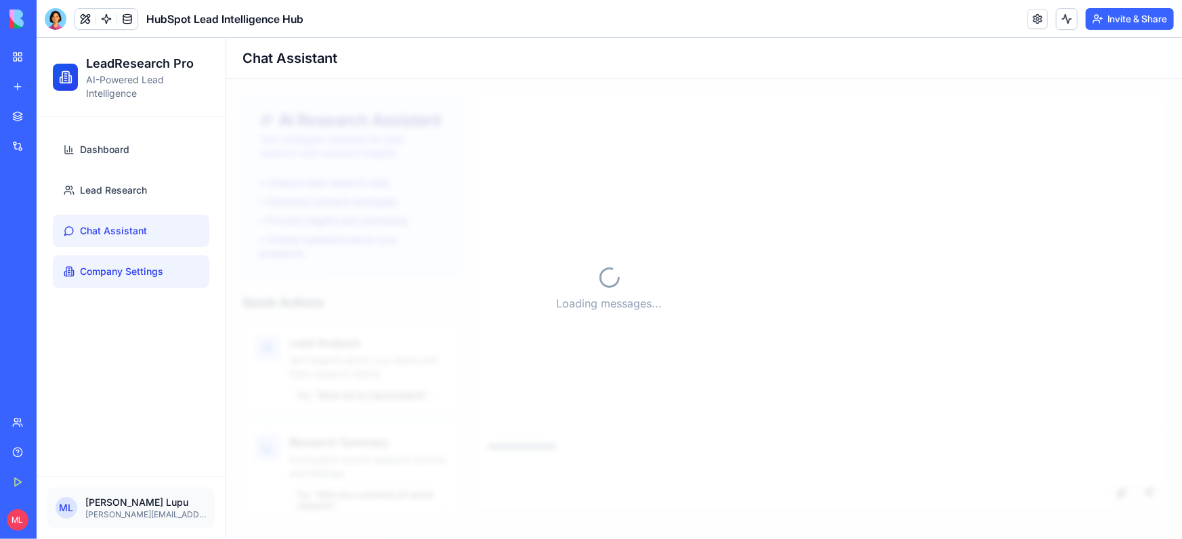
click at [116, 273] on span "Company Settings" at bounding box center [120, 271] width 83 height 14
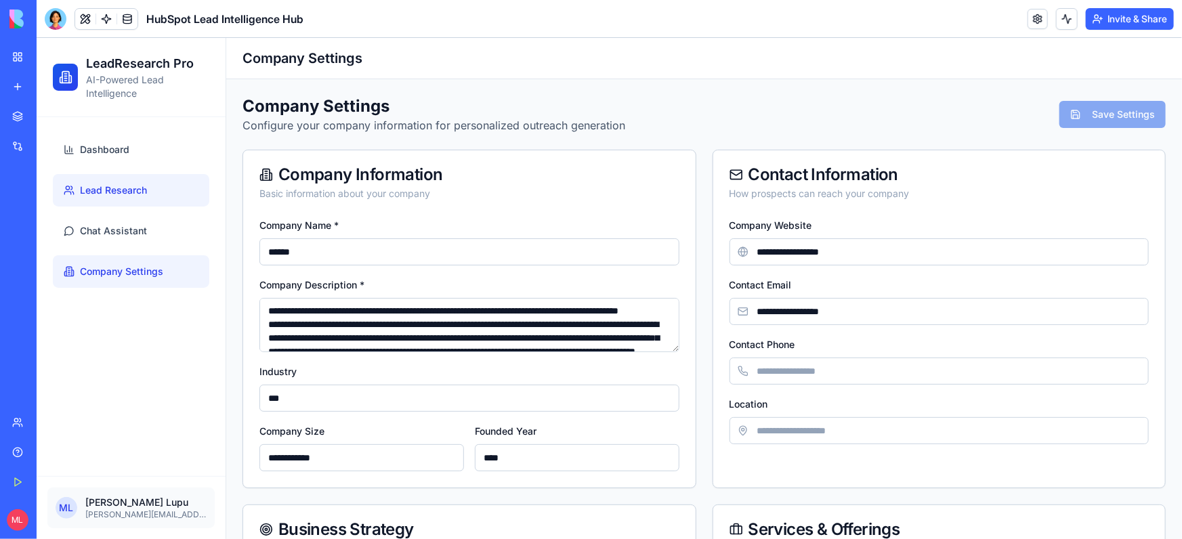
click at [134, 190] on span "Lead Research" at bounding box center [112, 190] width 67 height 14
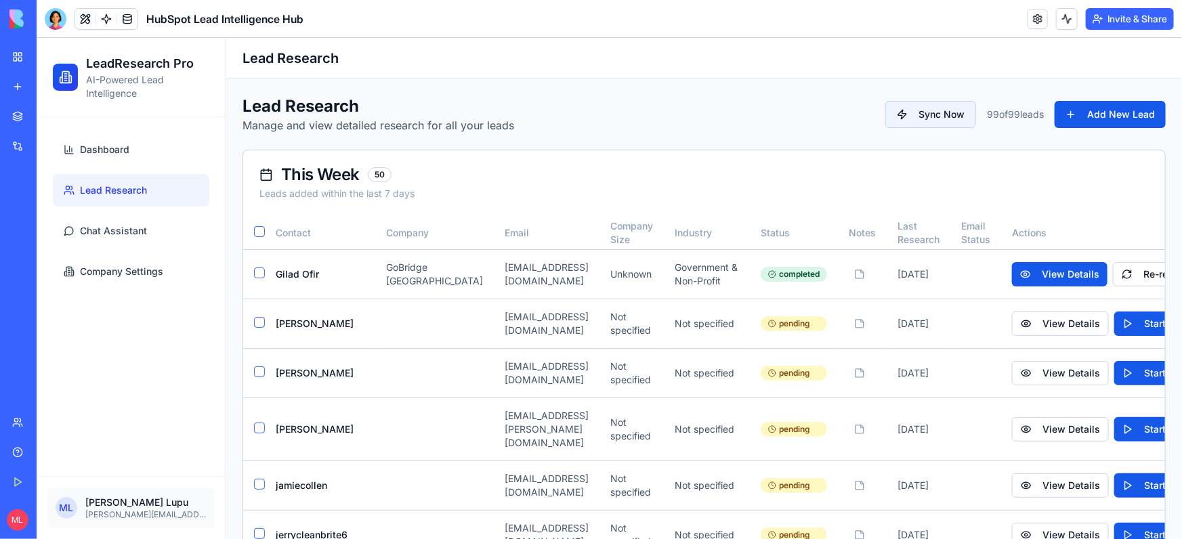
click at [126, 250] on ul "Dashboard Lead Research Chat Assistant Company Settings" at bounding box center [130, 210] width 156 height 154
click at [126, 264] on span "Company Settings" at bounding box center [120, 271] width 83 height 14
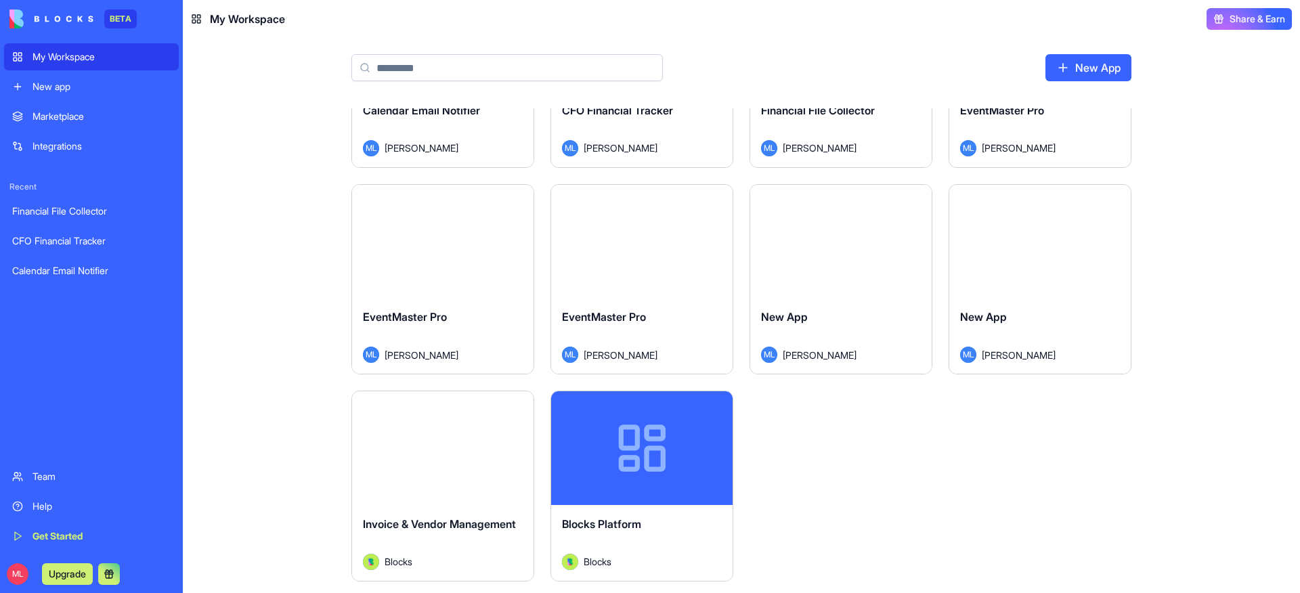
scroll to position [243, 0]
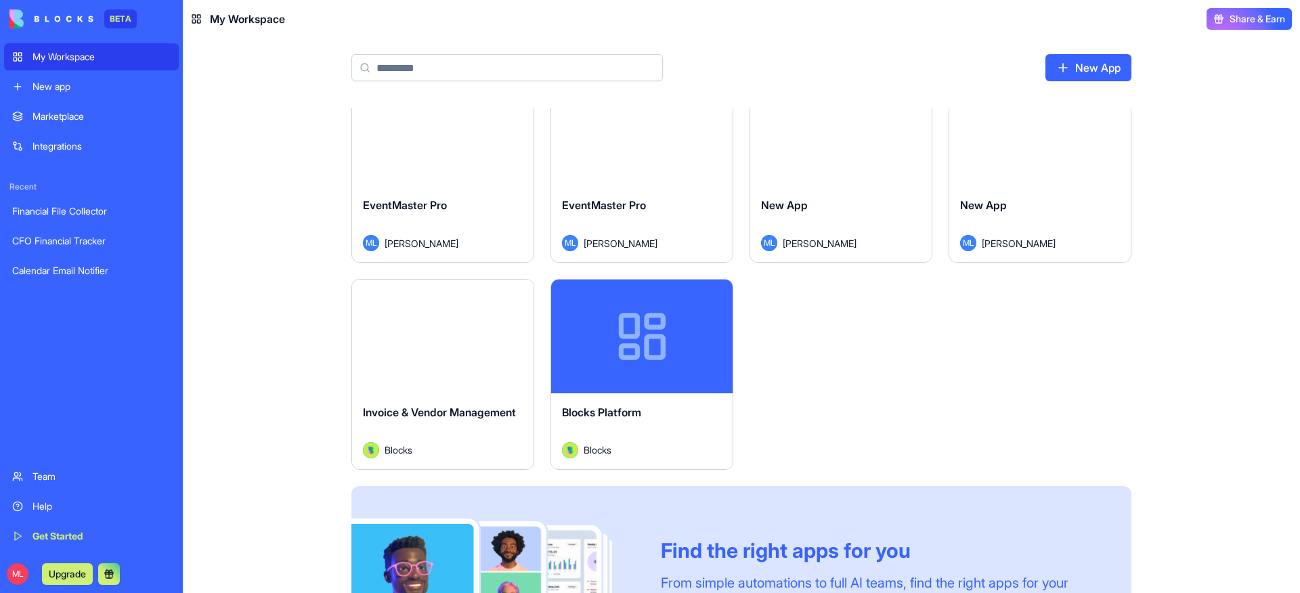
click at [435, 350] on div "Launch" at bounding box center [442, 337] width 181 height 114
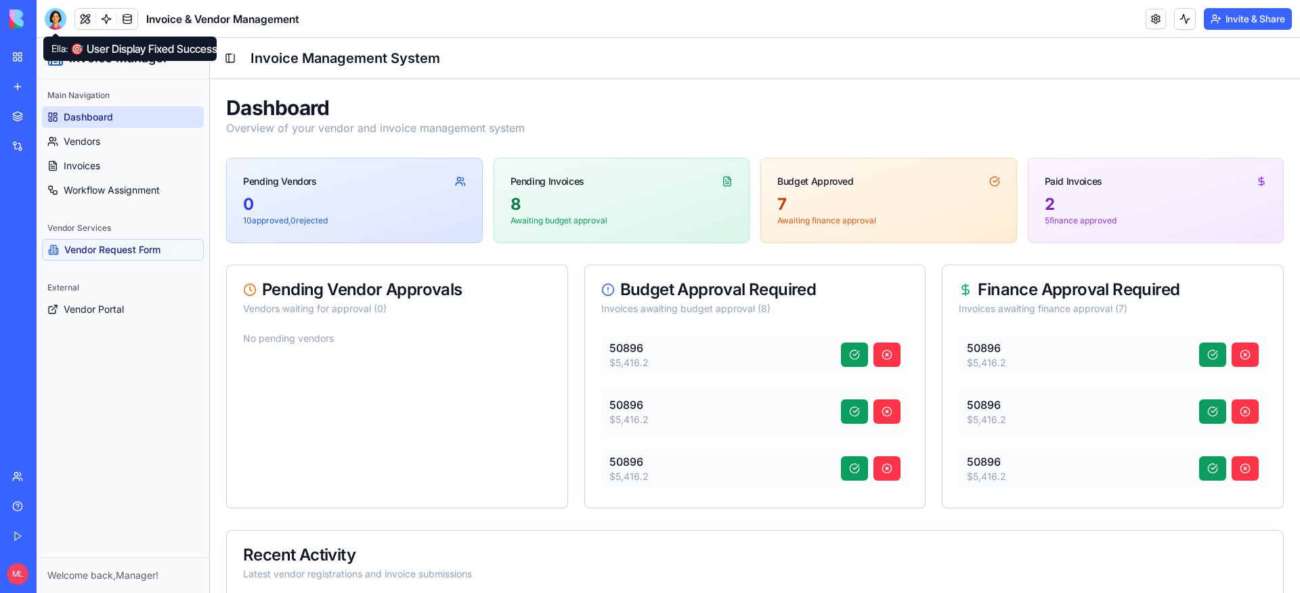
click at [131, 383] on div "Main Navigation Dashboard Vendors Invoices Workflow Assignment Vendor Services …" at bounding box center [123, 318] width 173 height 478
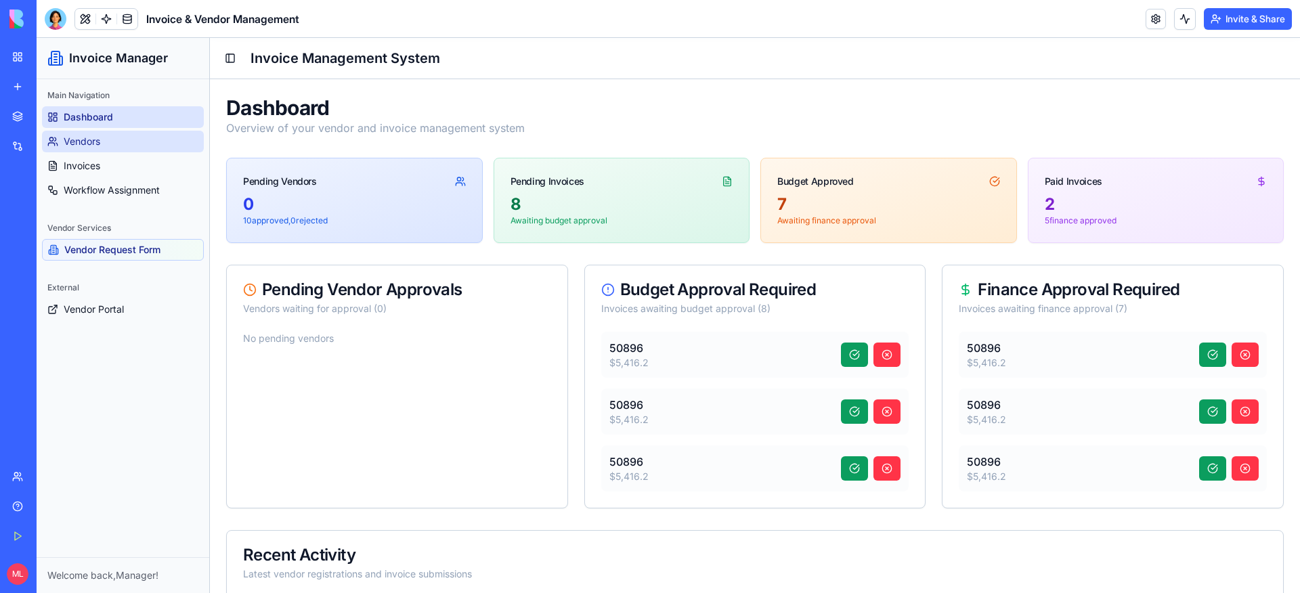
click at [75, 142] on span "Vendors" at bounding box center [82, 142] width 37 height 14
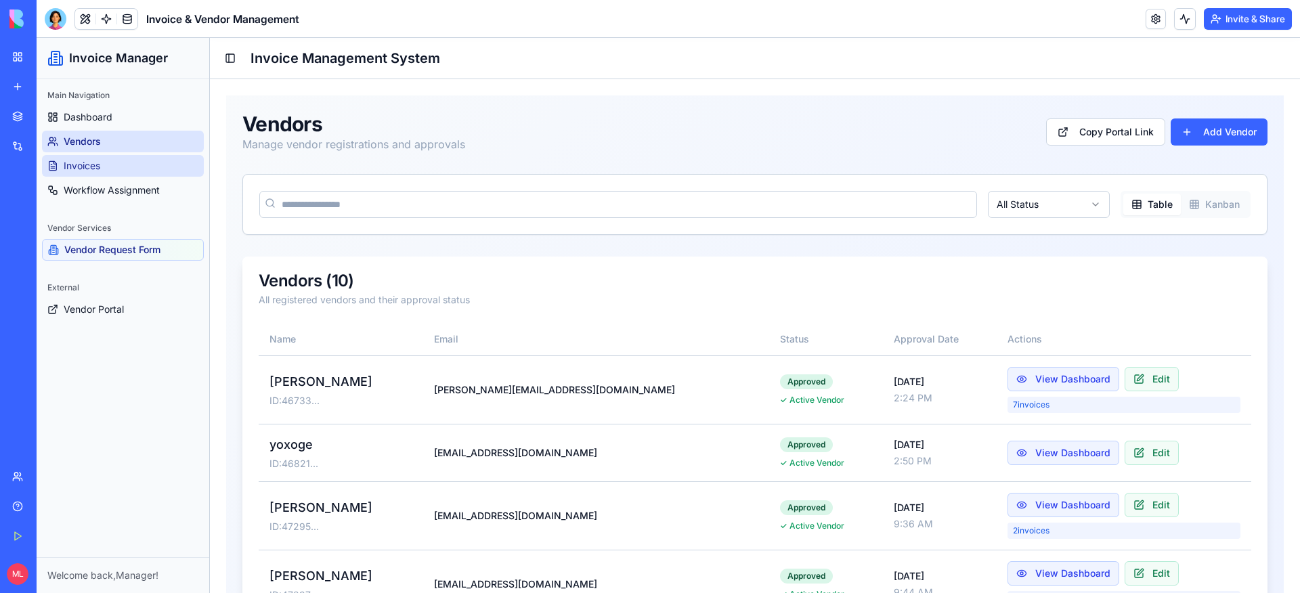
click at [127, 167] on link "Invoices" at bounding box center [123, 166] width 162 height 22
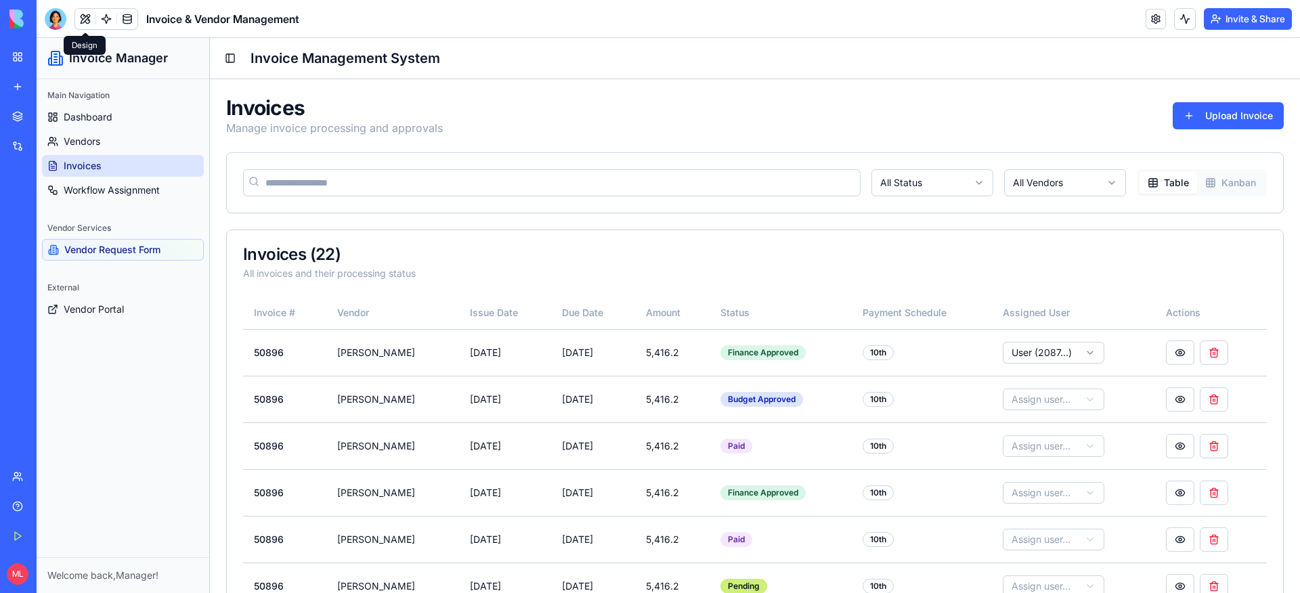
click at [86, 24] on button at bounding box center [85, 19] width 20 height 20
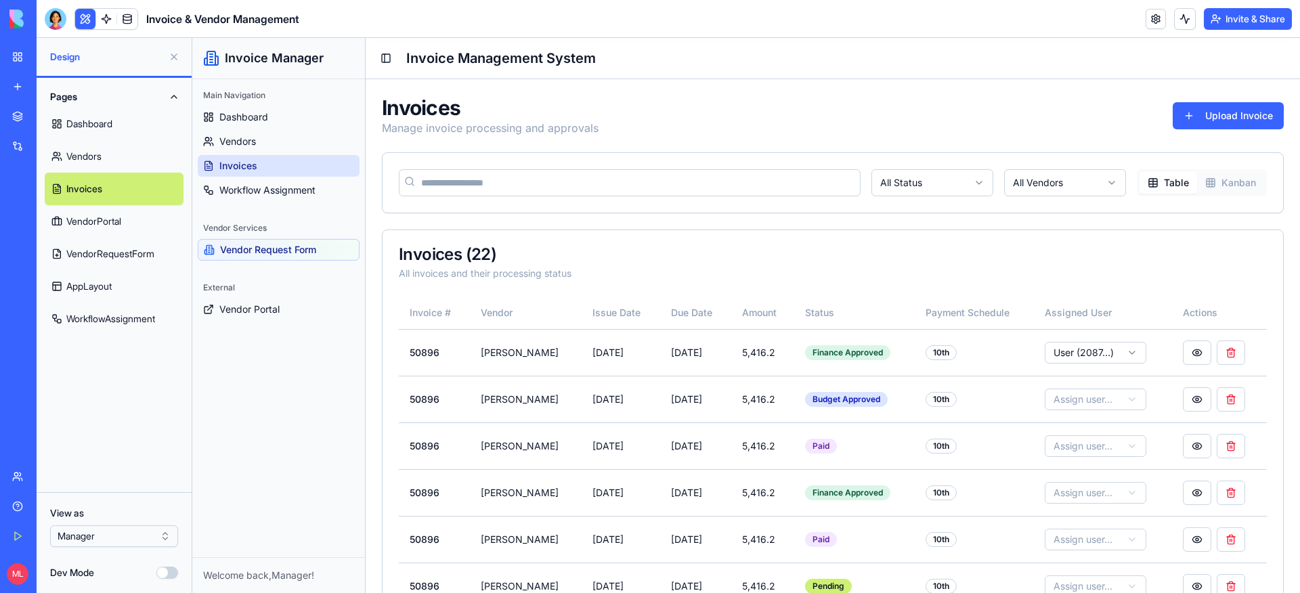
click at [100, 541] on html "BETA My Workspace New app Marketplace Integrations Recent Financial File Collec…" at bounding box center [650, 296] width 1300 height 593
click at [132, 380] on html "BETA My Workspace New app Marketplace Integrations Recent Financial File Collec…" at bounding box center [650, 296] width 1300 height 593
click at [1236, 23] on button "Invite & Share" at bounding box center [1248, 19] width 88 height 22
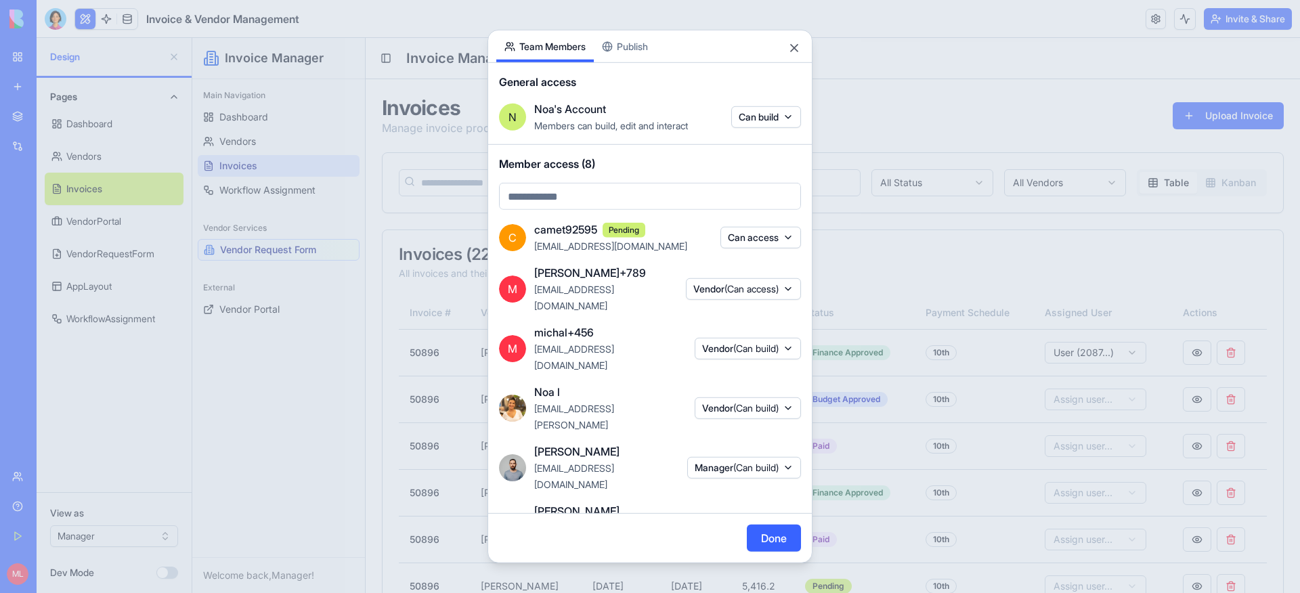
click at [628, 49] on body "BETA My Workspace New app Marketplace Integrations Recent Financial File Collec…" at bounding box center [650, 296] width 1300 height 593
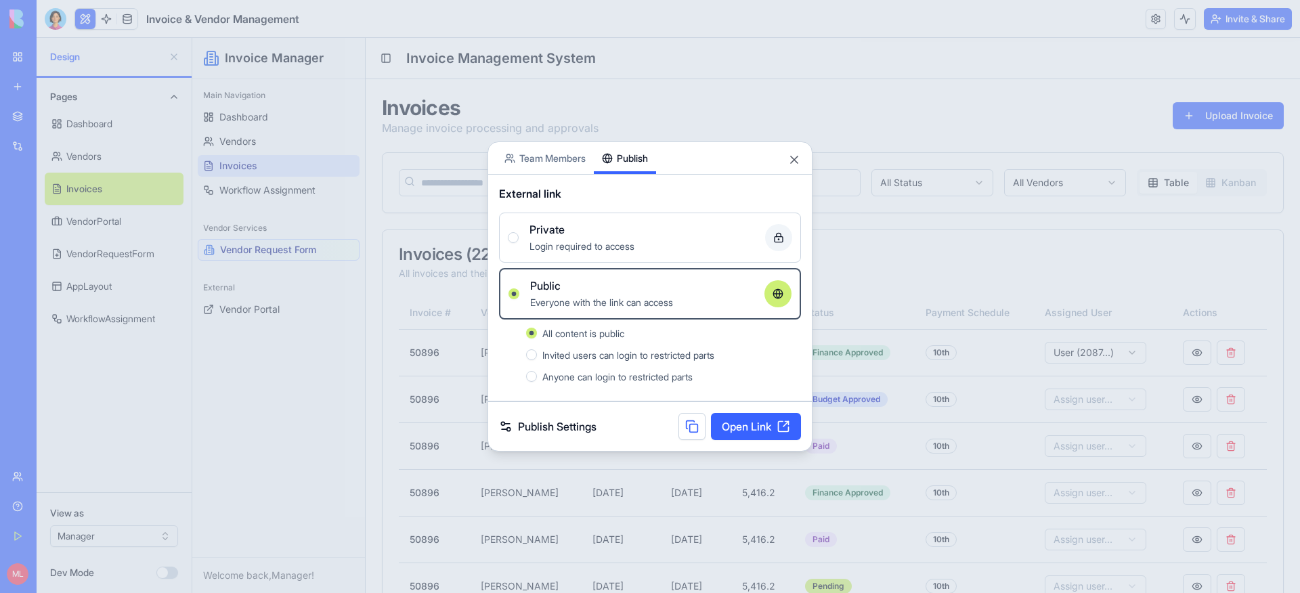
click at [747, 431] on link "Open Link" at bounding box center [756, 426] width 90 height 27
click at [790, 160] on button "Close" at bounding box center [795, 160] width 14 height 14
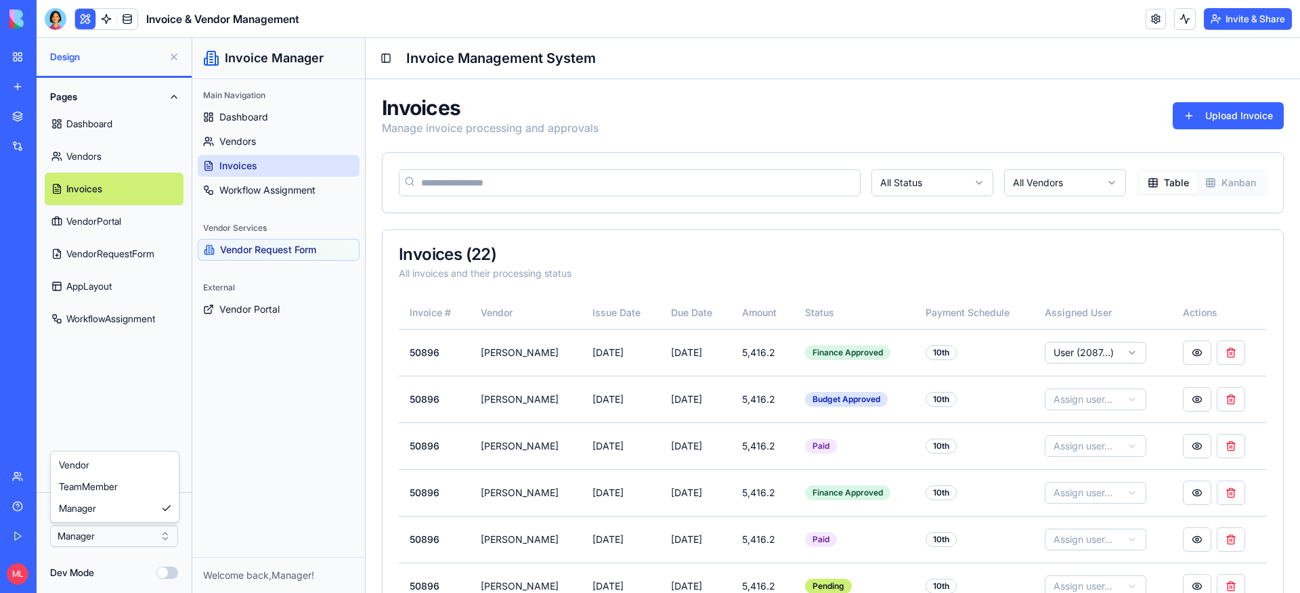
click at [93, 544] on html "BETA My Workspace New app Marketplace Integrations Recent Financial File Collec…" at bounding box center [650, 296] width 1300 height 593
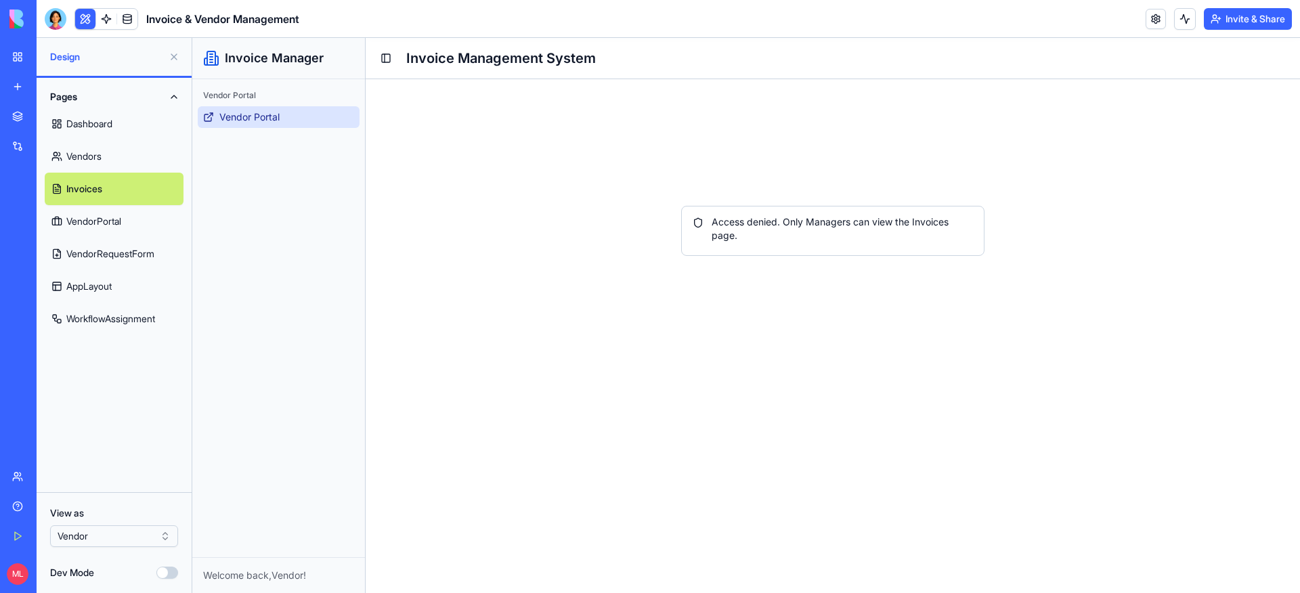
click at [231, 119] on span "Vendor Portal" at bounding box center [249, 117] width 60 height 14
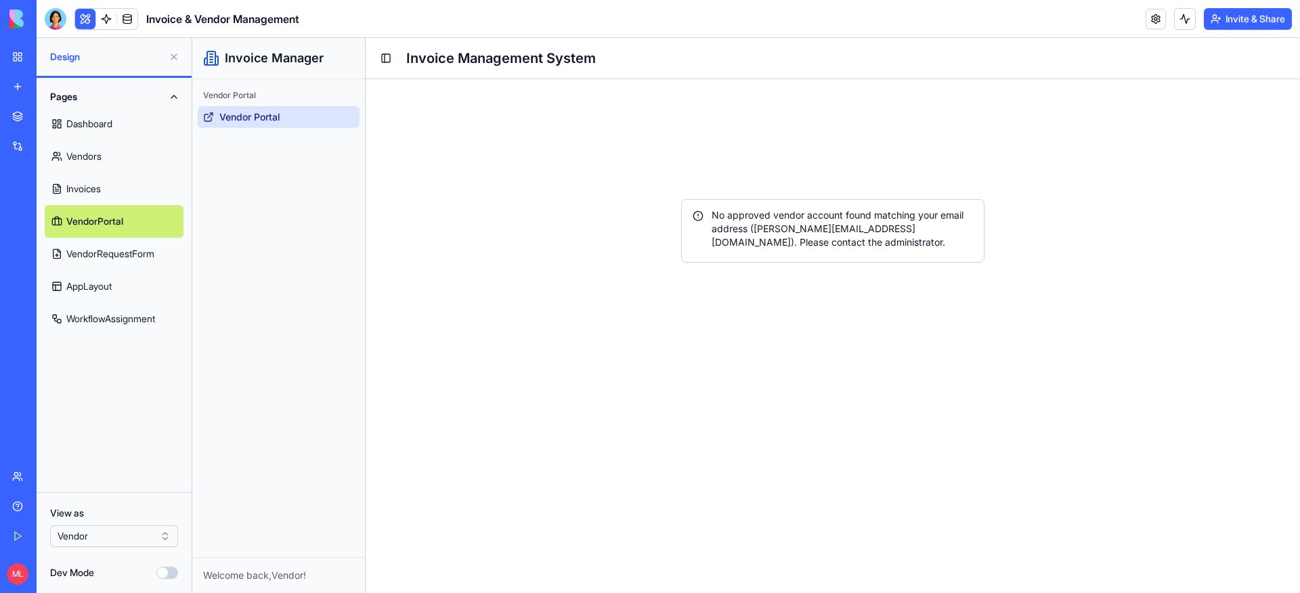
click at [169, 60] on button at bounding box center [174, 57] width 22 height 22
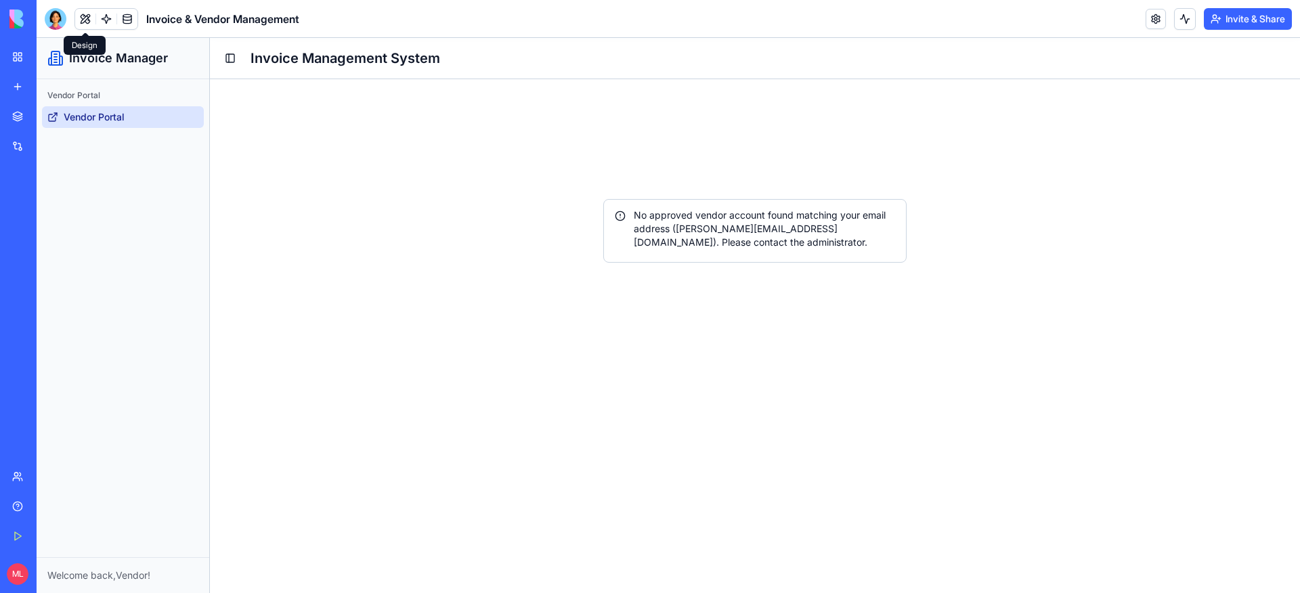
click at [74, 113] on span "Vendor Portal" at bounding box center [94, 117] width 61 height 14
click at [80, 122] on span "Vendor Portal" at bounding box center [94, 117] width 61 height 14
click at [84, 15] on button at bounding box center [85, 19] width 20 height 20
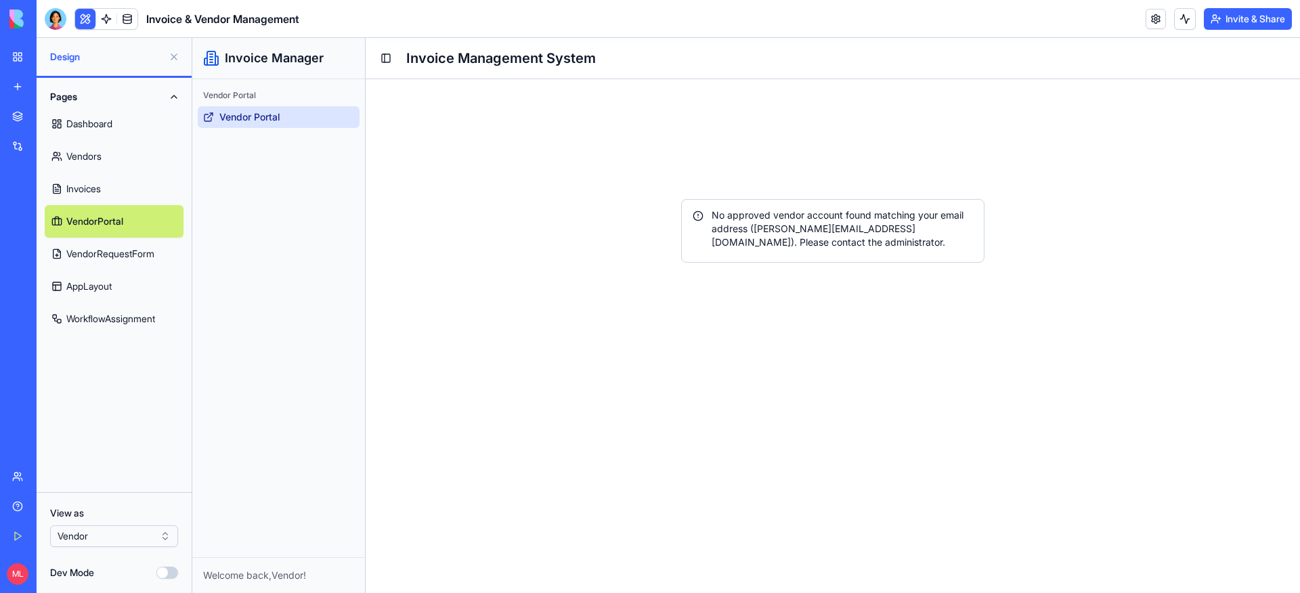
click at [101, 544] on html "BETA My Workspace New app Marketplace Integrations Recent Financial File Collec…" at bounding box center [650, 296] width 1300 height 593
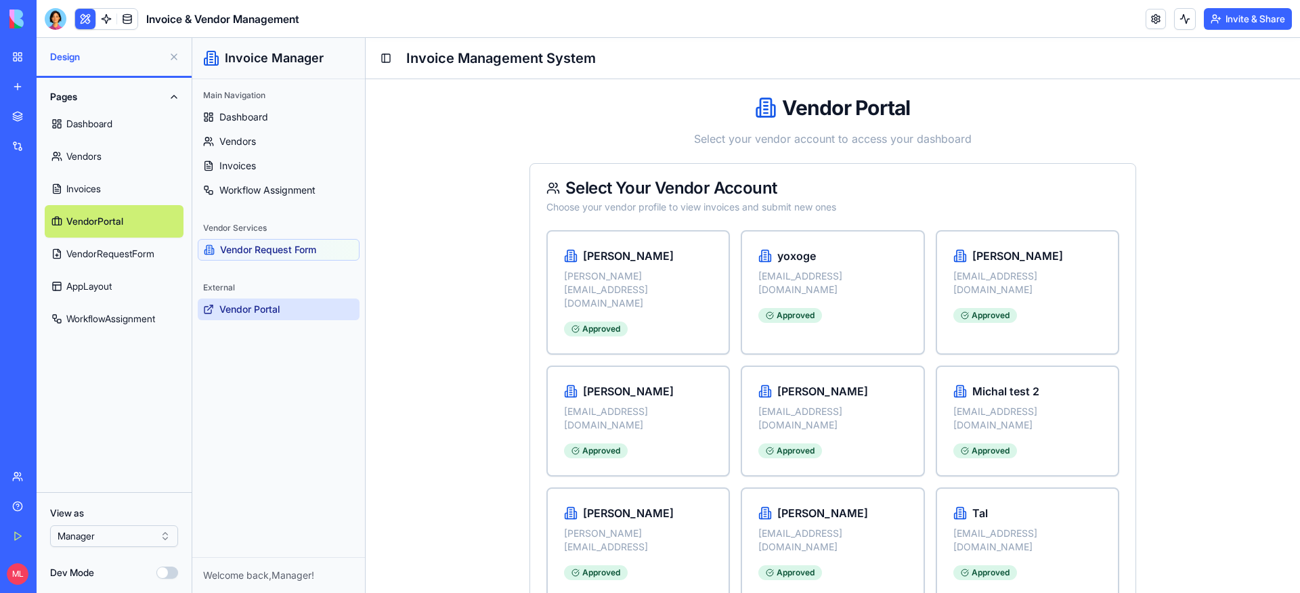
click at [246, 311] on span "Vendor Portal" at bounding box center [249, 310] width 61 height 14
click at [674, 383] on div "Michal michal+2525@blocks.diy Approved" at bounding box center [638, 421] width 148 height 76
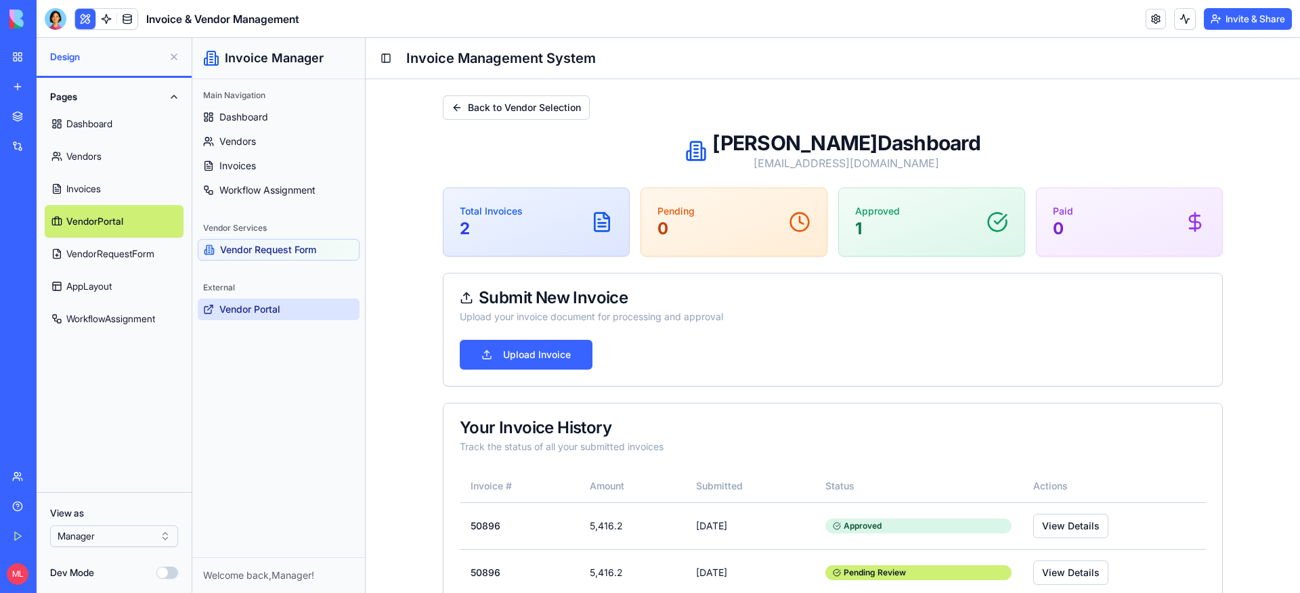
click at [175, 59] on button at bounding box center [174, 57] width 22 height 22
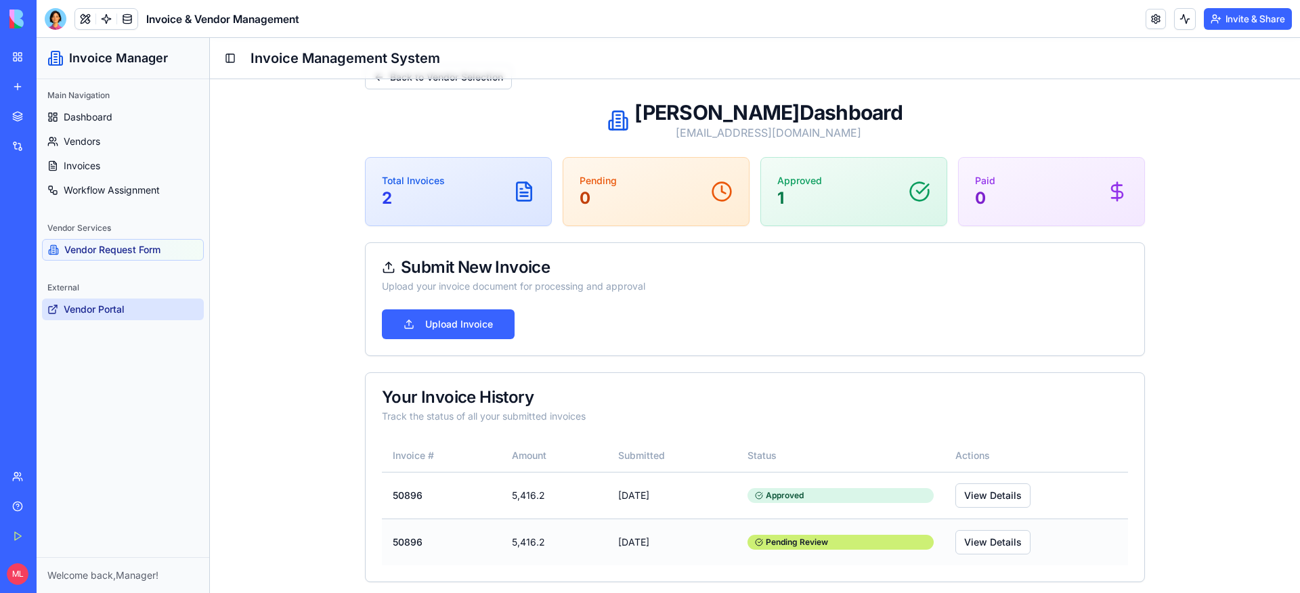
scroll to position [36, 0]
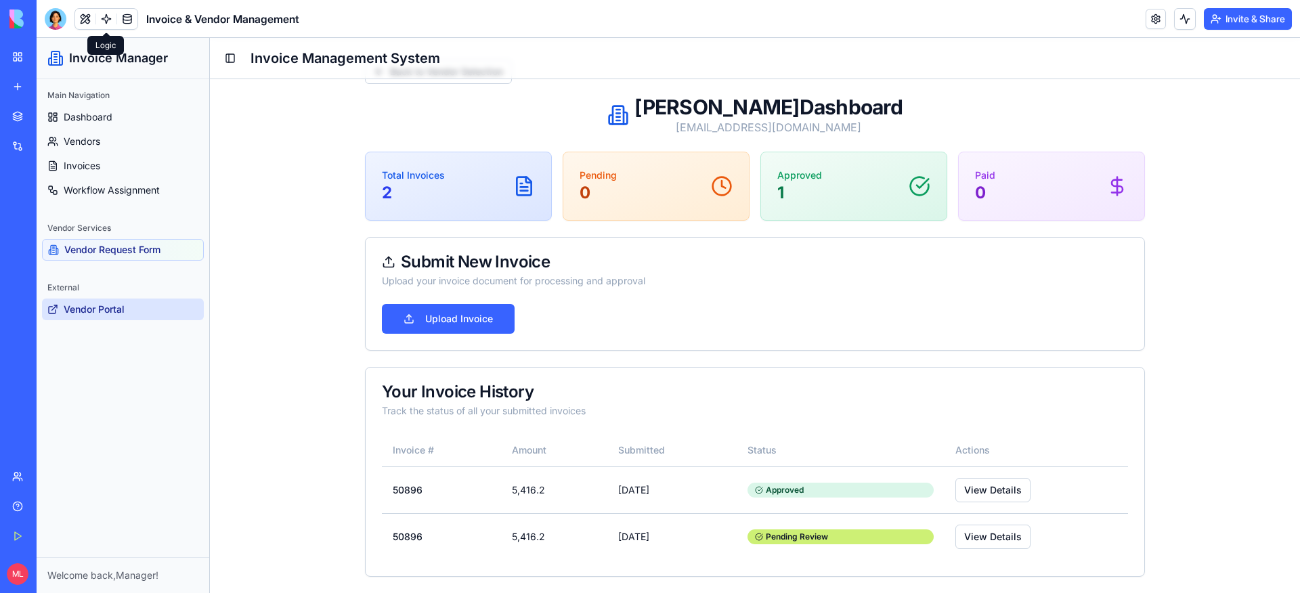
click at [104, 18] on link at bounding box center [106, 19] width 20 height 20
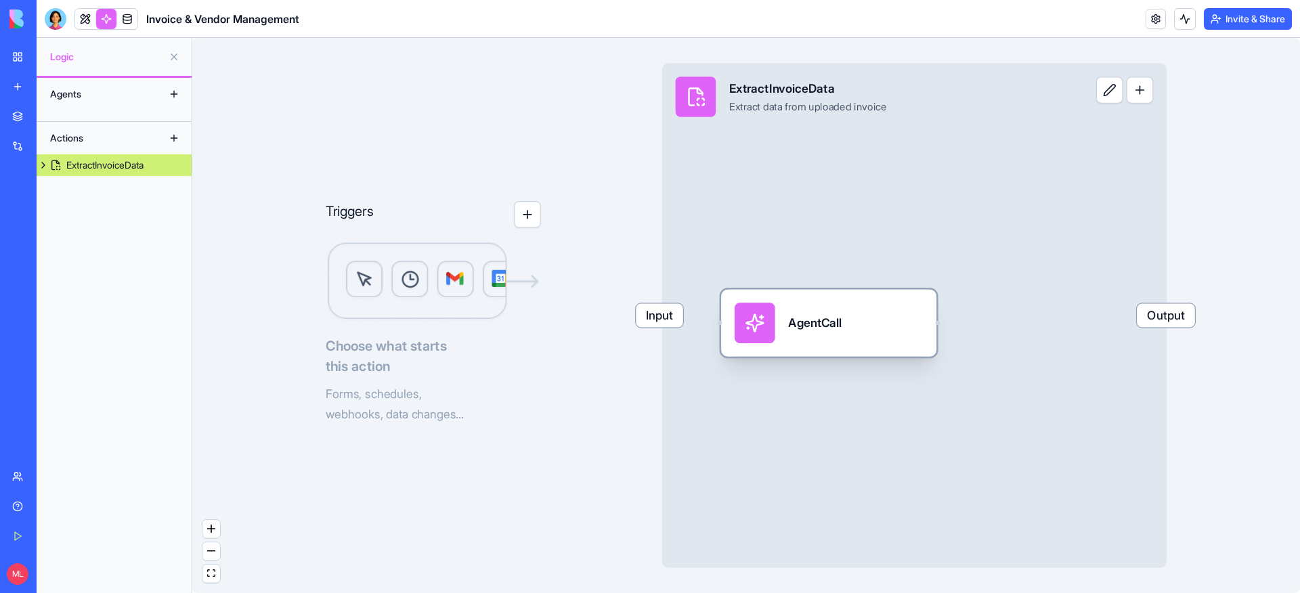
click at [859, 336] on div "AgentCall" at bounding box center [829, 323] width 188 height 41
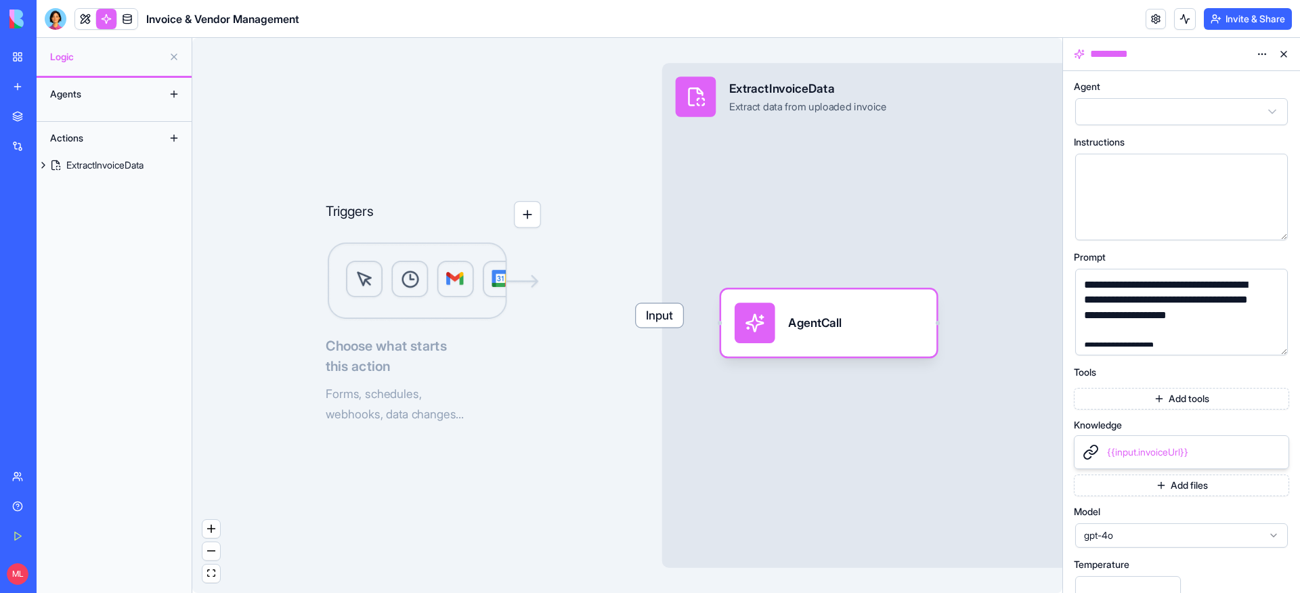
click at [1274, 343] on button "button" at bounding box center [1275, 342] width 22 height 22
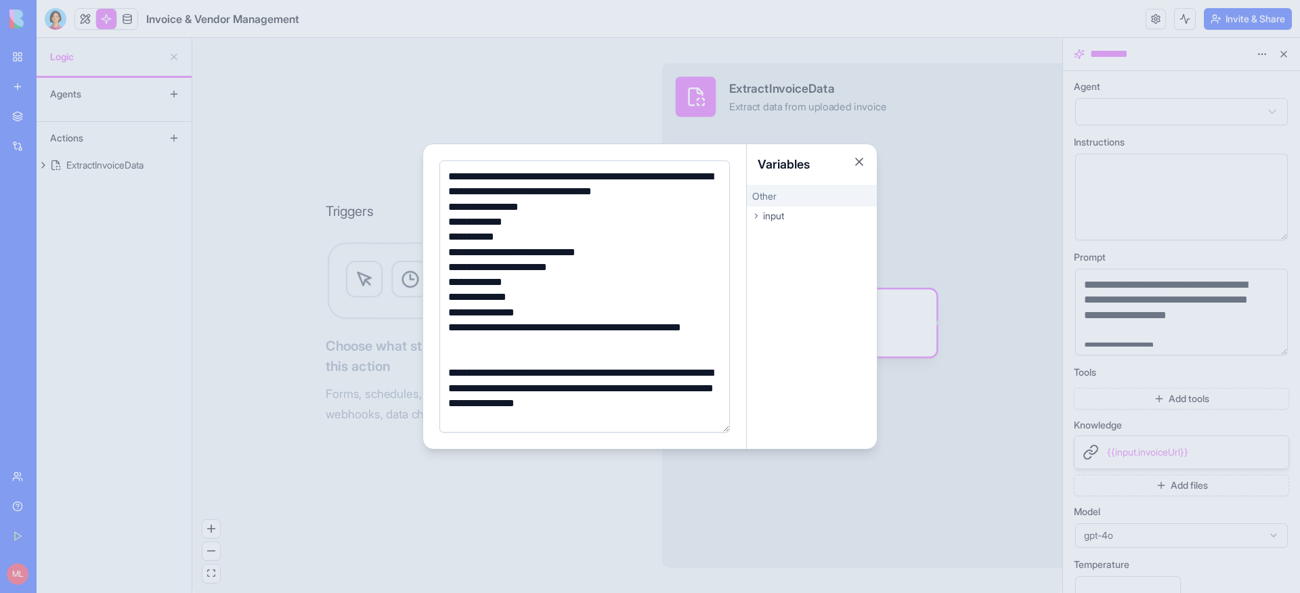
click at [85, 18] on div at bounding box center [650, 296] width 1300 height 593
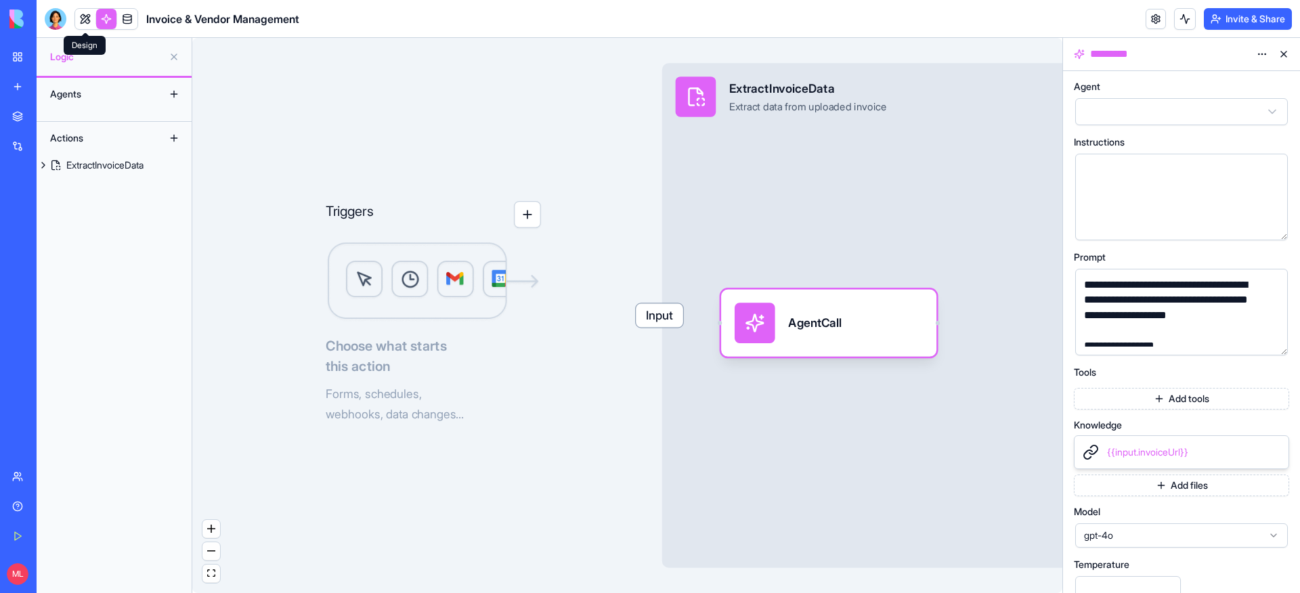
click at [85, 20] on link at bounding box center [85, 19] width 20 height 20
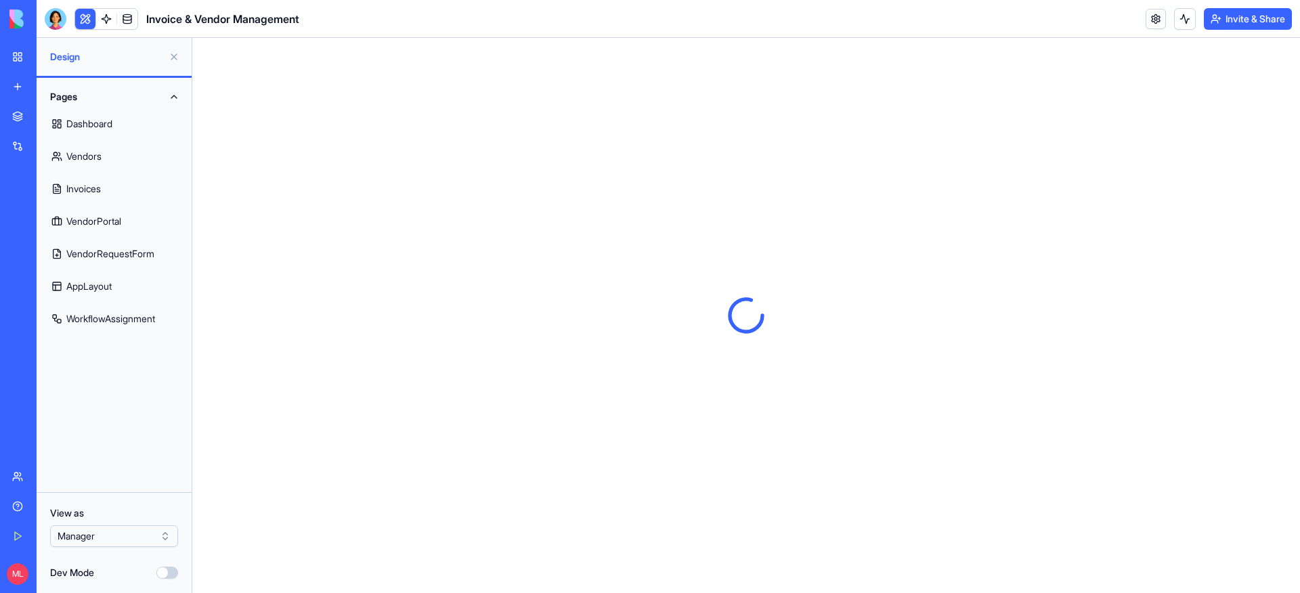
click at [130, 196] on link "Invoices" at bounding box center [114, 189] width 139 height 33
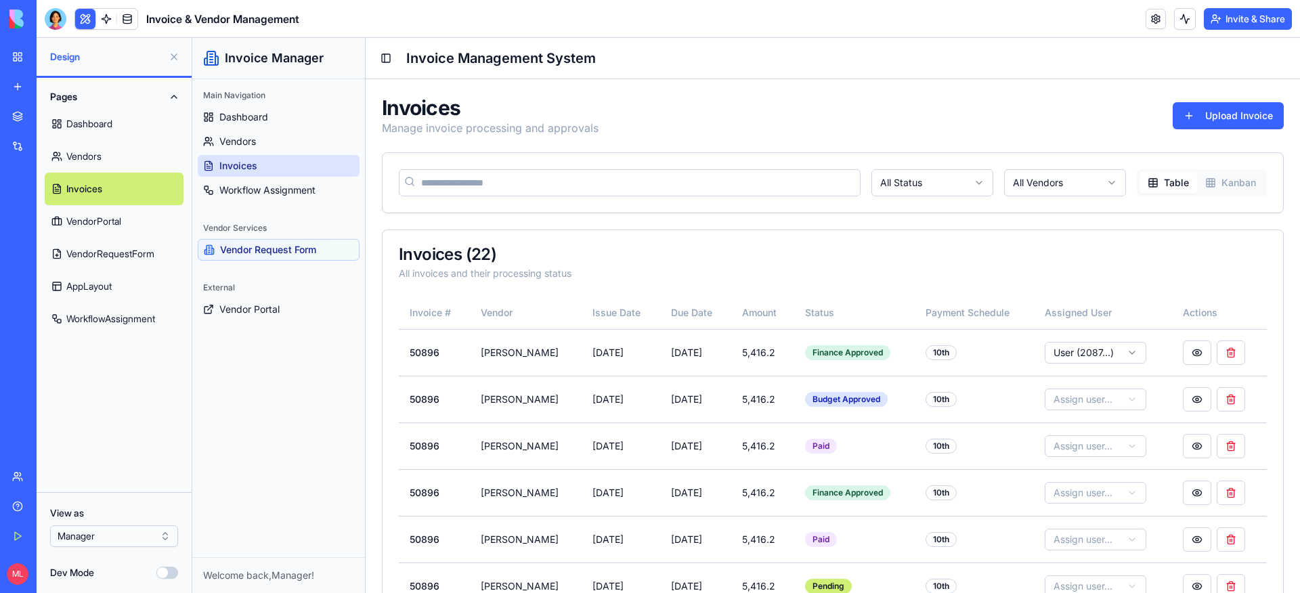
click at [112, 539] on html "BETA My Workspace New app Marketplace Integrations Recent Financial File Collec…" at bounding box center [650, 296] width 1300 height 593
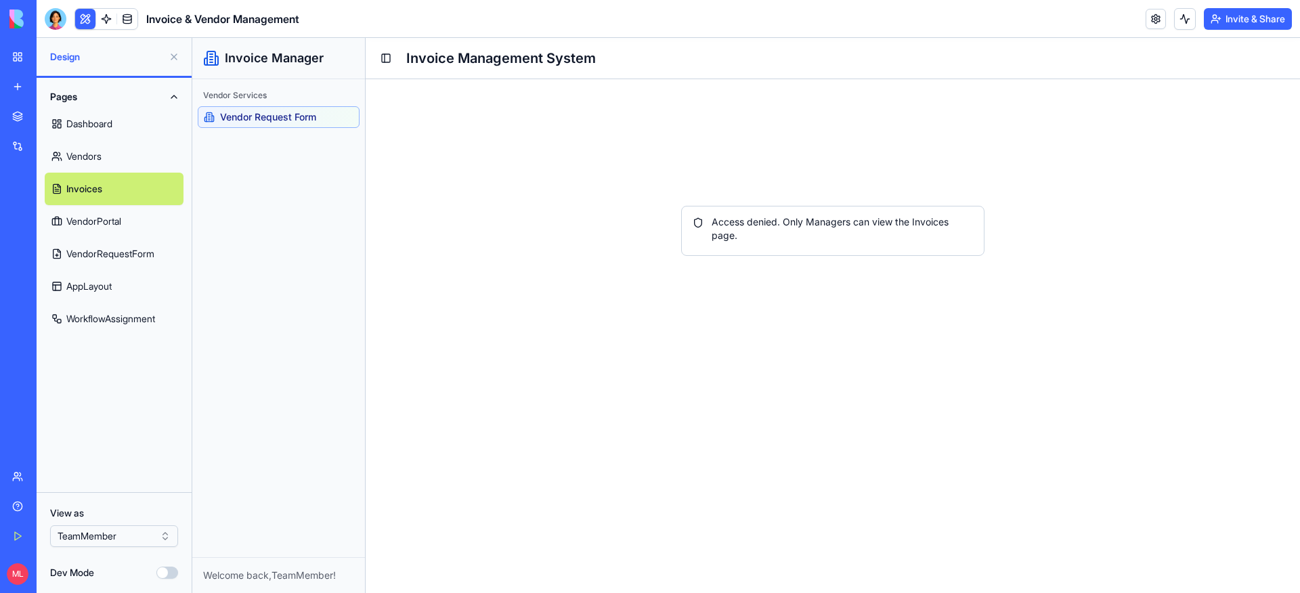
click at [237, 116] on span "Vendor Request Form" at bounding box center [268, 117] width 96 height 14
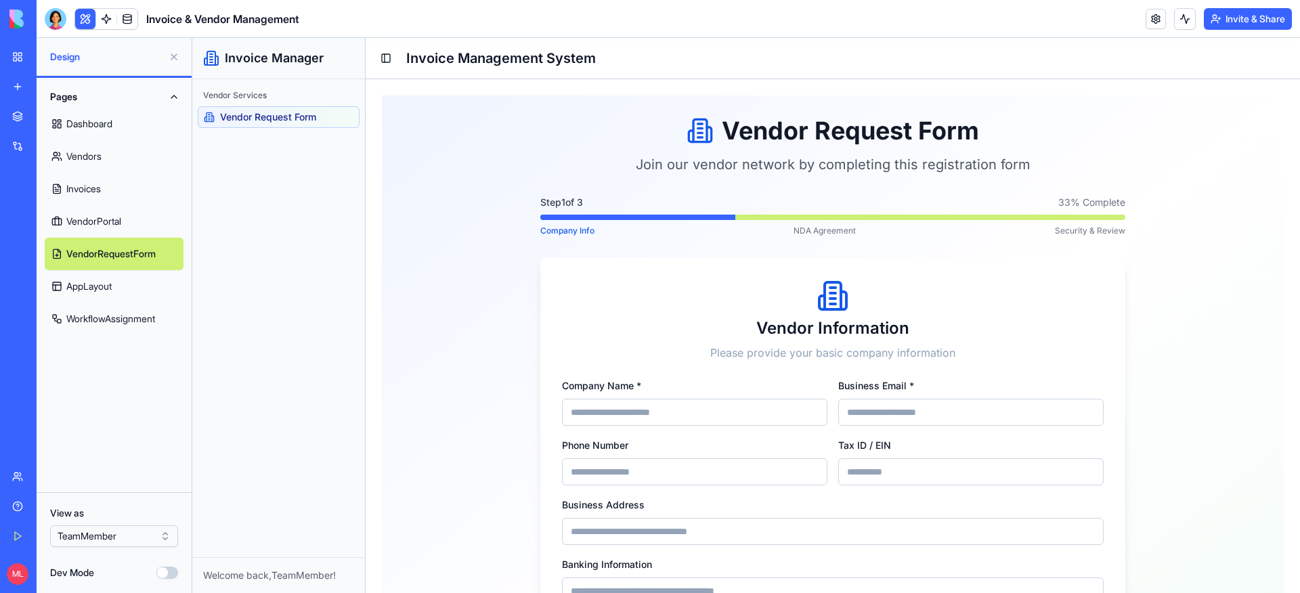
click at [1260, 22] on button "Invite & Share" at bounding box center [1248, 19] width 88 height 22
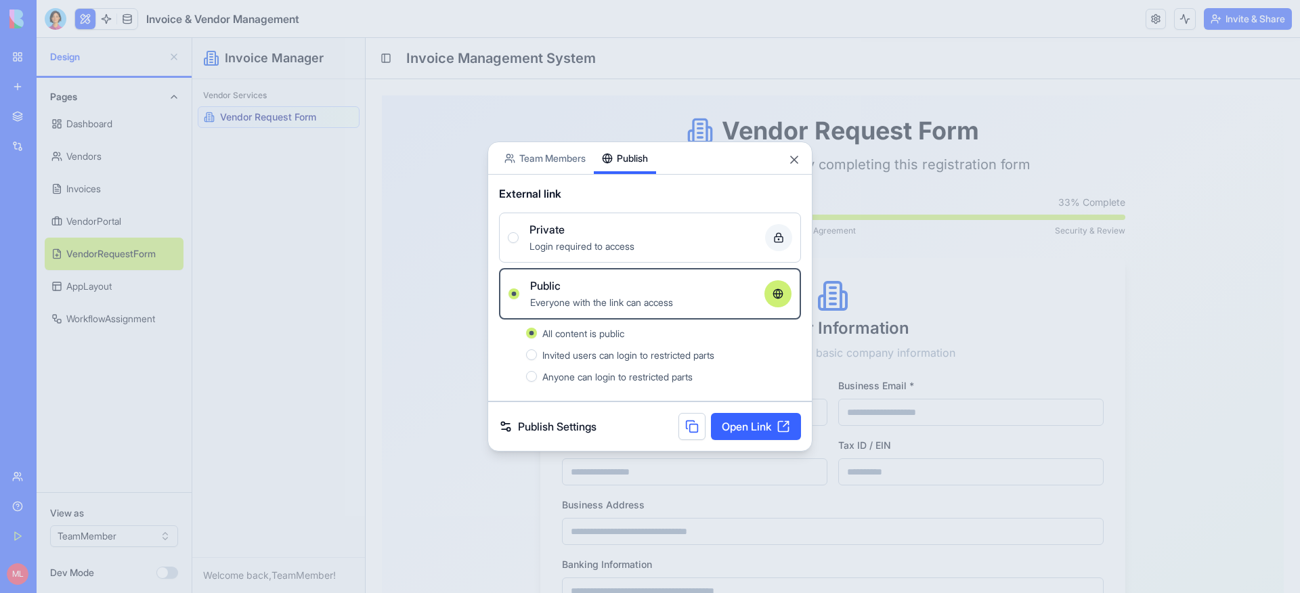
click at [551, 161] on div "Share App Team Members Publish External link Private Login required to access P…" at bounding box center [650, 297] width 325 height 310
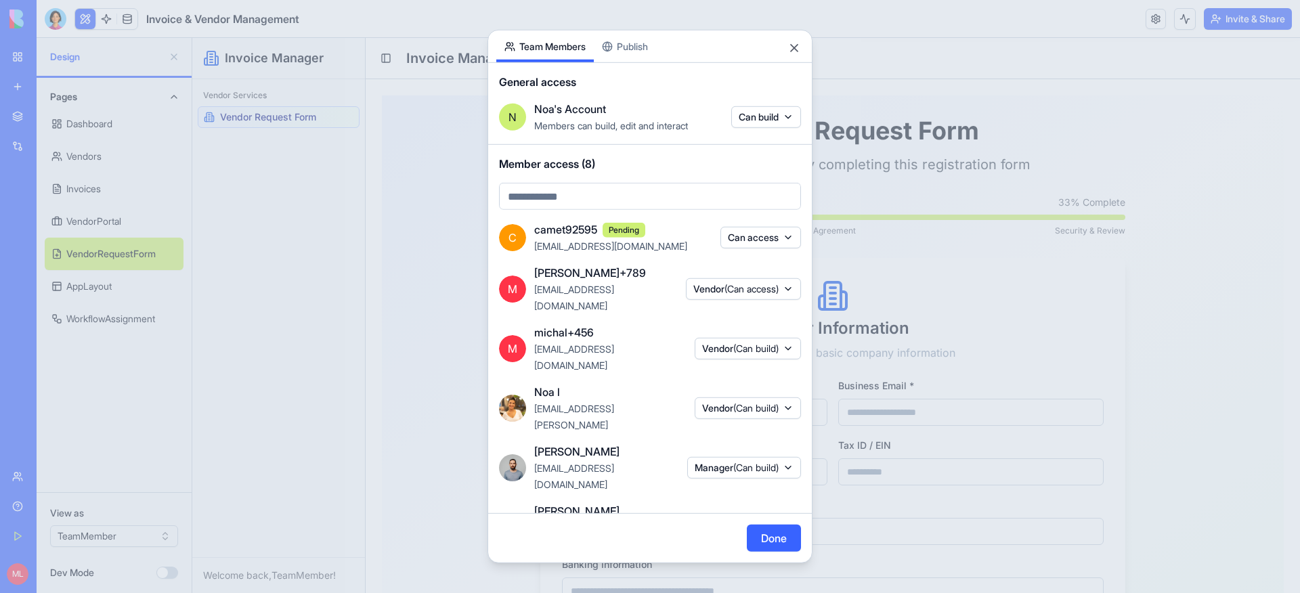
click at [758, 236] on button "Can access" at bounding box center [760, 237] width 81 height 22
click at [923, 221] on div at bounding box center [650, 296] width 1300 height 593
click at [798, 43] on button "Close" at bounding box center [795, 48] width 14 height 14
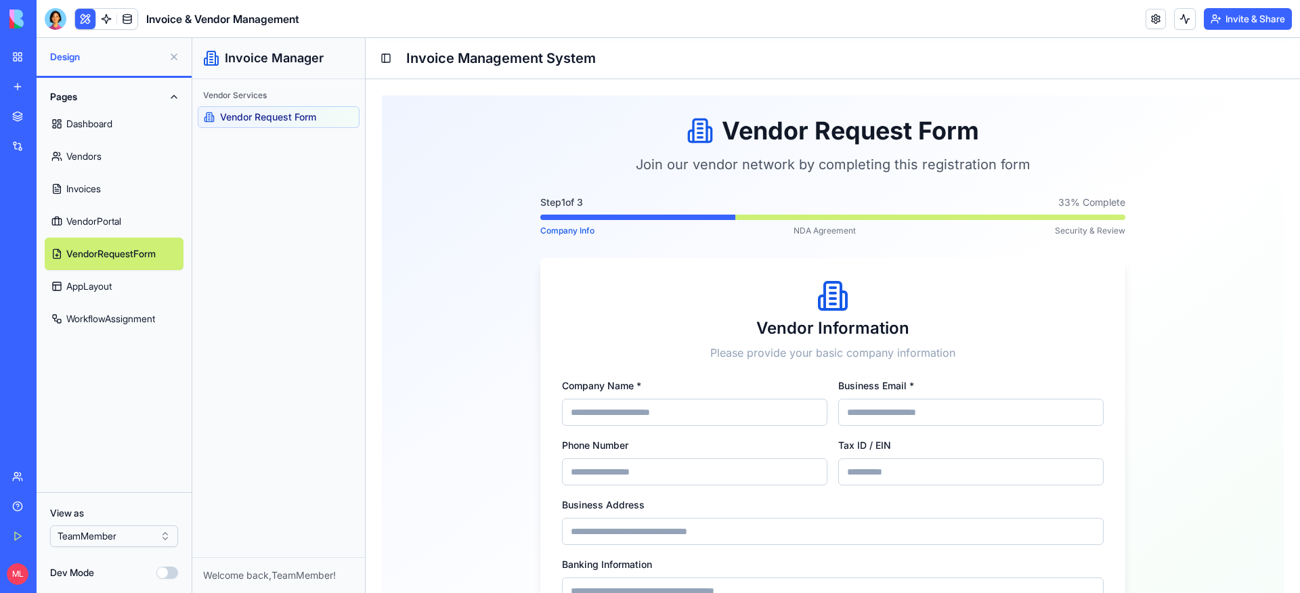
click at [443, 165] on div "Vendor Request Form Join our vendor network by completing this registration for…" at bounding box center [833, 443] width 902 height 696
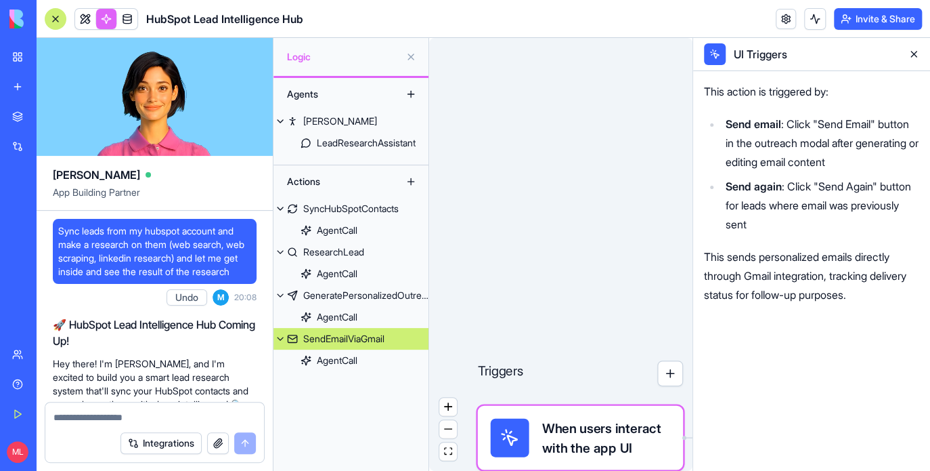
scroll to position [50966, 0]
